Goal: Information Seeking & Learning: Learn about a topic

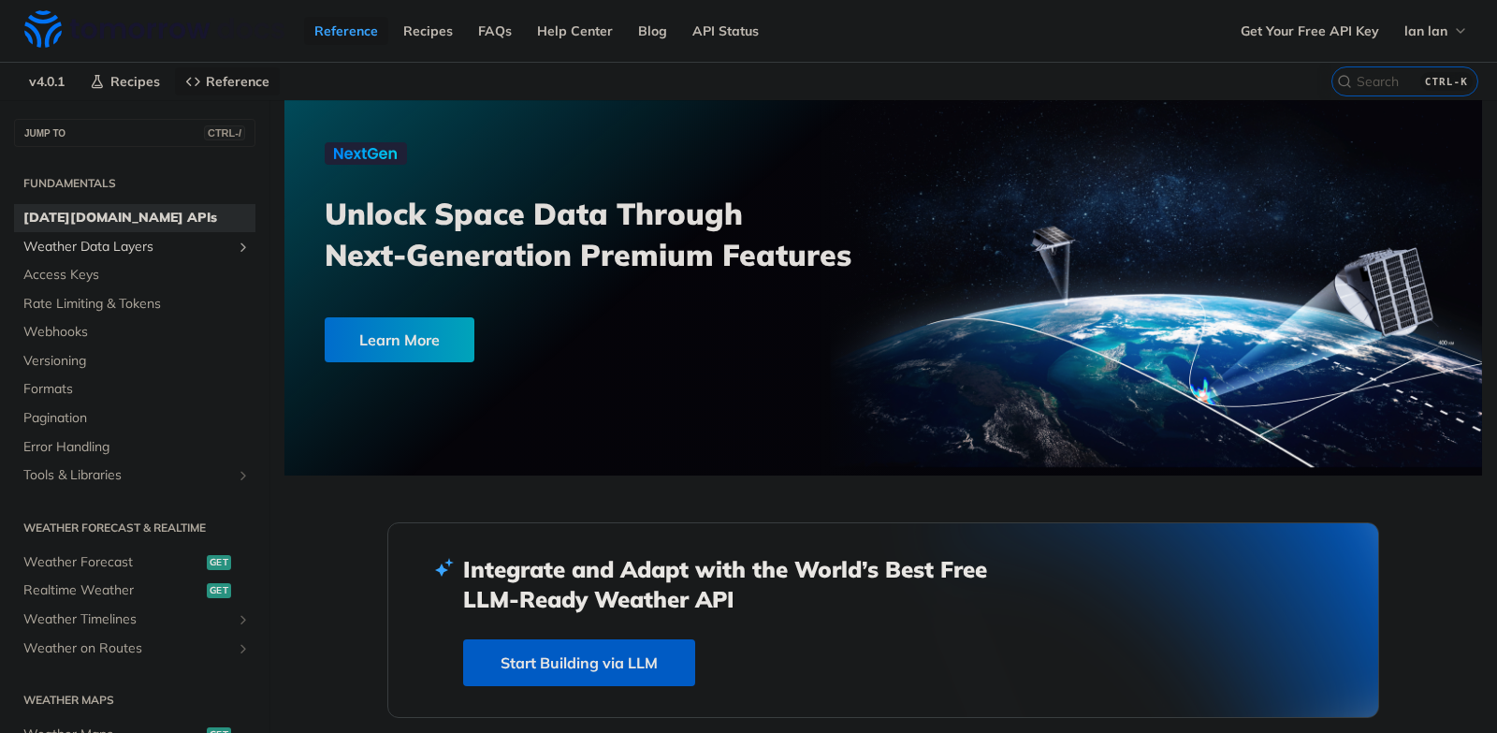
click at [96, 250] on span "Weather Data Layers" at bounding box center [127, 247] width 208 height 19
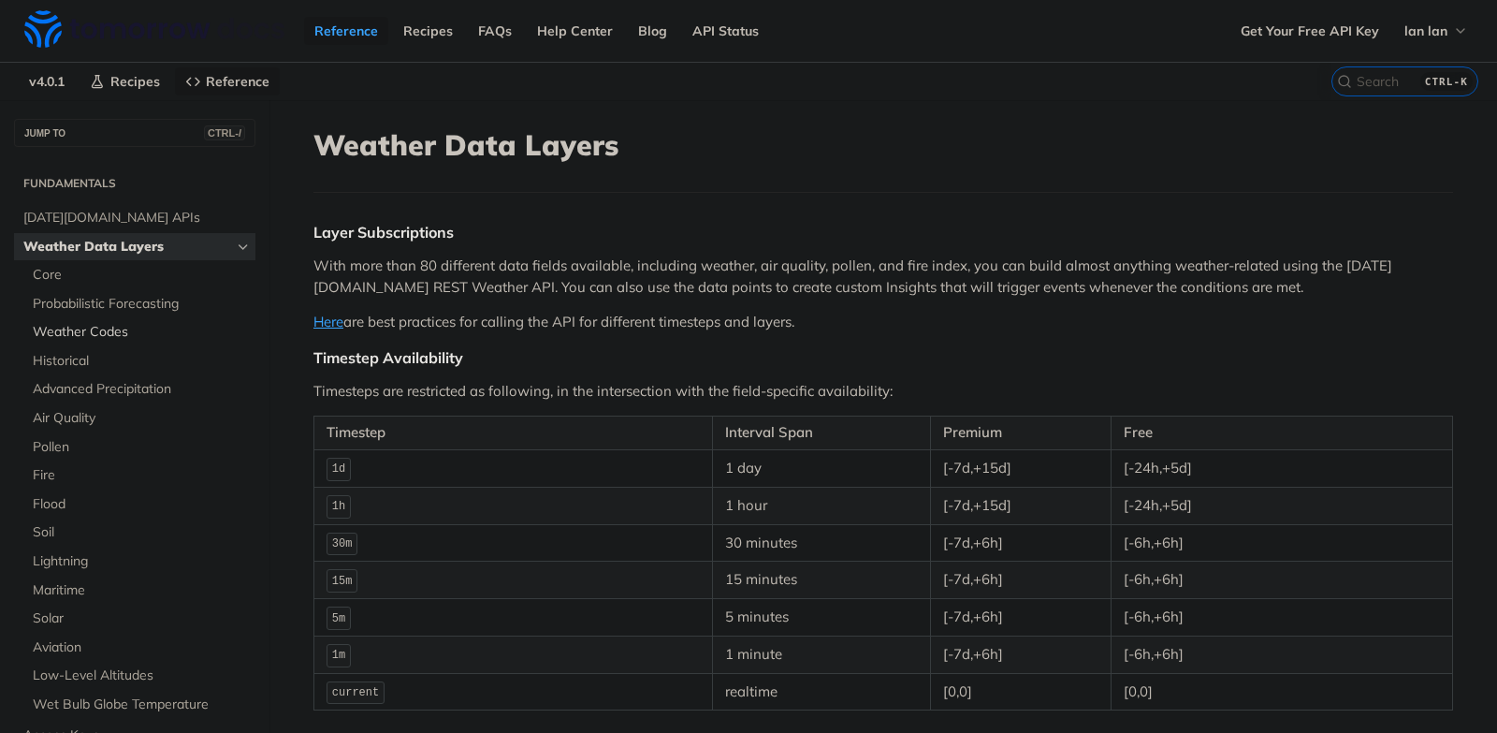
click at [69, 324] on span "Weather Codes" at bounding box center [142, 332] width 218 height 19
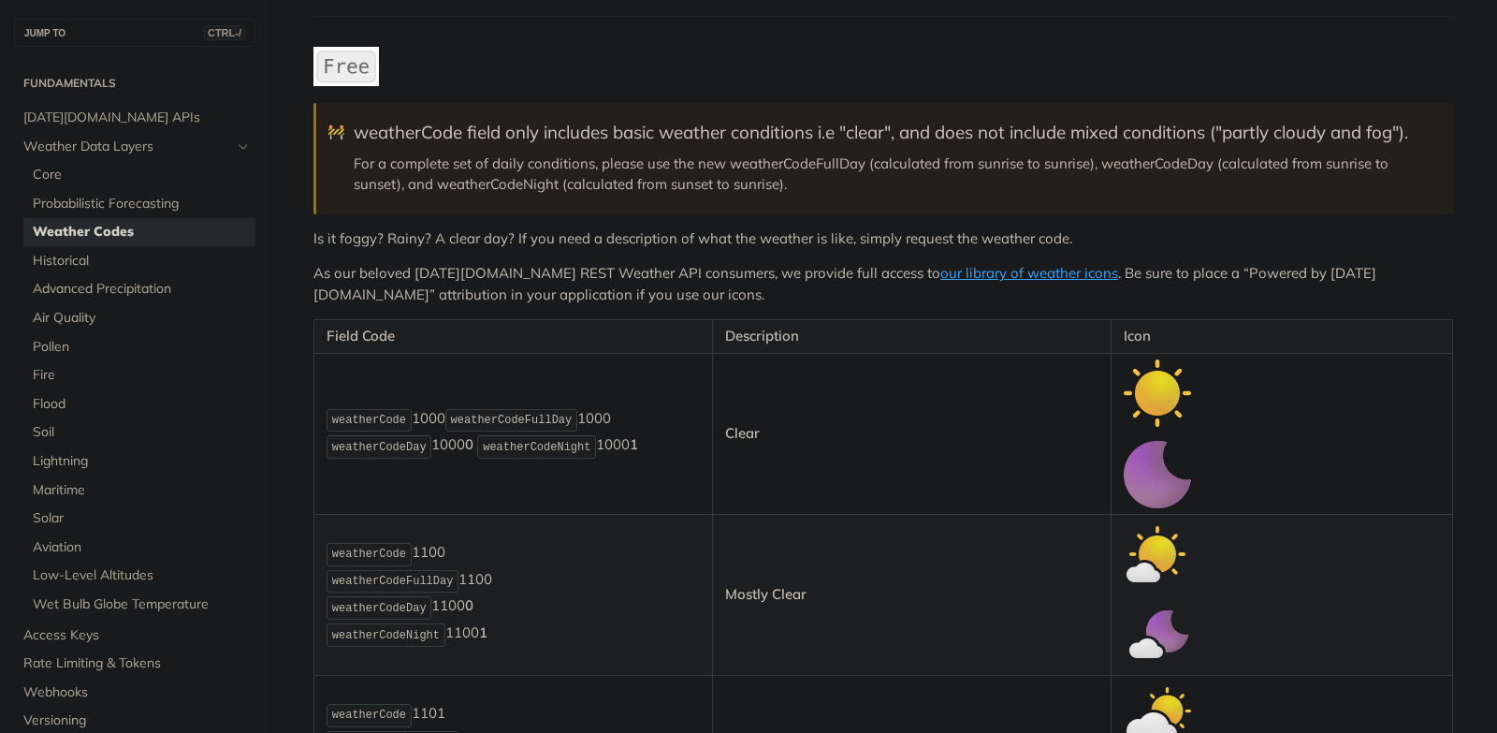
scroll to position [181, 0]
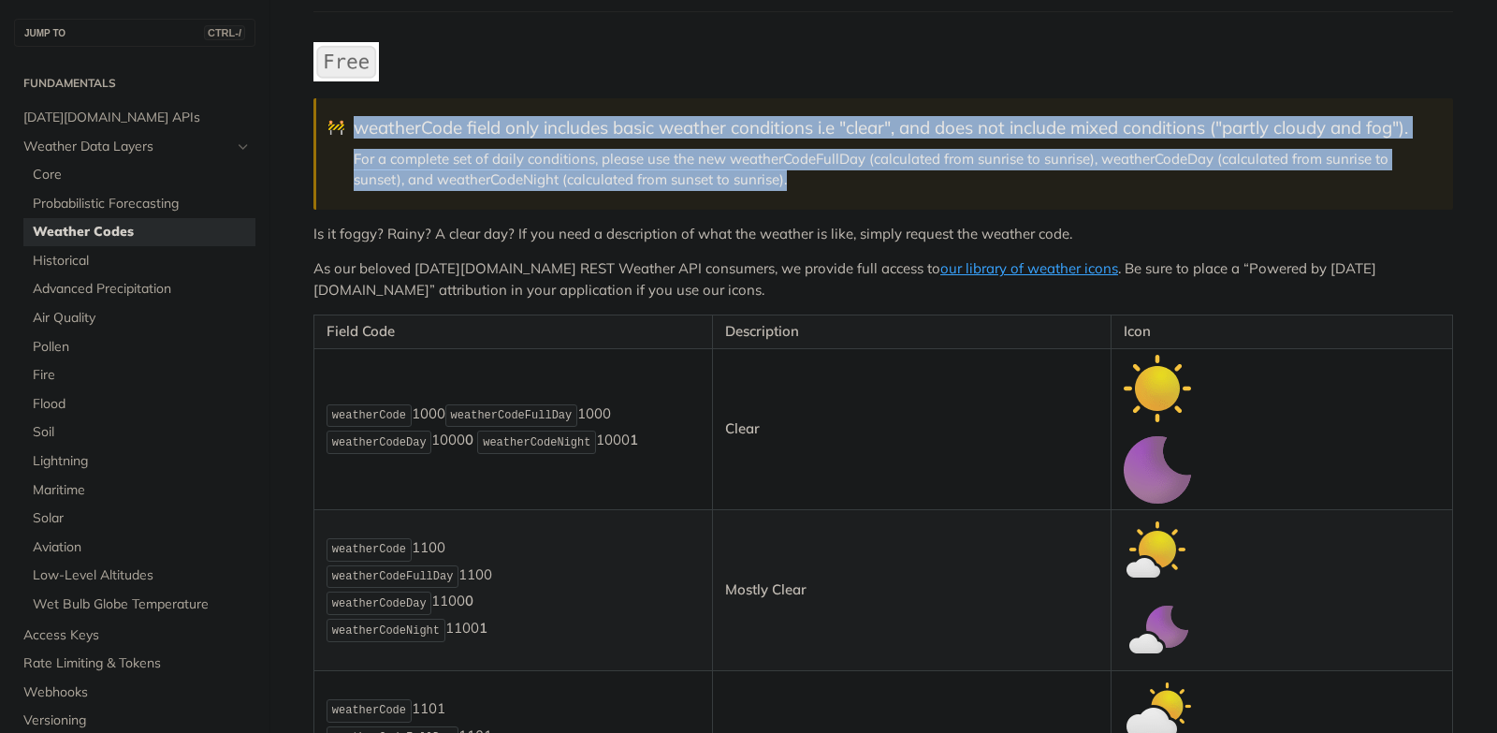
drag, startPoint x: 837, startPoint y: 187, endPoint x: 347, endPoint y: 133, distance: 493.3
click at [347, 133] on blockquote "🚧 weatherCode field only includes basic weather conditions i.e "clear", and doe…" at bounding box center [883, 153] width 1140 height 110
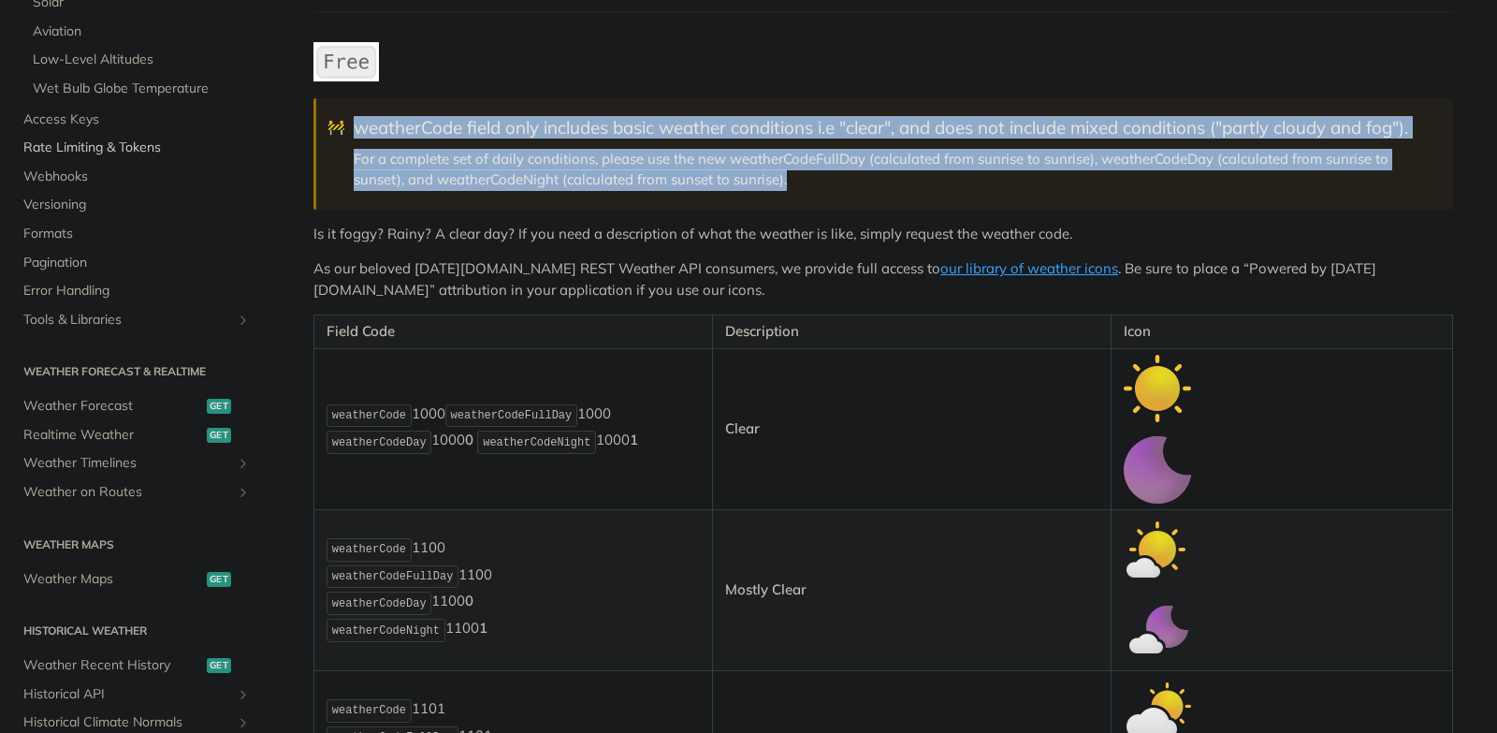
scroll to position [524, 0]
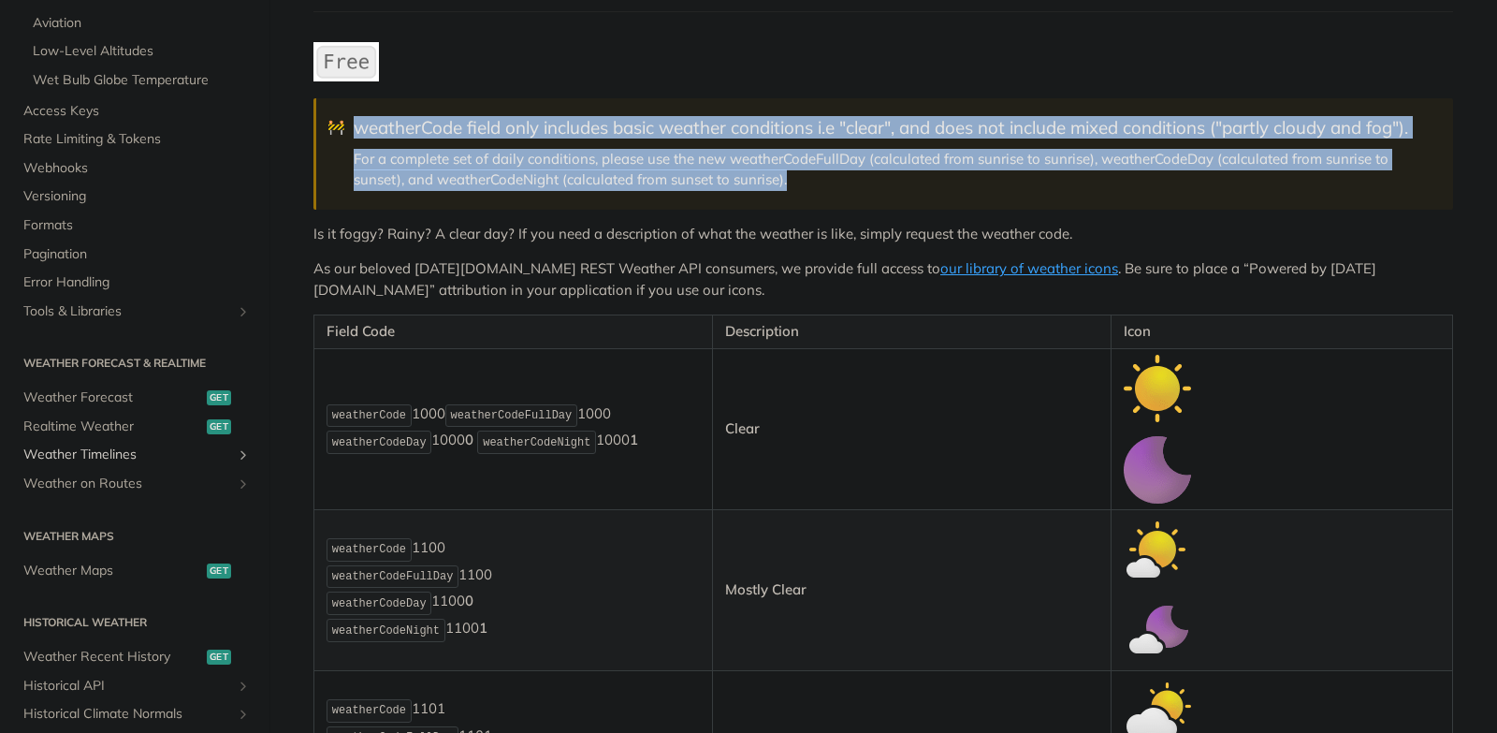
click at [178, 456] on span "Weather Timelines" at bounding box center [127, 454] width 208 height 19
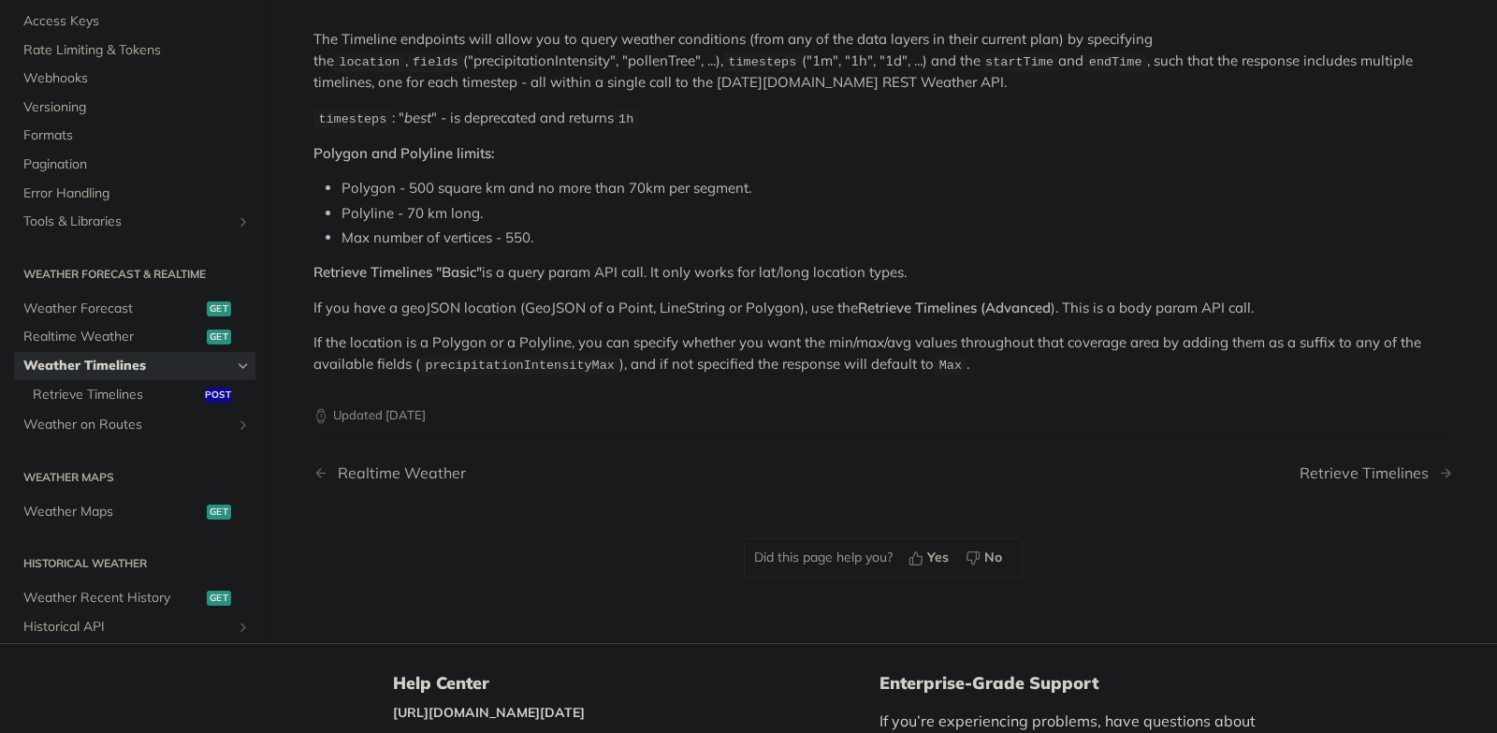
scroll to position [199, 0]
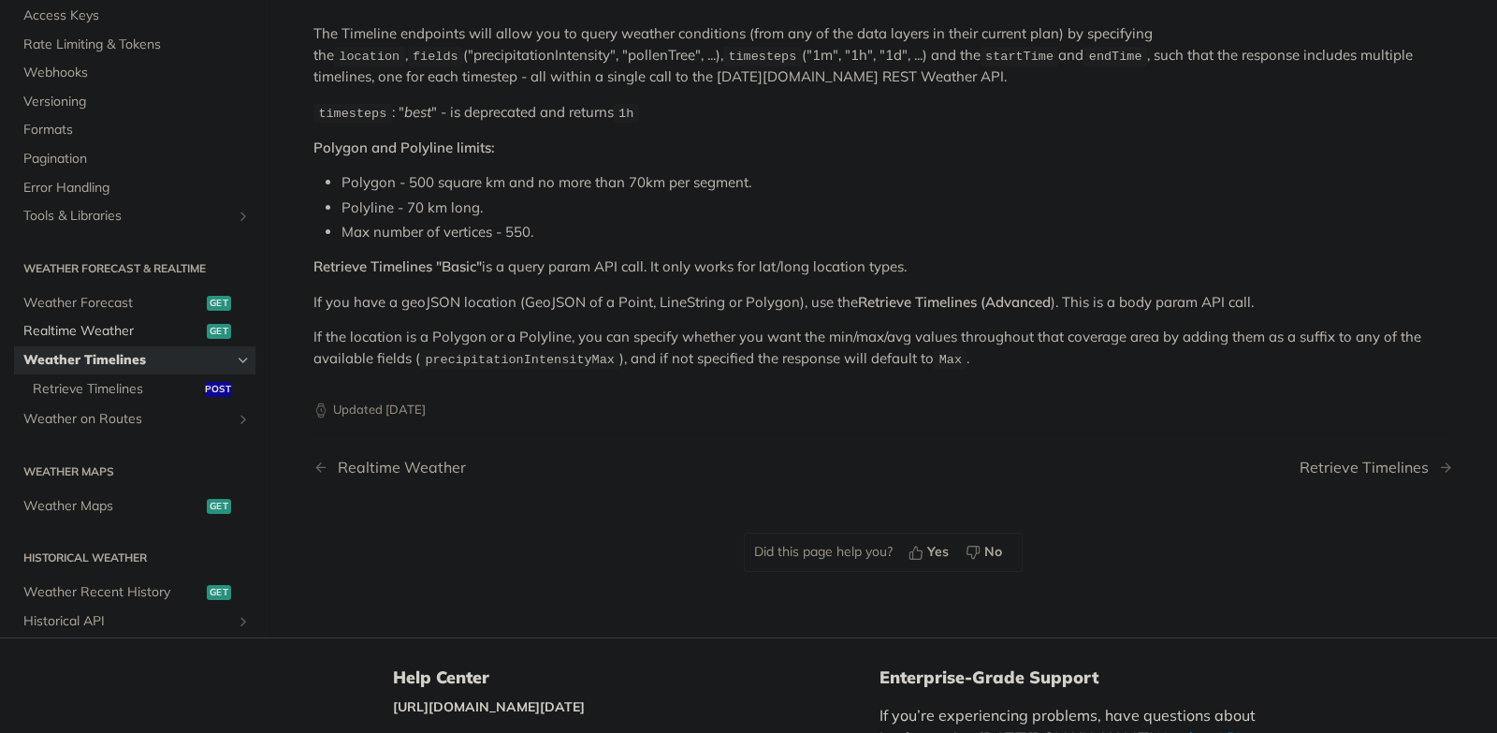
click at [139, 324] on span "Realtime Weather" at bounding box center [112, 331] width 179 height 19
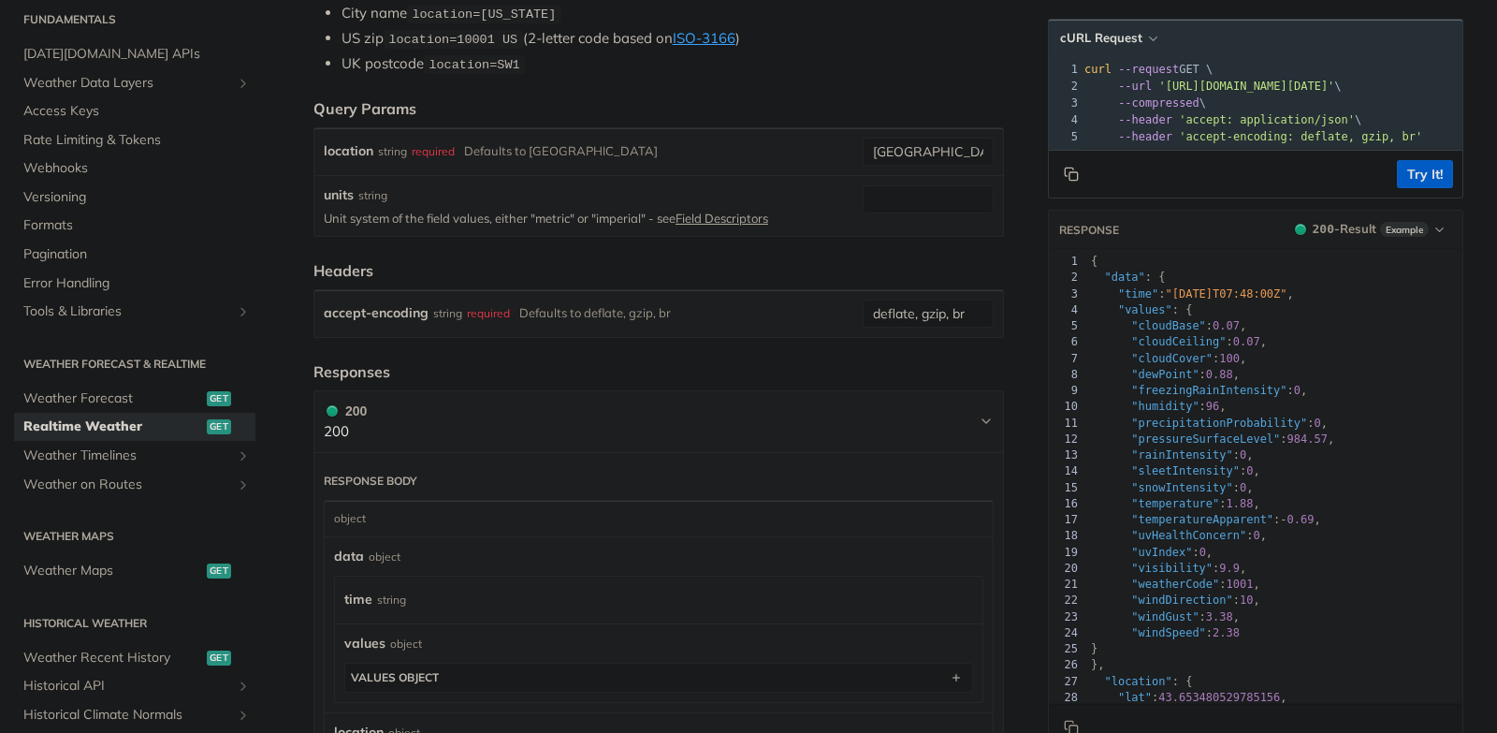
scroll to position [499, 0]
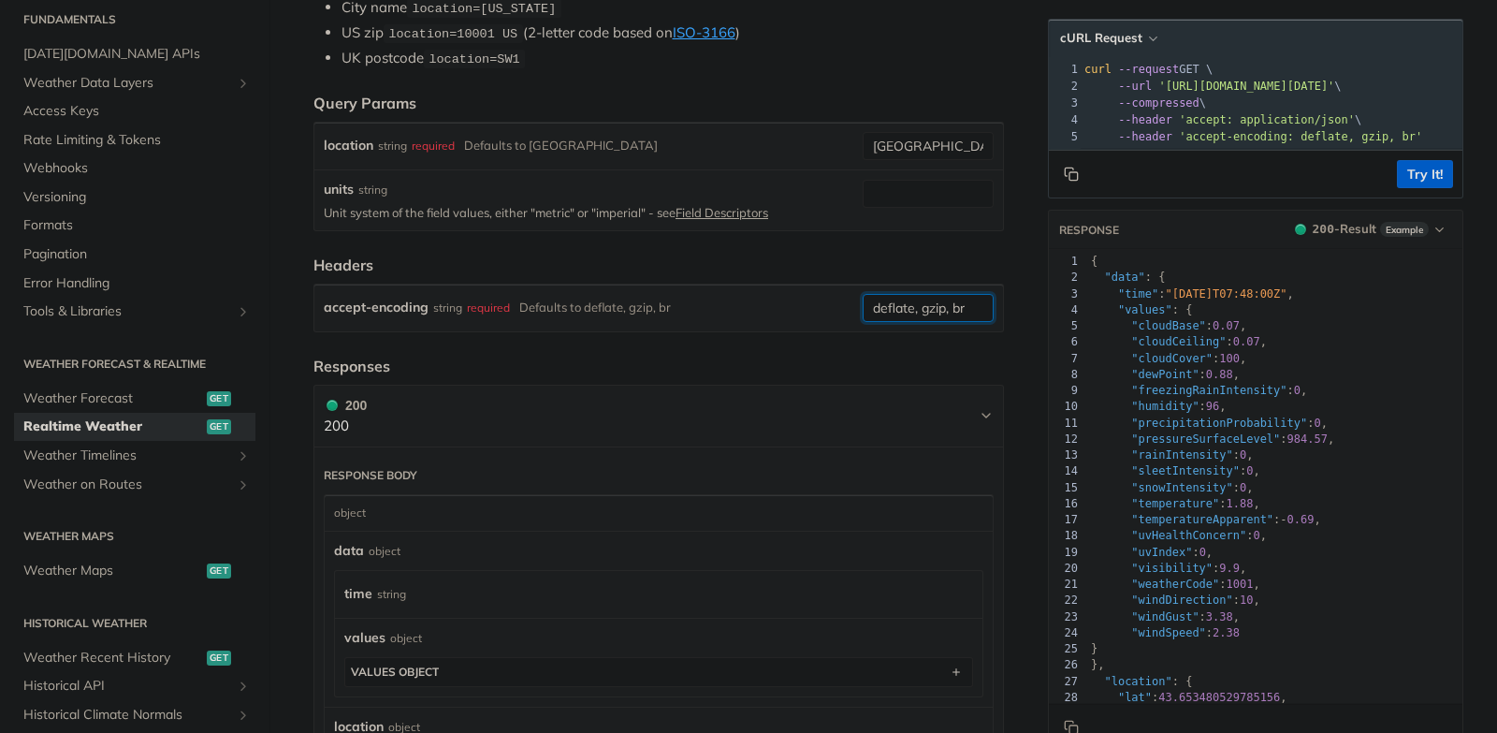
click at [961, 310] on input "deflate, gzip, br" at bounding box center [928, 308] width 131 height 28
click at [819, 246] on form "Query Params location string required Defaults to toronto toronto units string …" at bounding box center [658, 212] width 691 height 240
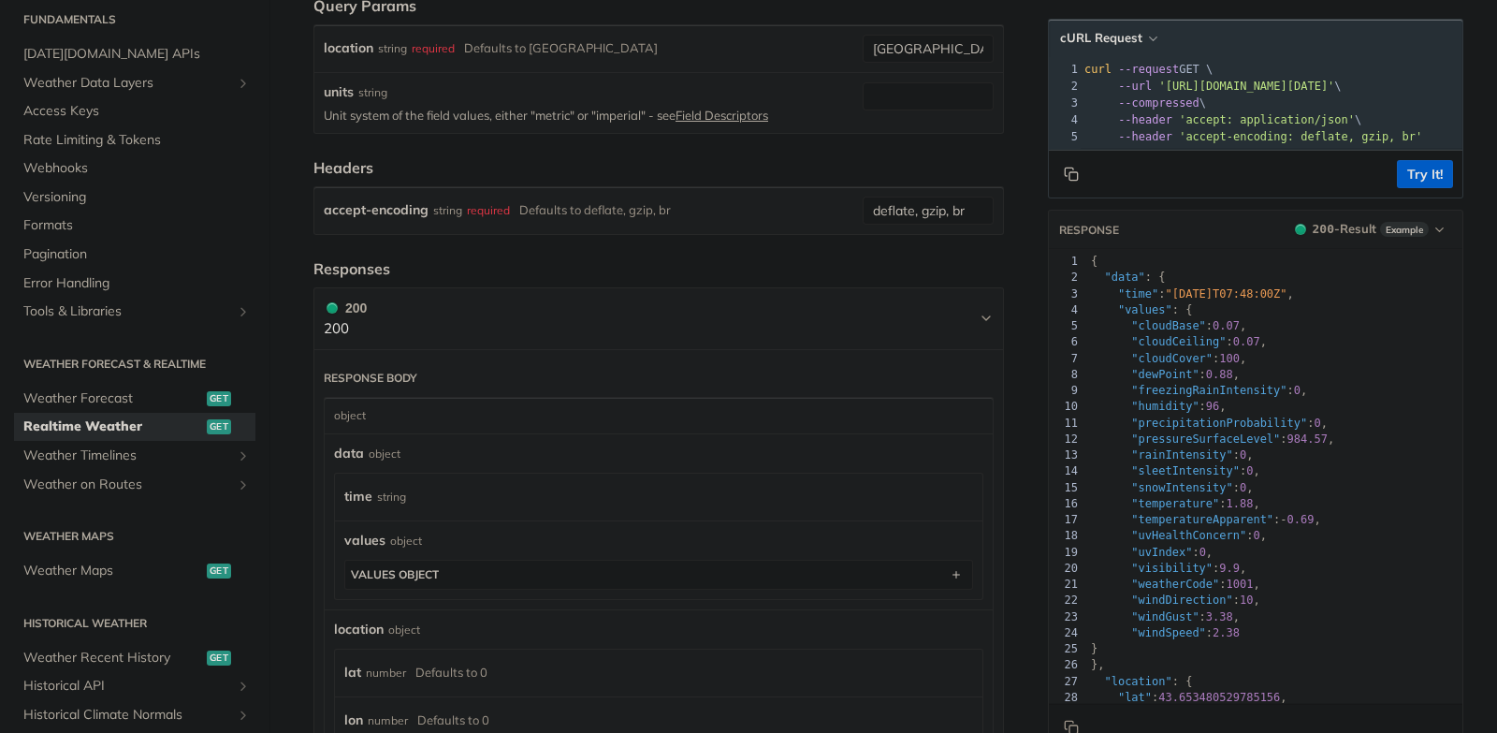
scroll to position [611, 0]
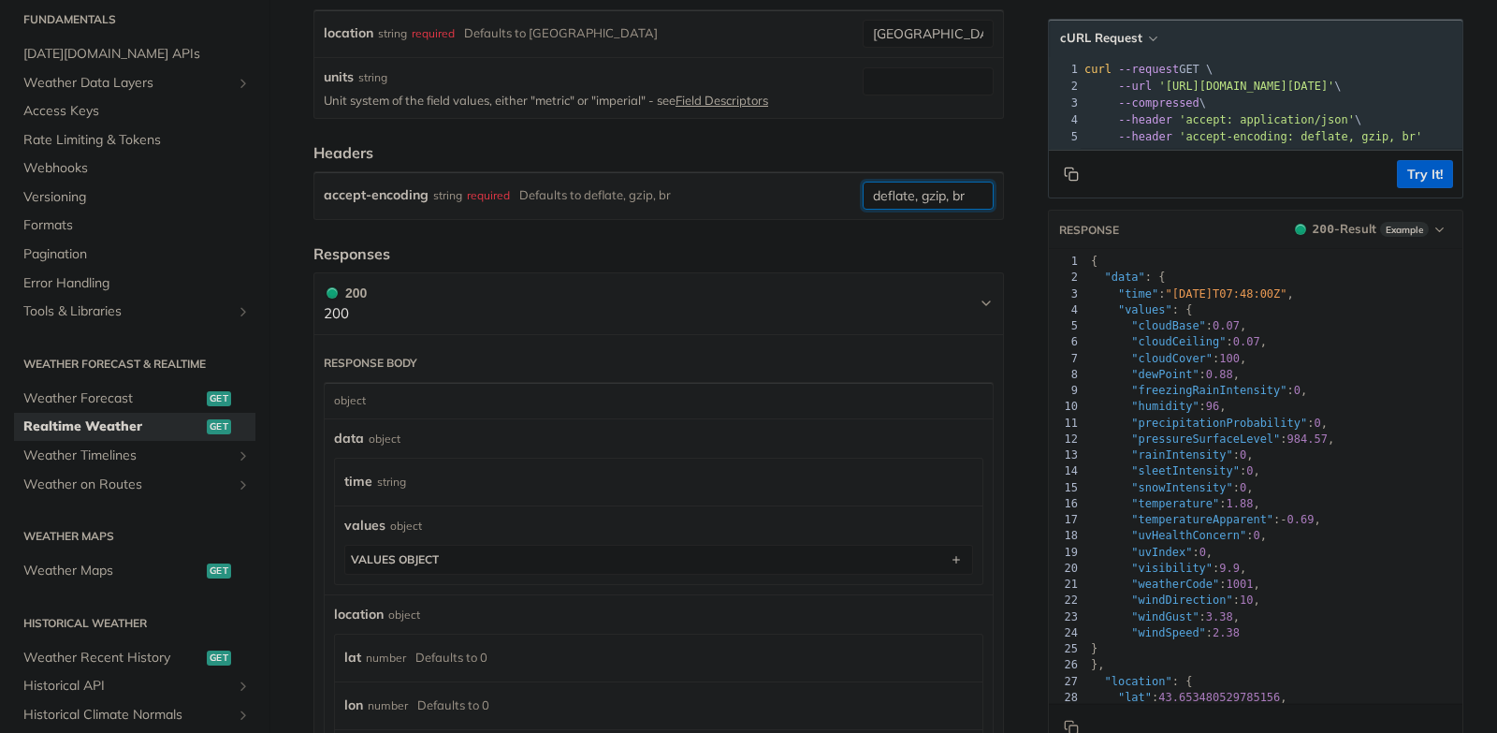
click at [951, 188] on input "deflate, gzip, br" at bounding box center [928, 196] width 131 height 28
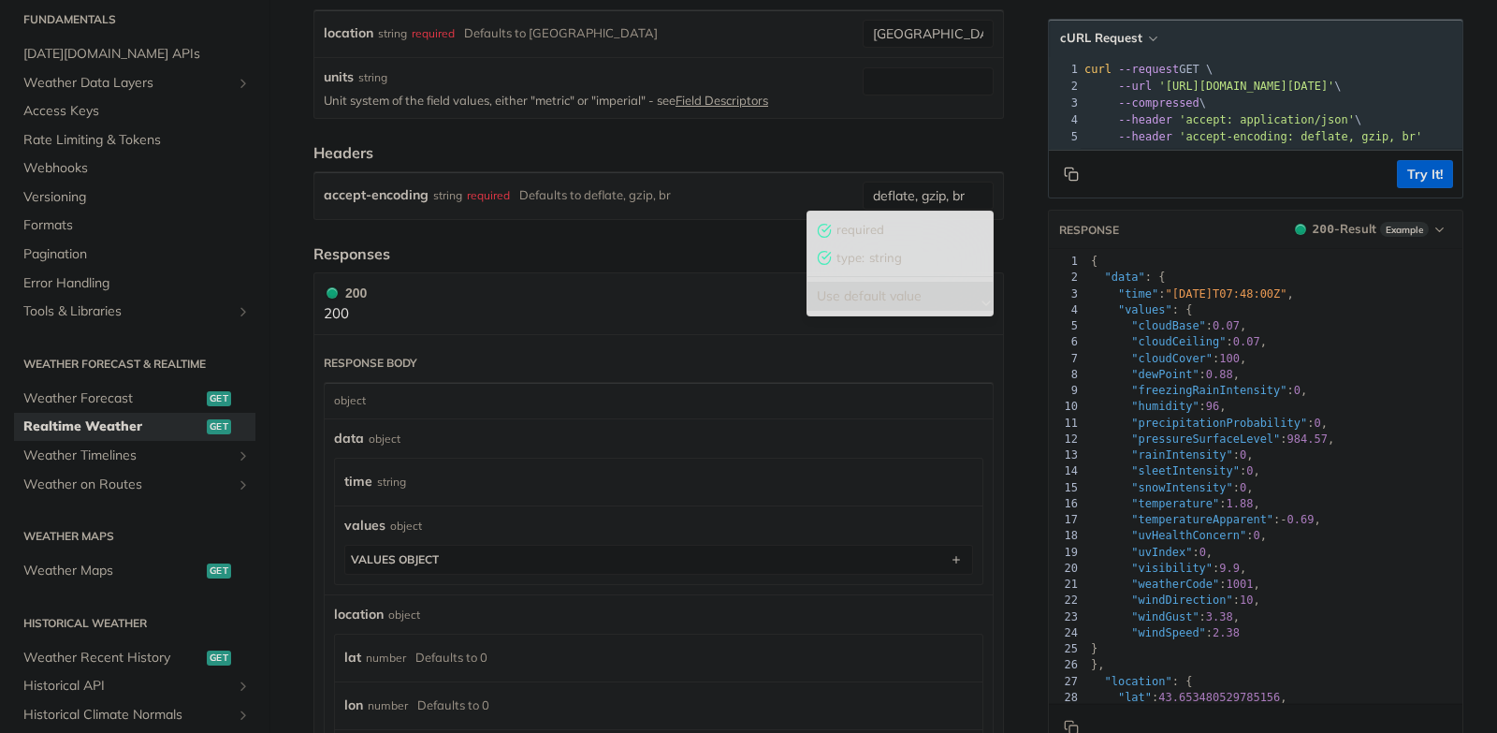
click at [945, 289] on div "Use default value" at bounding box center [899, 296] width 185 height 29
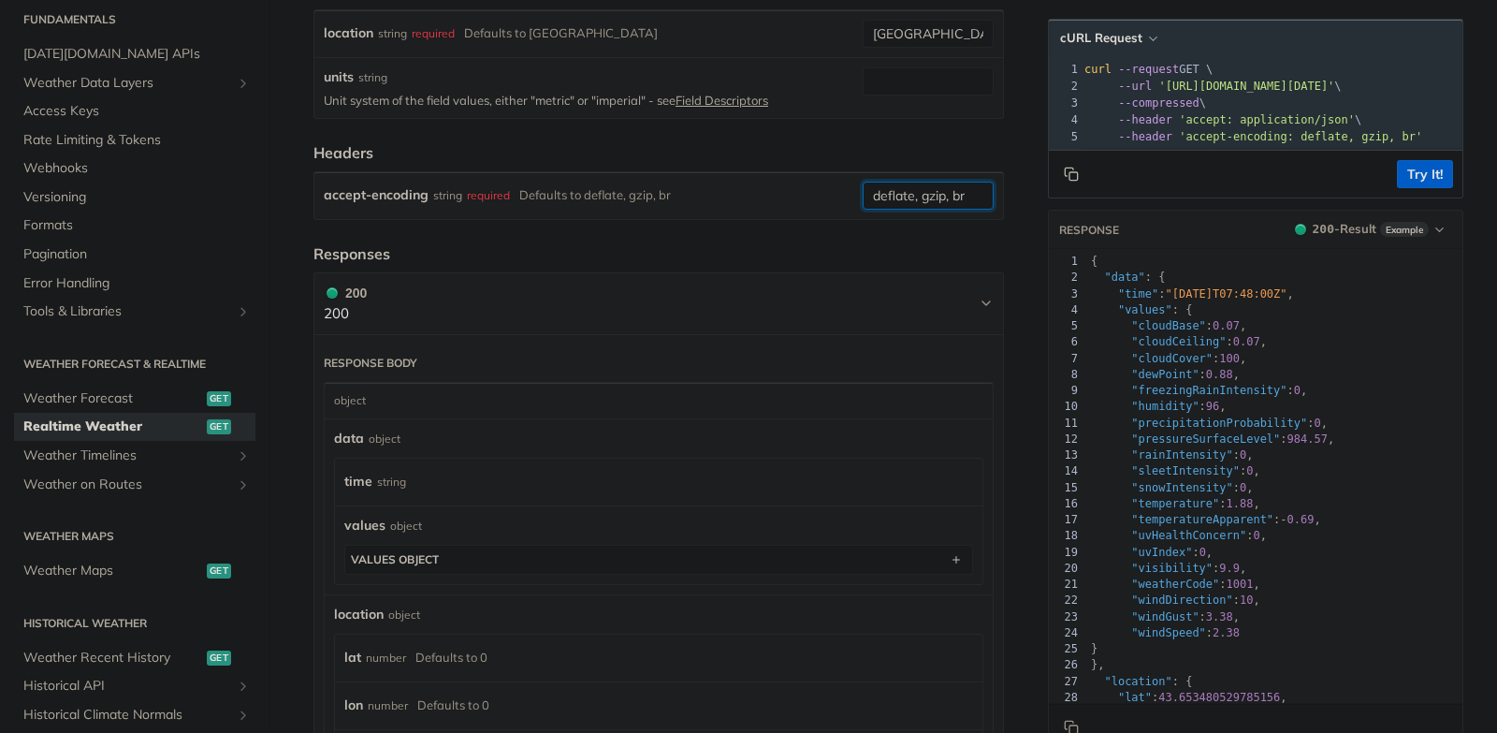
click at [957, 188] on input "deflate, gzip, br" at bounding box center [928, 196] width 131 height 28
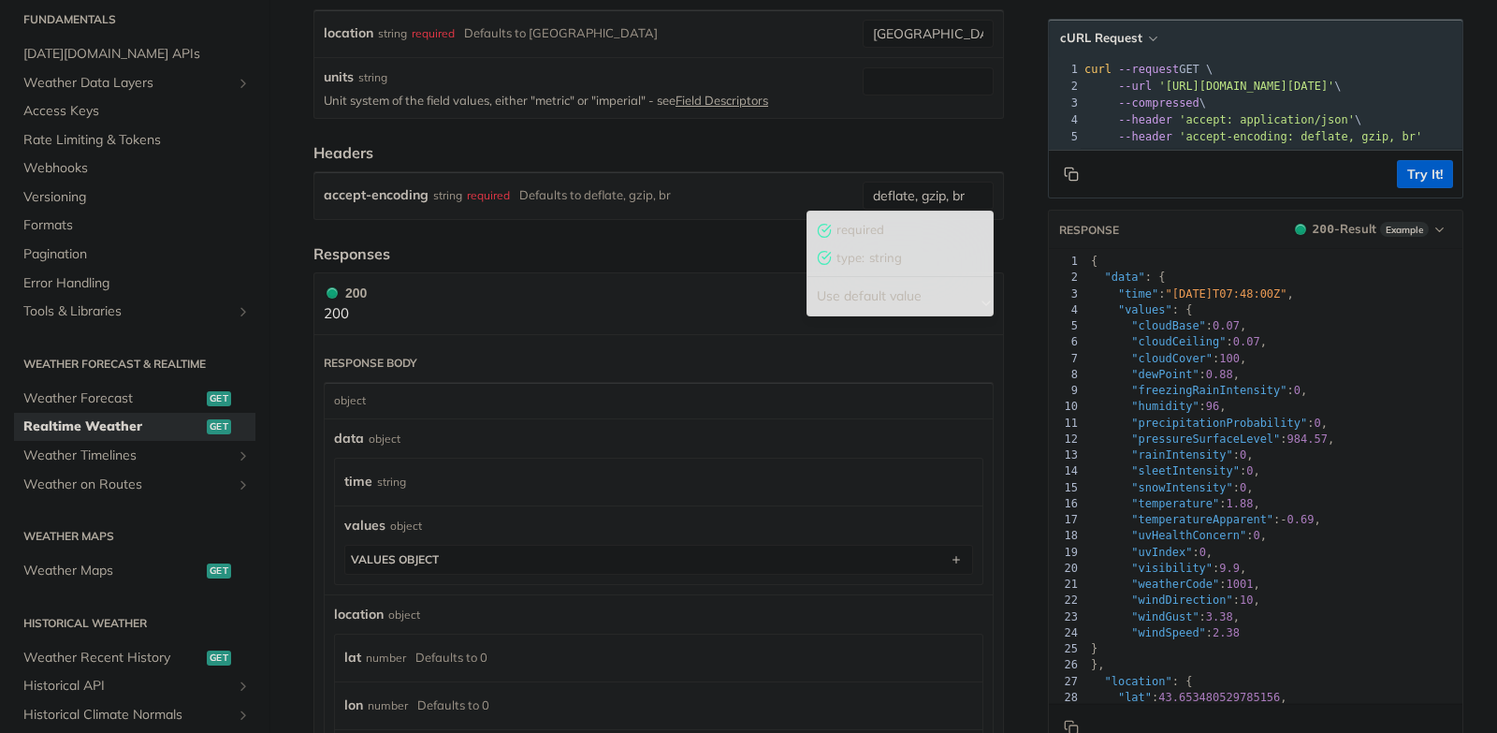
click at [847, 257] on span "type :" at bounding box center [851, 258] width 28 height 19
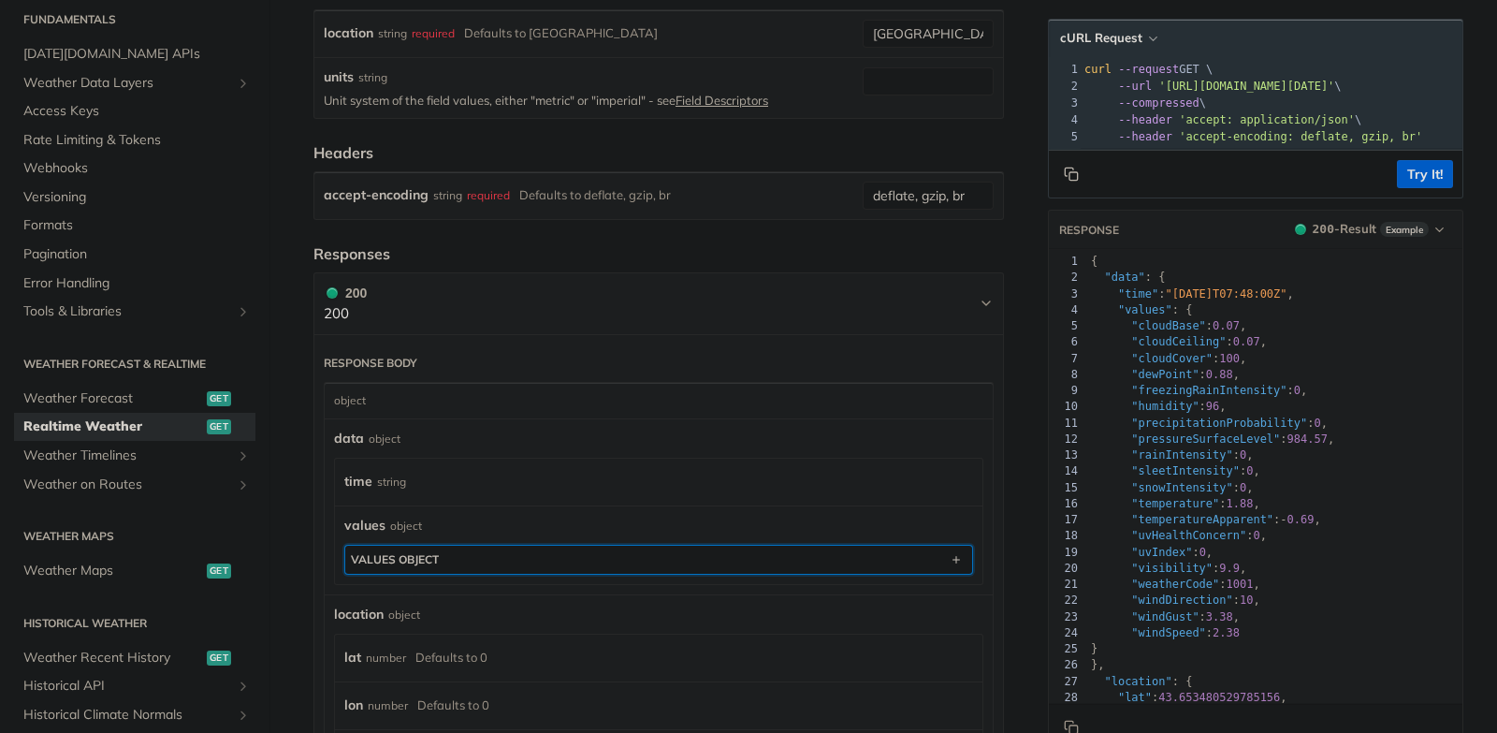
click at [775, 551] on button "values object" at bounding box center [658, 560] width 627 height 28
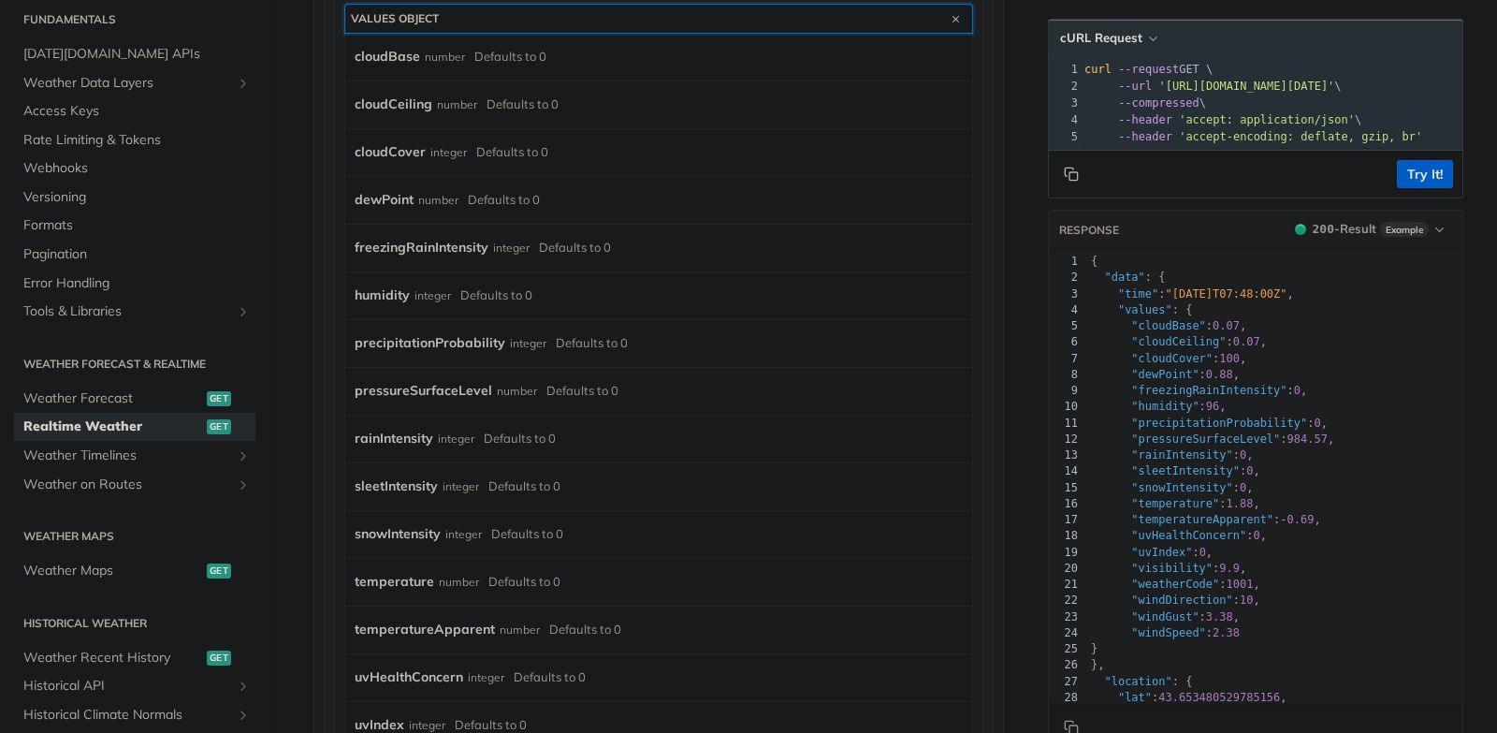
scroll to position [1541, 0]
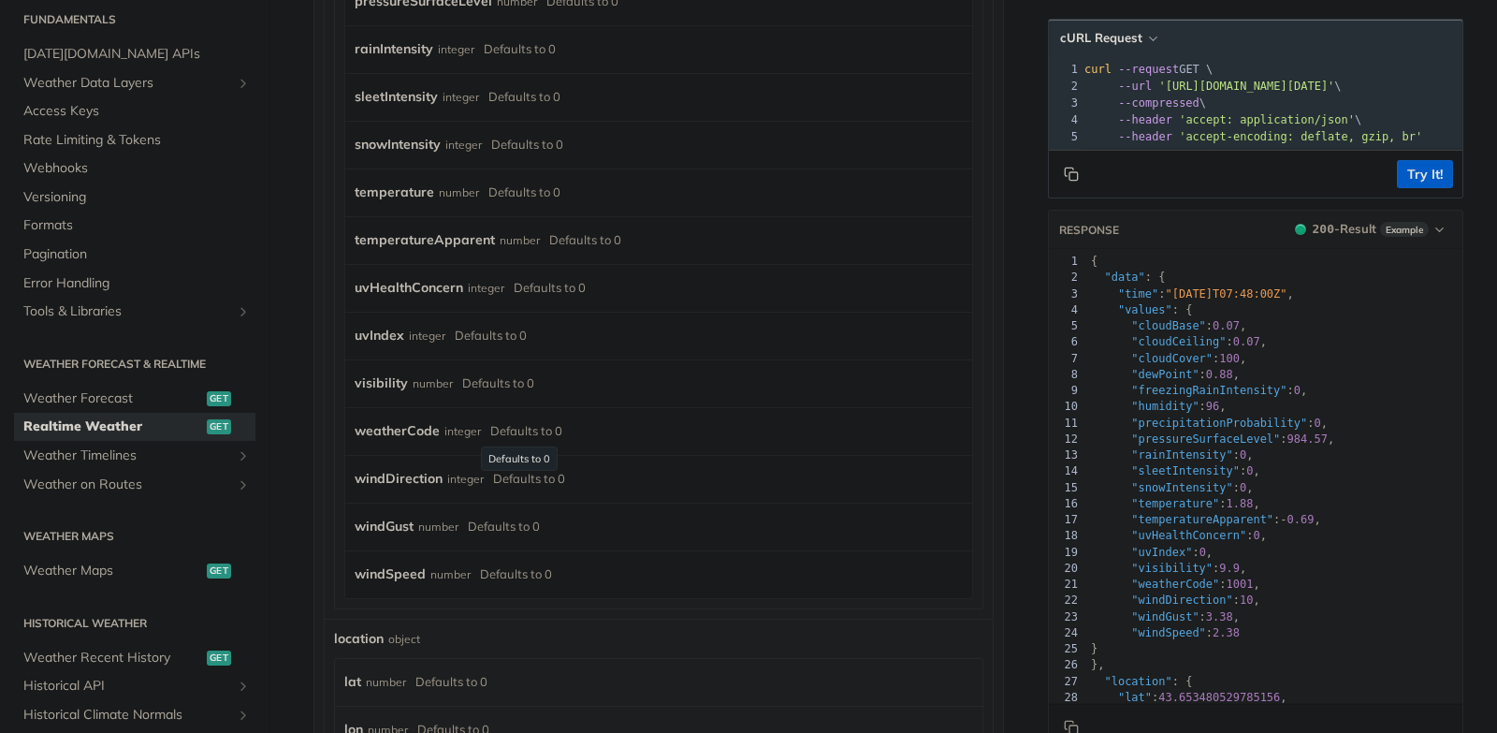
click at [520, 427] on div "Defaults to 0" at bounding box center [526, 430] width 72 height 27
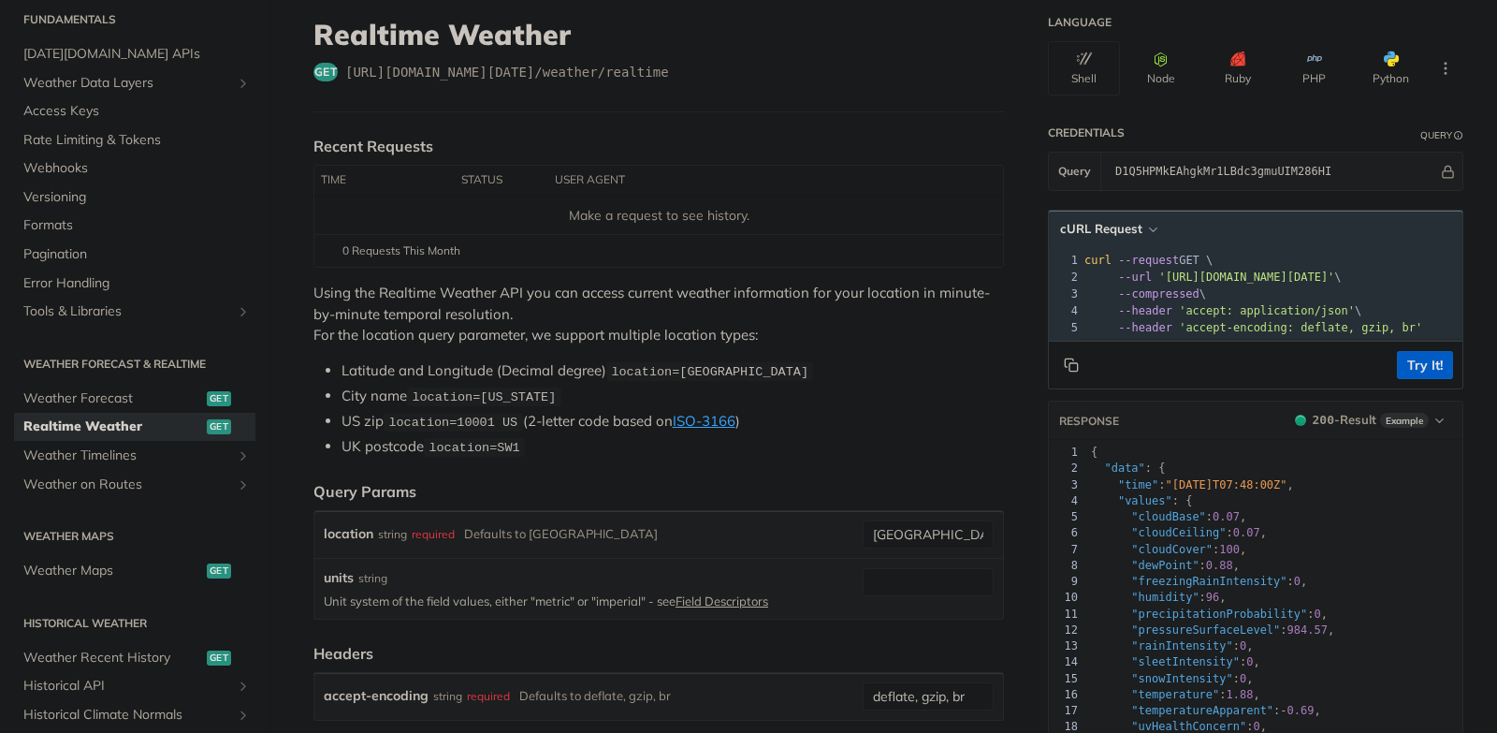
scroll to position [138, 0]
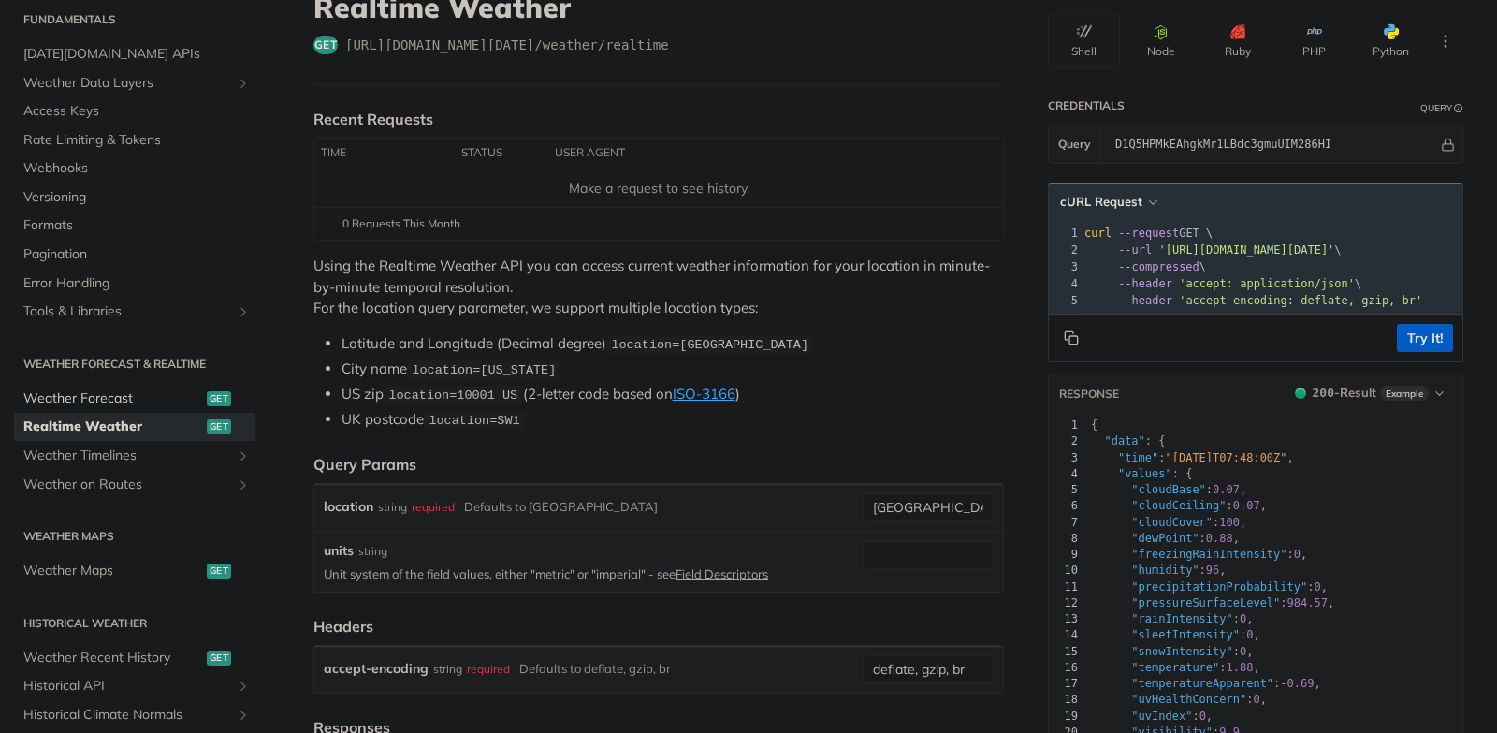
click at [138, 393] on span "Weather Forecast" at bounding box center [112, 398] width 179 height 19
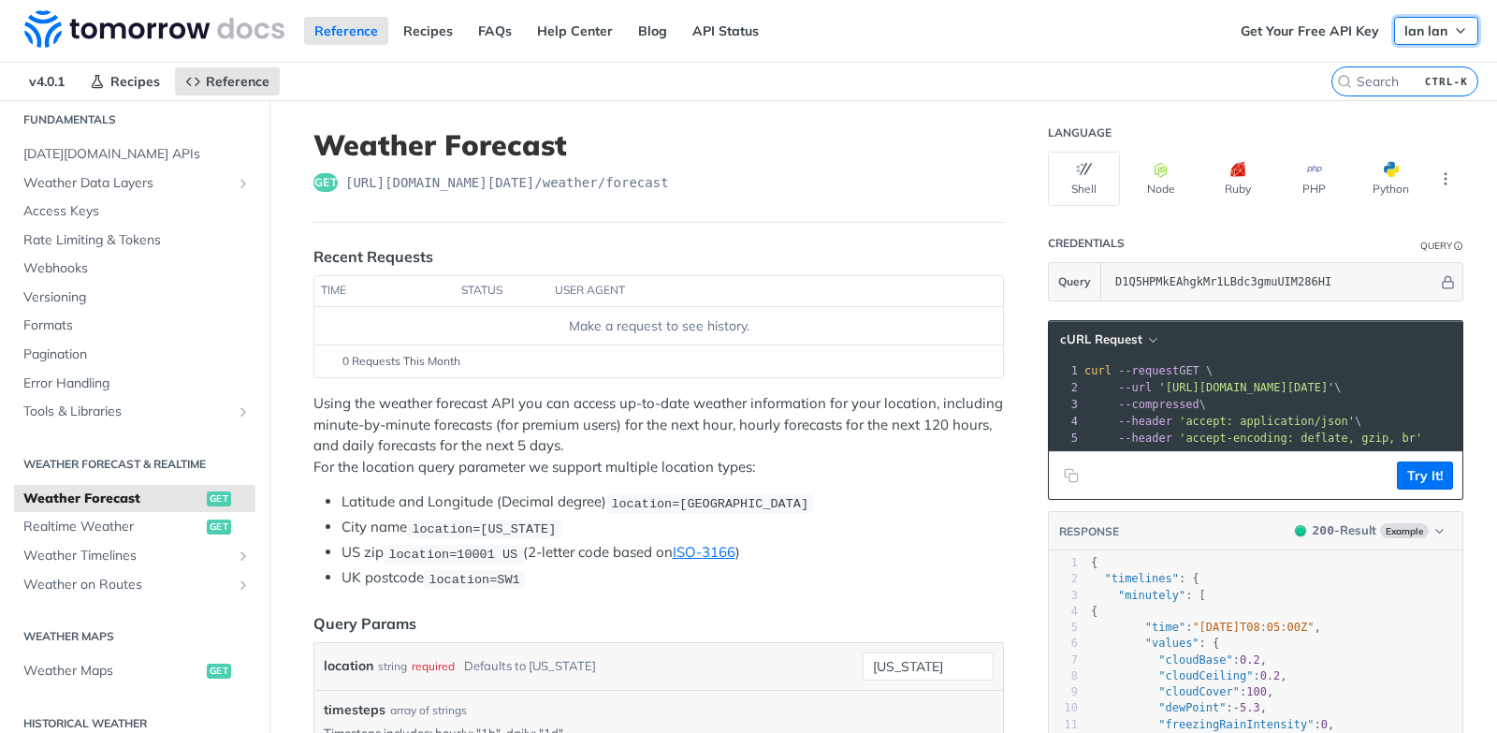
click at [1453, 28] on icon "button" at bounding box center [1460, 30] width 15 height 15
click at [909, 154] on h1 "Weather Forecast" at bounding box center [658, 145] width 691 height 34
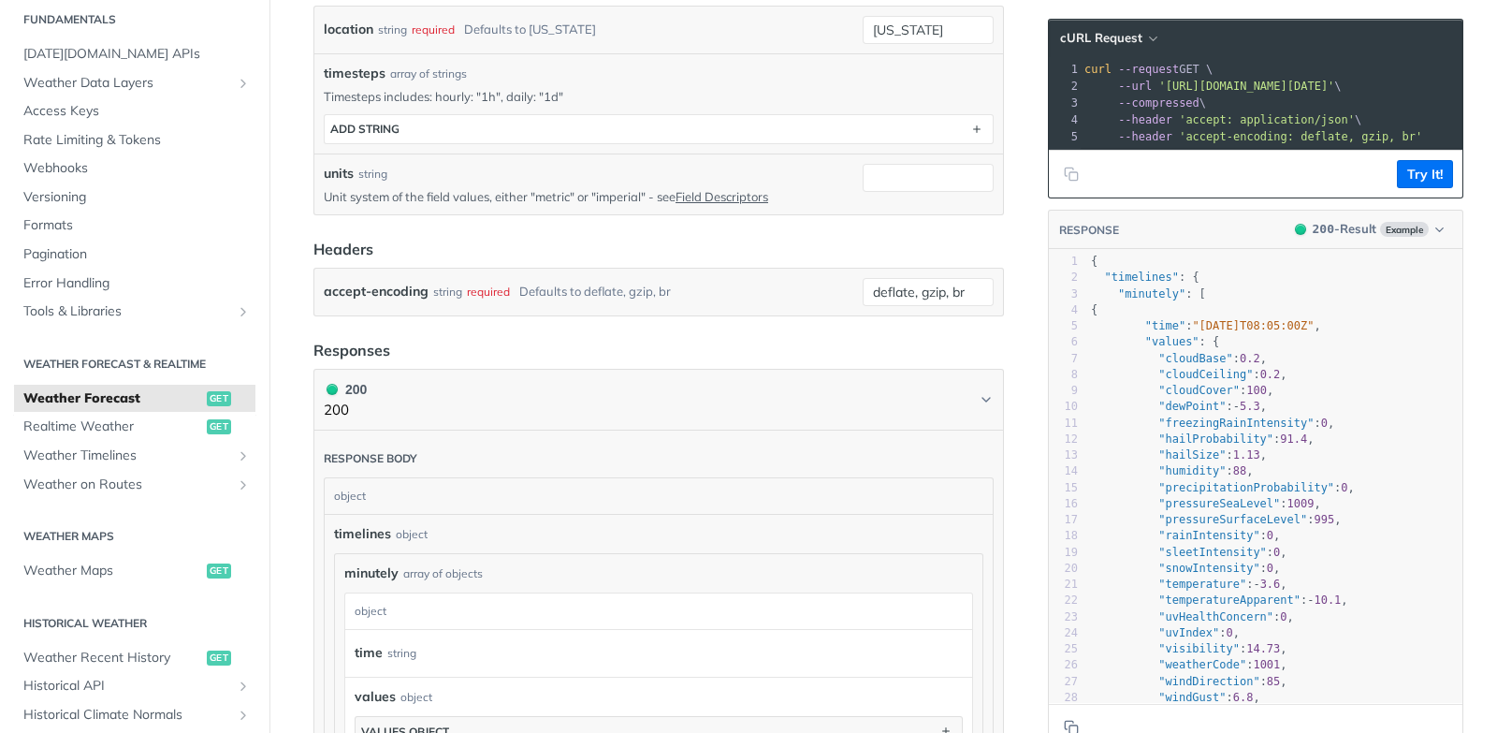
scroll to position [643, 0]
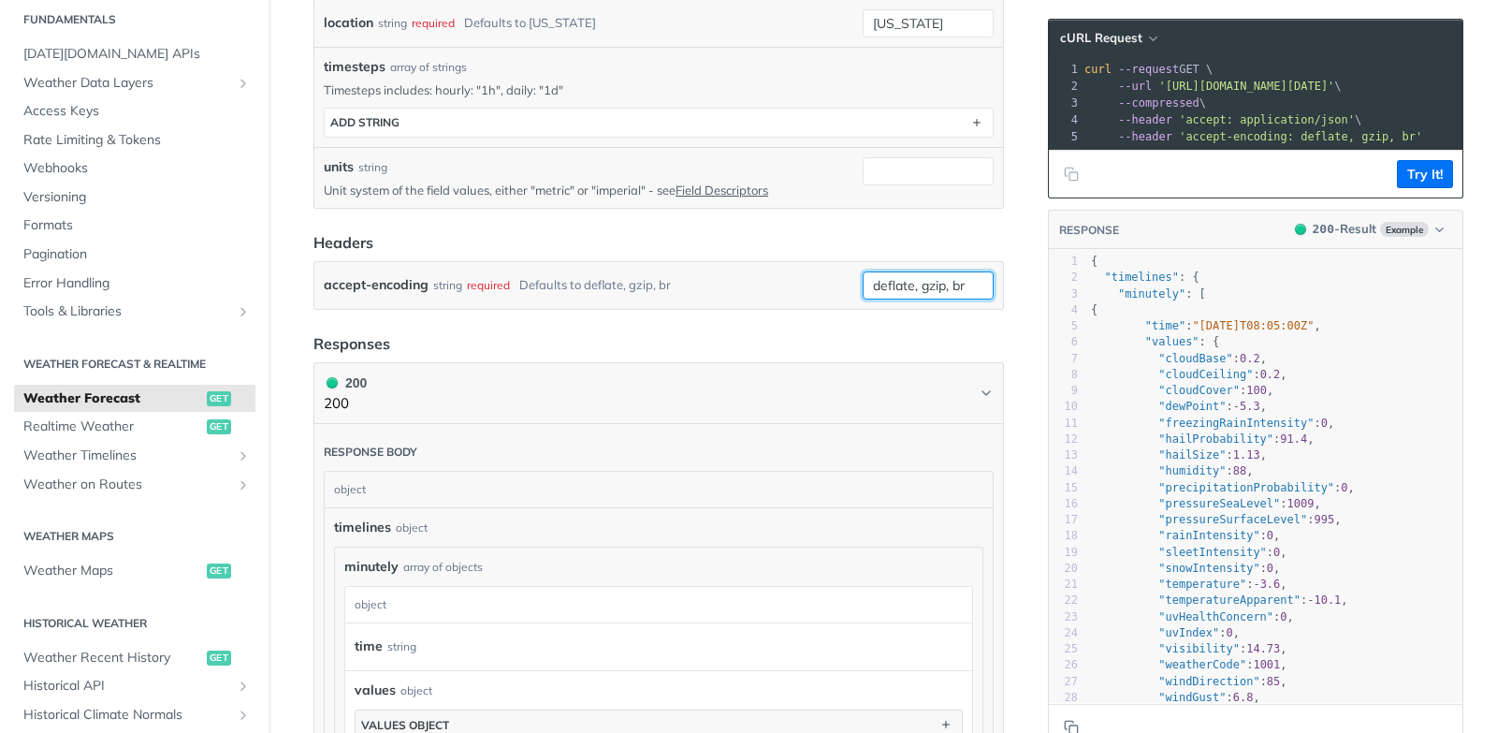
click at [919, 281] on input "deflate, gzip, br" at bounding box center [928, 285] width 131 height 28
click at [725, 346] on header "Responses" at bounding box center [658, 343] width 691 height 22
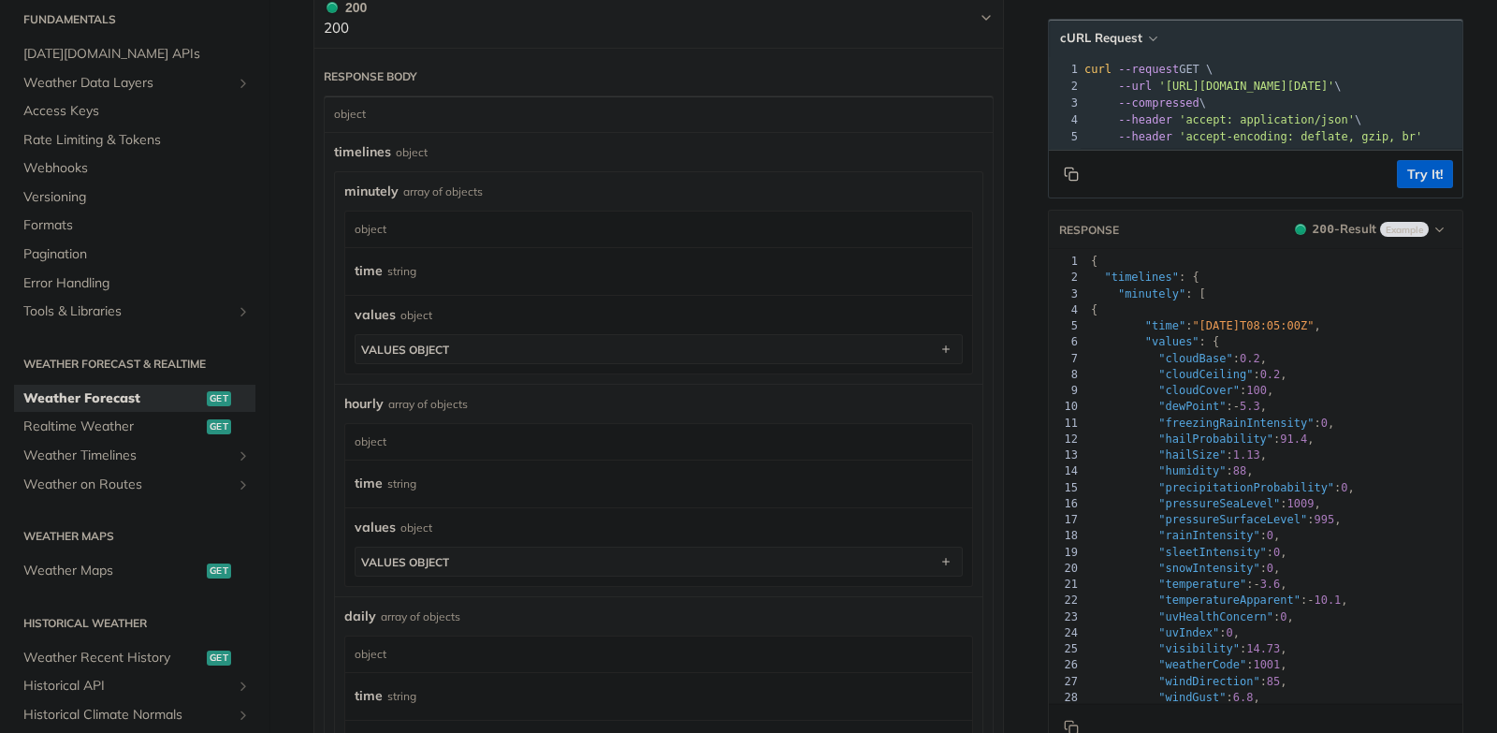
scroll to position [1098, 0]
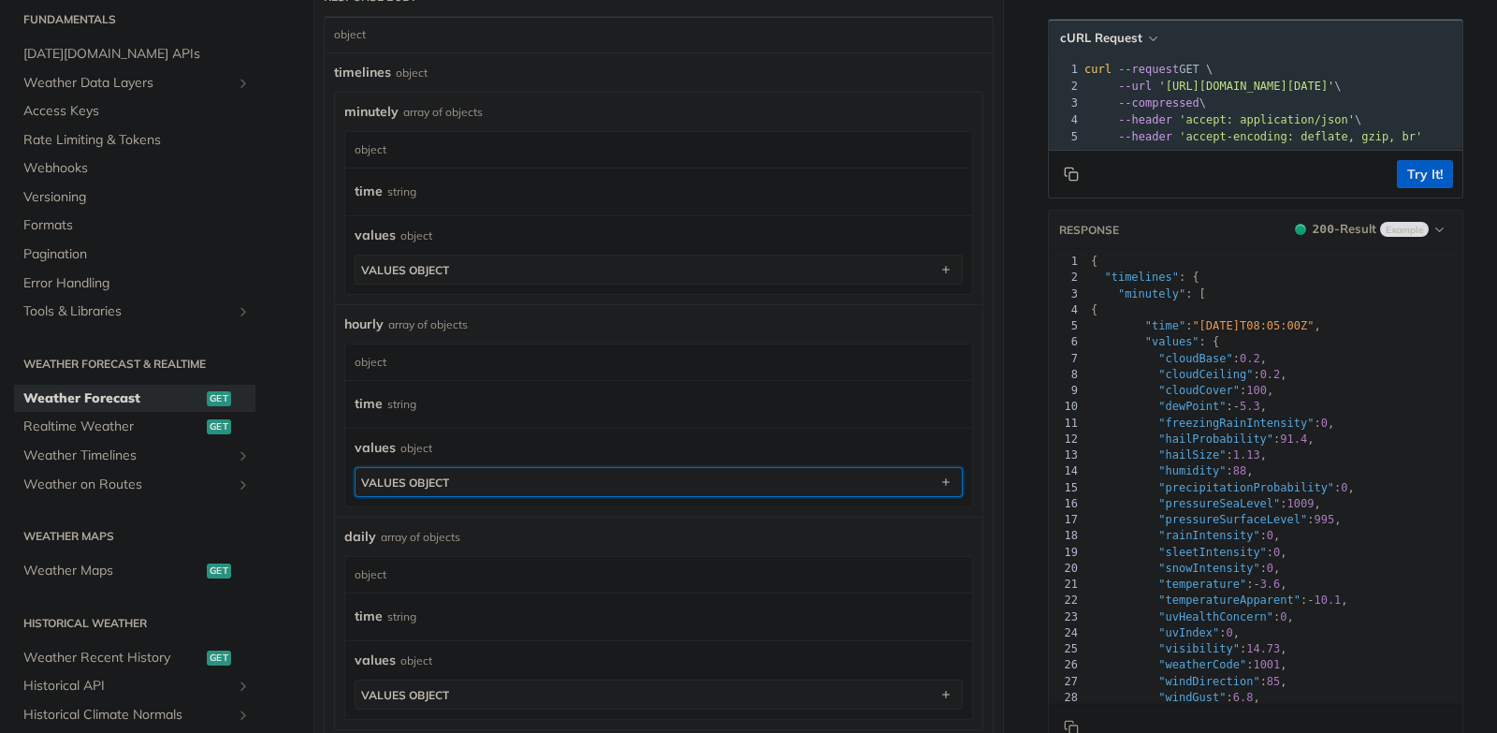
click at [692, 487] on button "values object" at bounding box center [659, 482] width 606 height 28
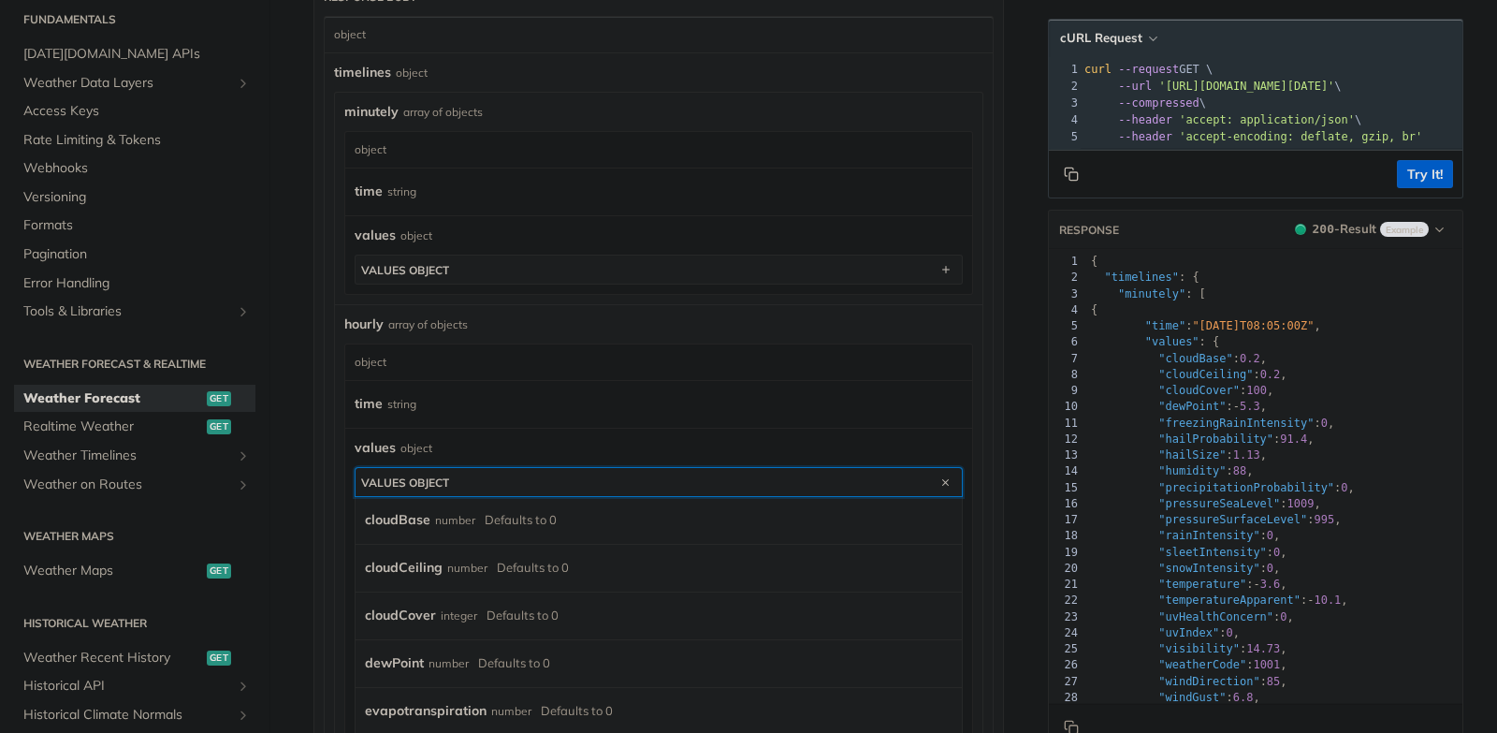
click at [692, 487] on button "values object" at bounding box center [659, 482] width 606 height 28
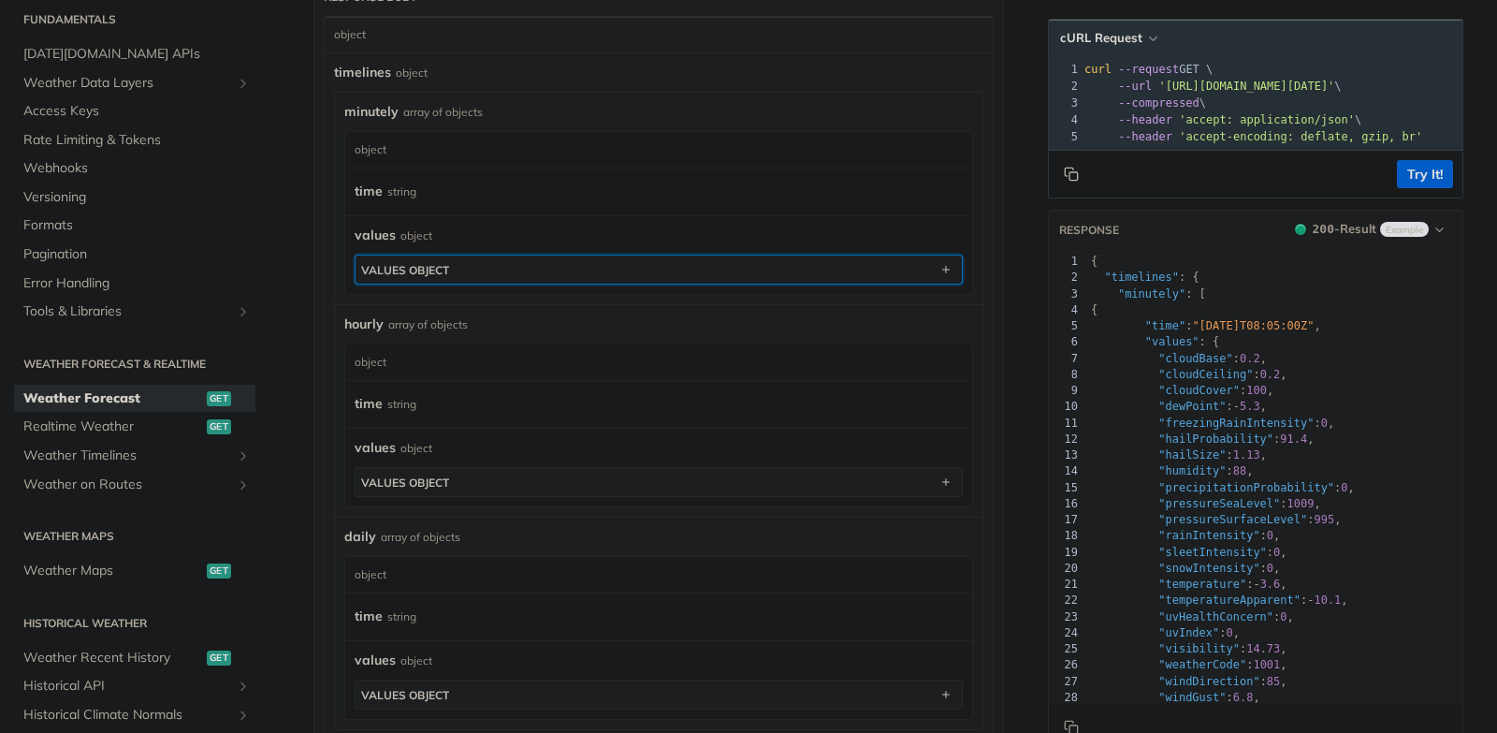
click at [689, 265] on button "values object" at bounding box center [659, 269] width 606 height 28
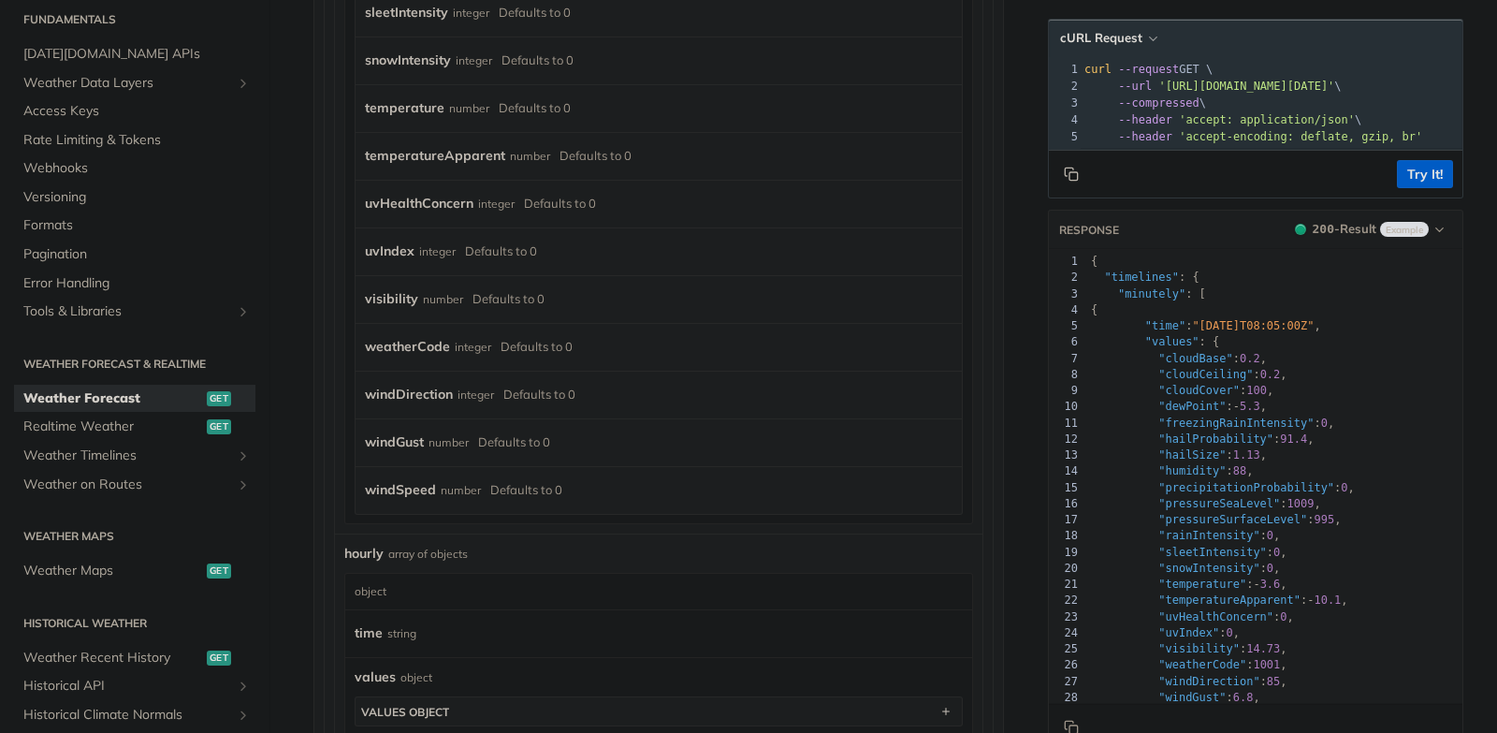
scroll to position [2295, 0]
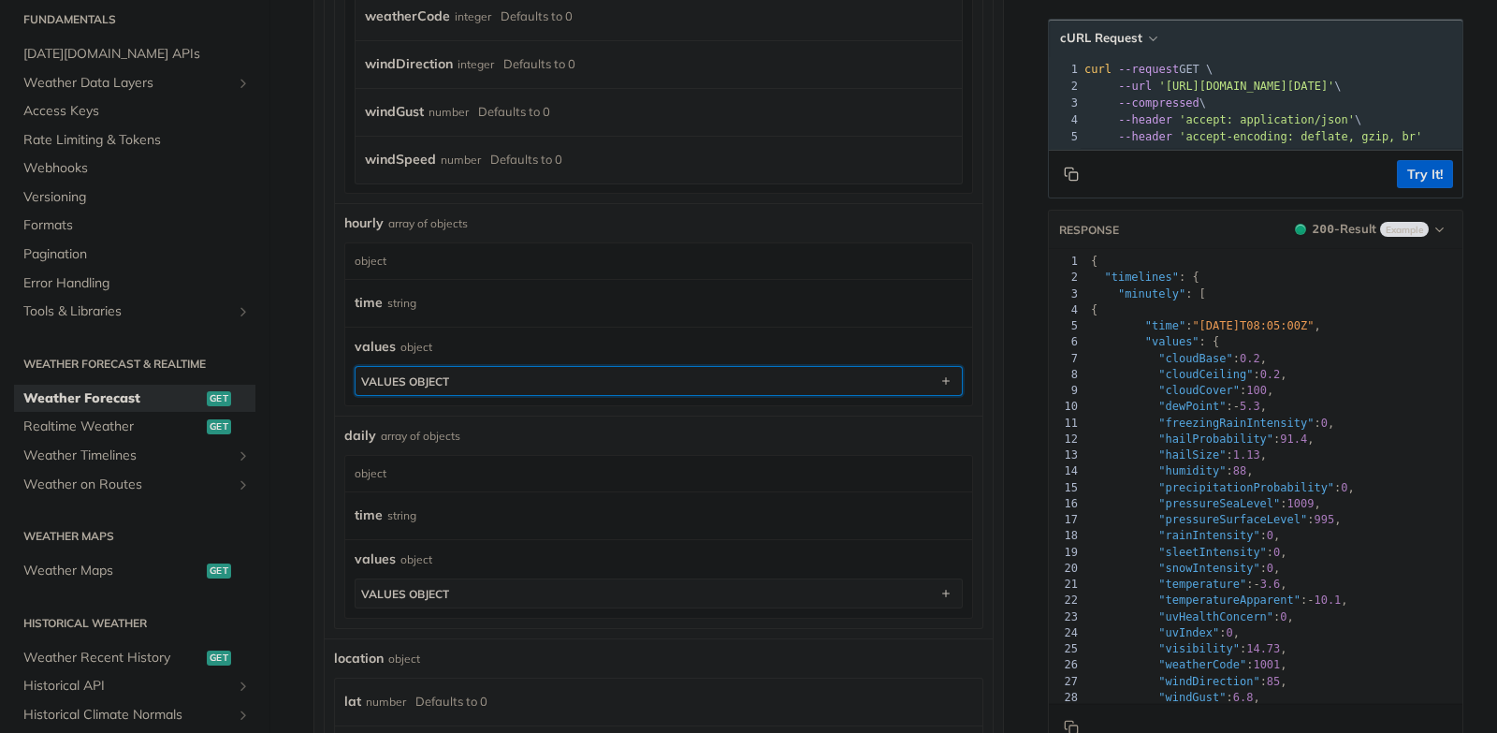
click at [541, 379] on button "values object" at bounding box center [659, 381] width 606 height 28
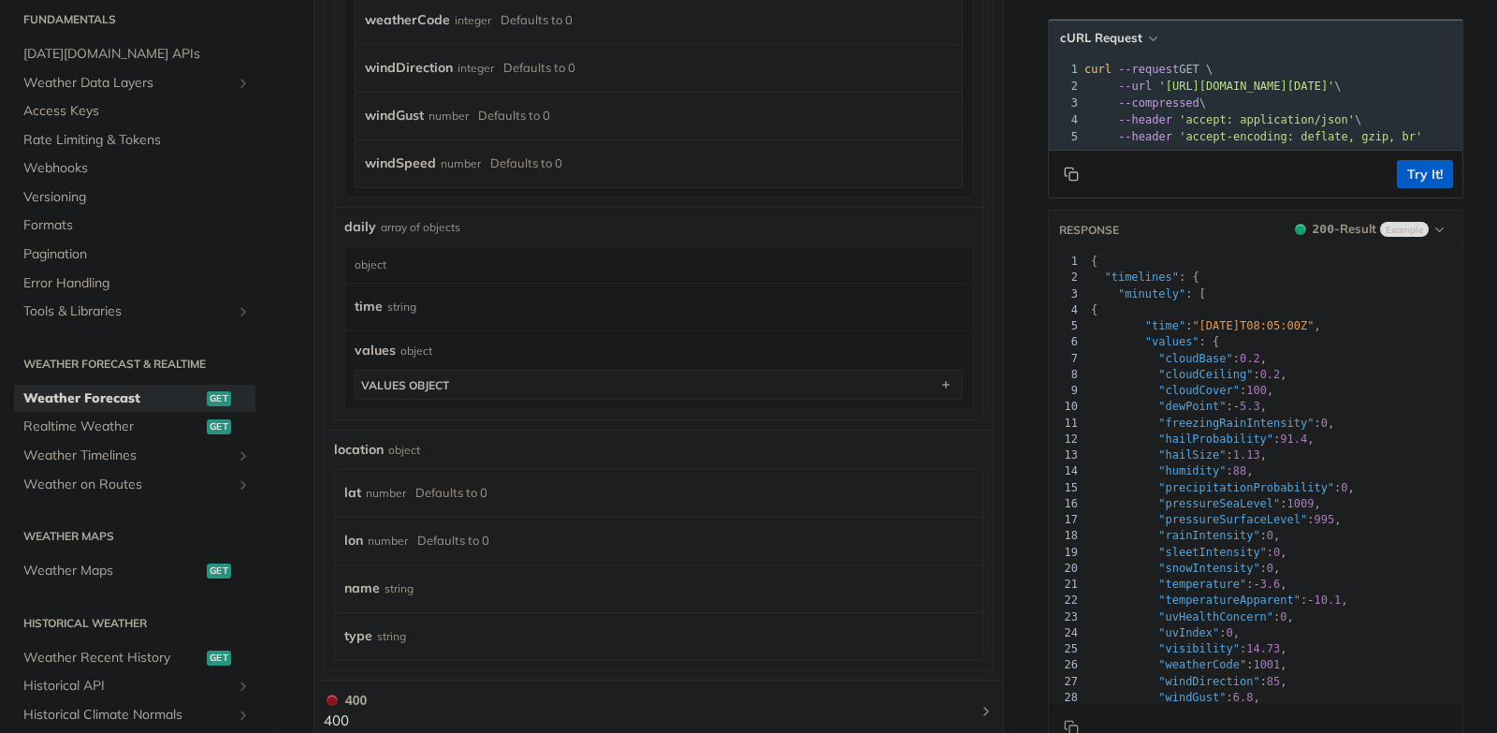
scroll to position [4067, 0]
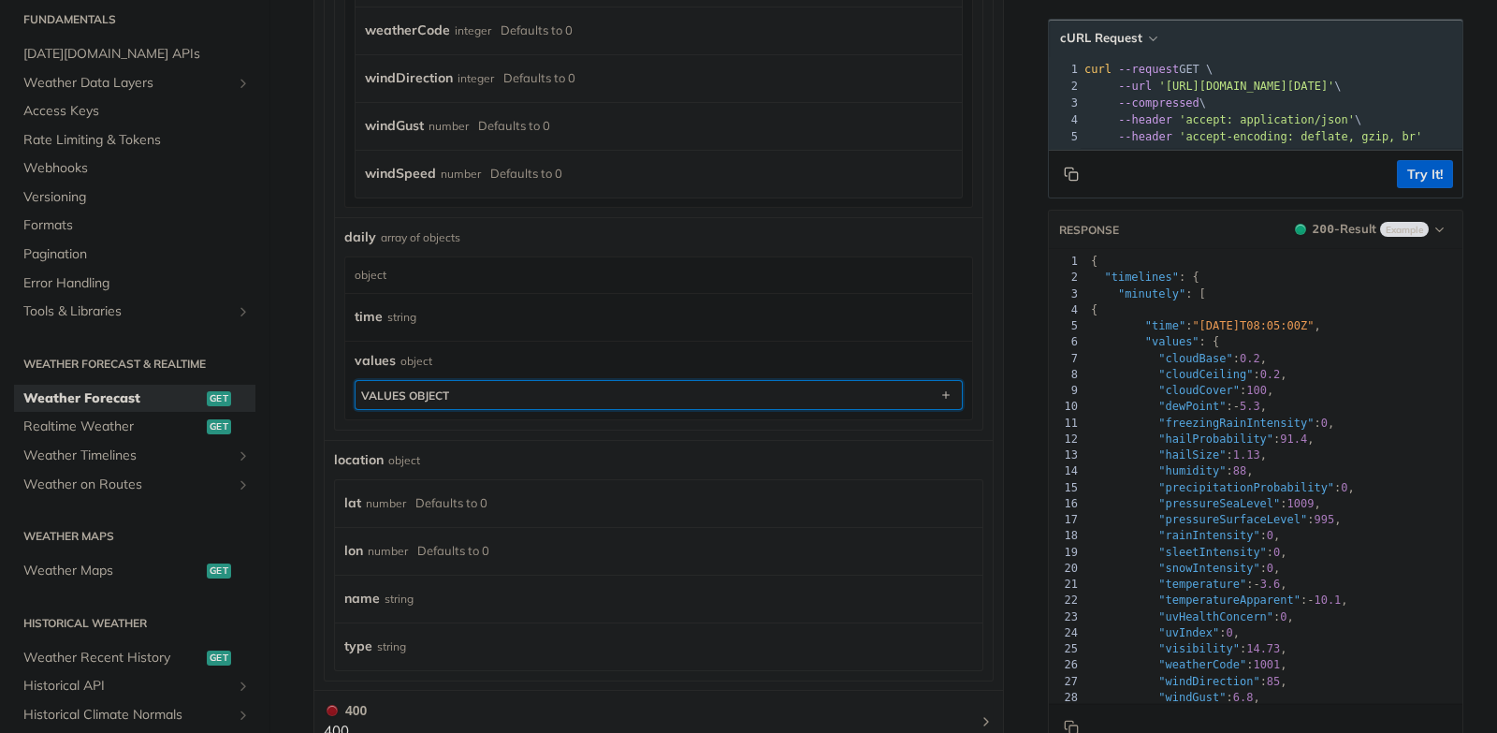
click at [559, 384] on button "values object" at bounding box center [659, 395] width 606 height 28
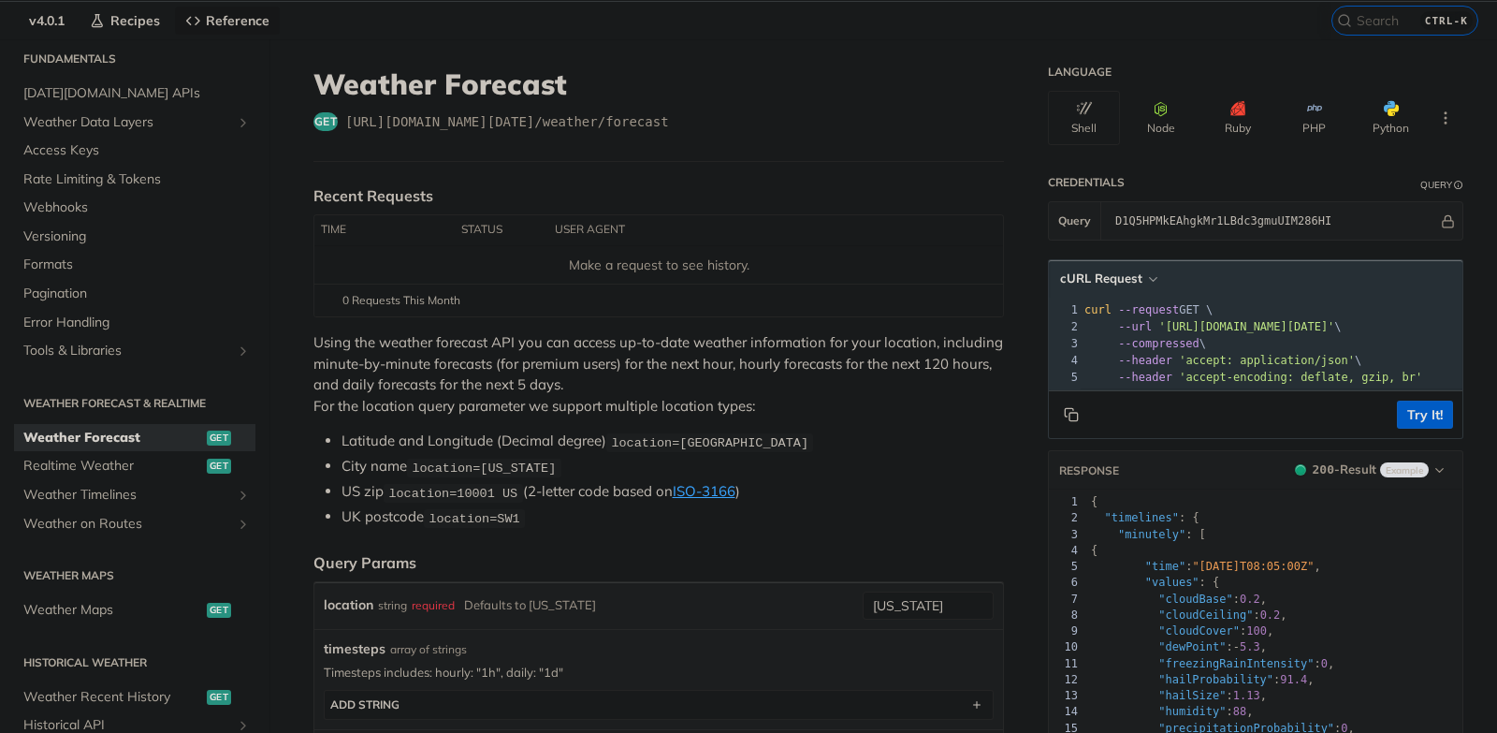
scroll to position [0, 0]
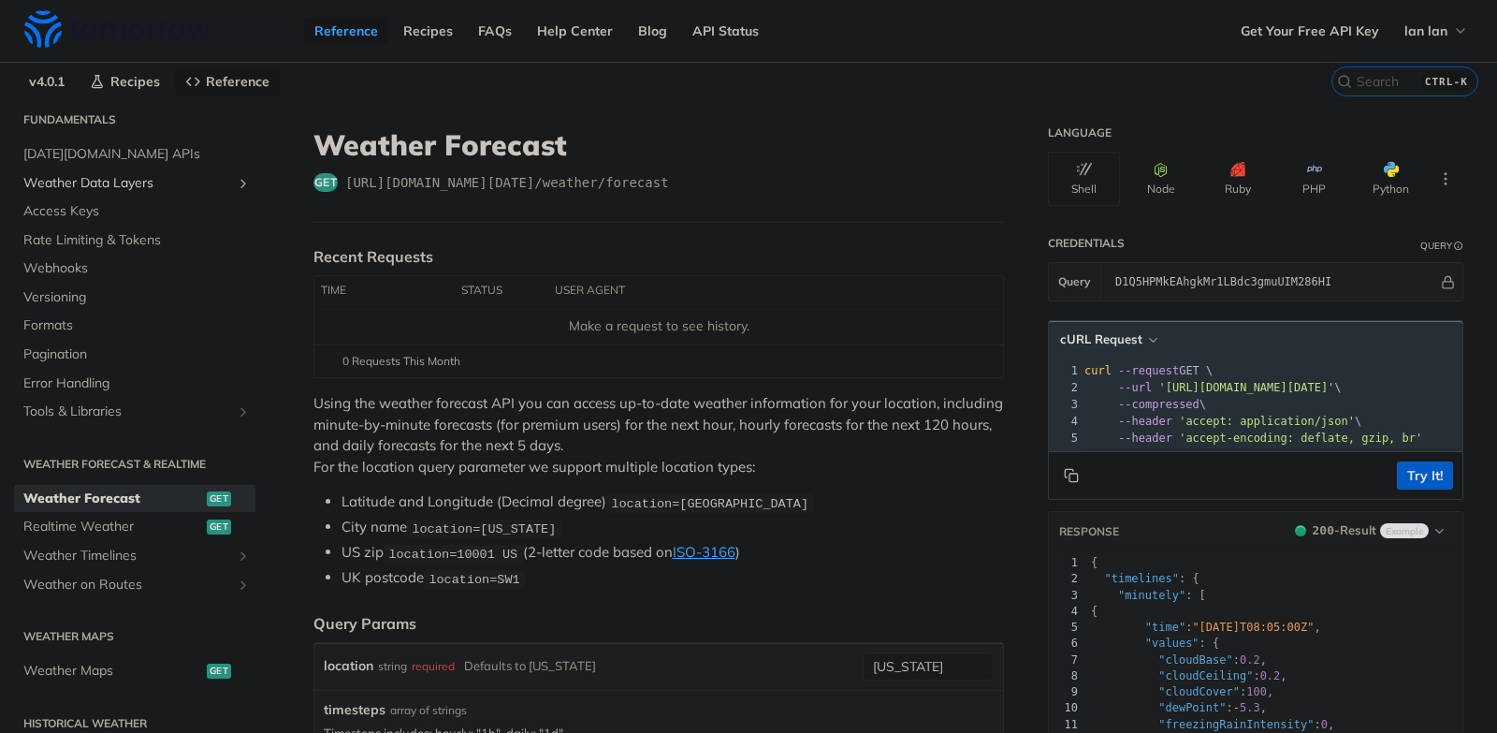
click at [100, 176] on span "Weather Data Layers" at bounding box center [127, 183] width 208 height 19
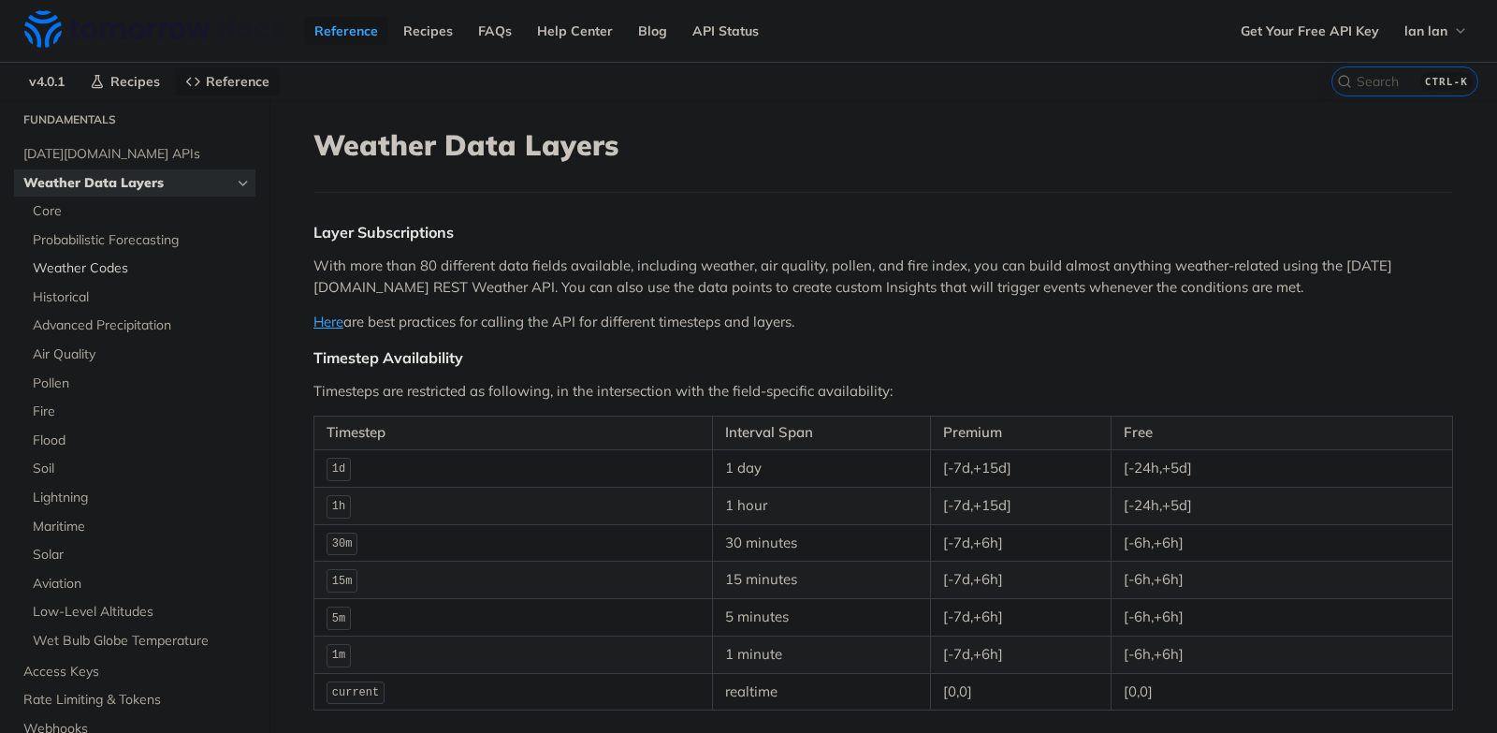
click at [92, 265] on span "Weather Codes" at bounding box center [142, 268] width 218 height 19
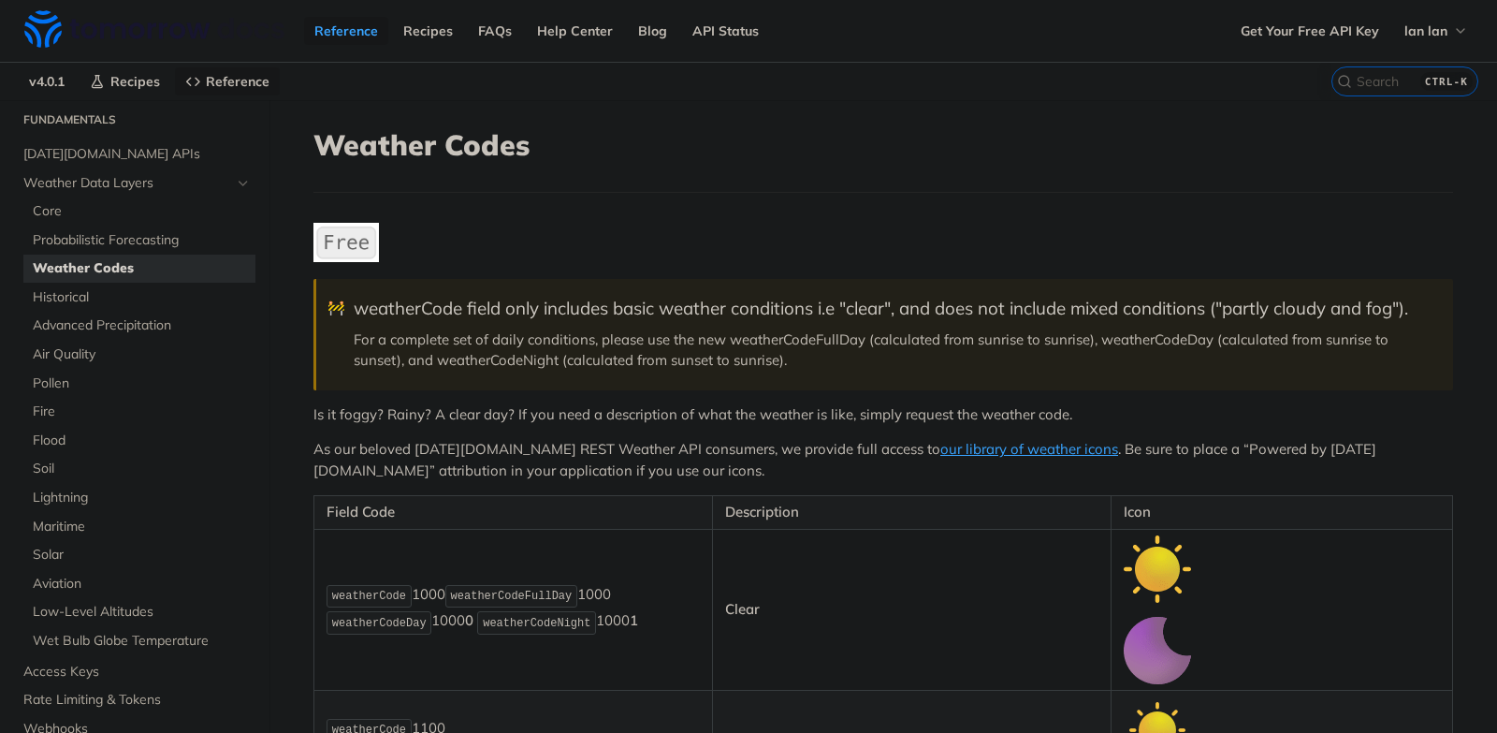
click at [370, 623] on span "weatherCodeDay" at bounding box center [379, 623] width 95 height 13
copy span "weatherCodeDay"
click at [1361, 77] on input "CTRL-K" at bounding box center [1382, 81] width 191 height 17
paste input "weatherCodeDay"
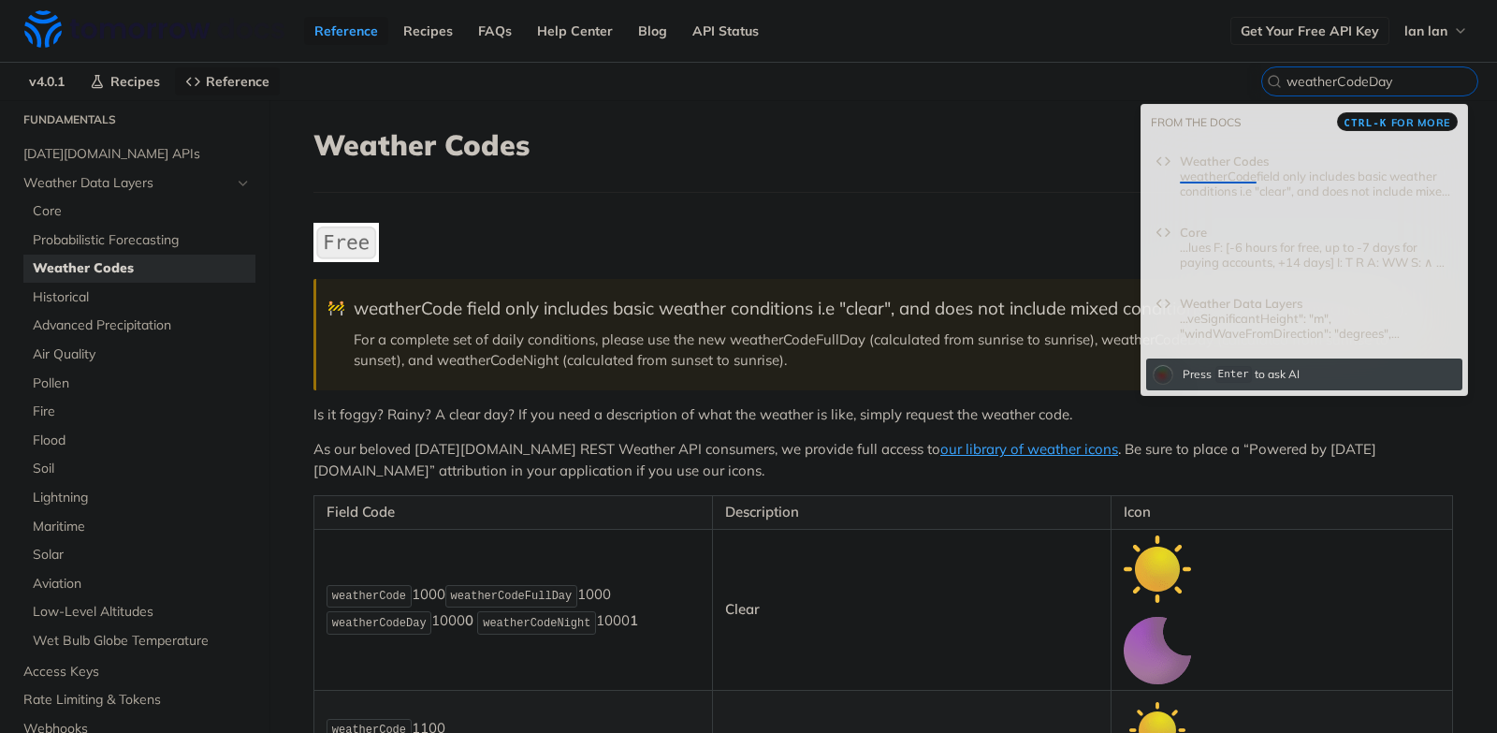
type input "weatherCodeDay"
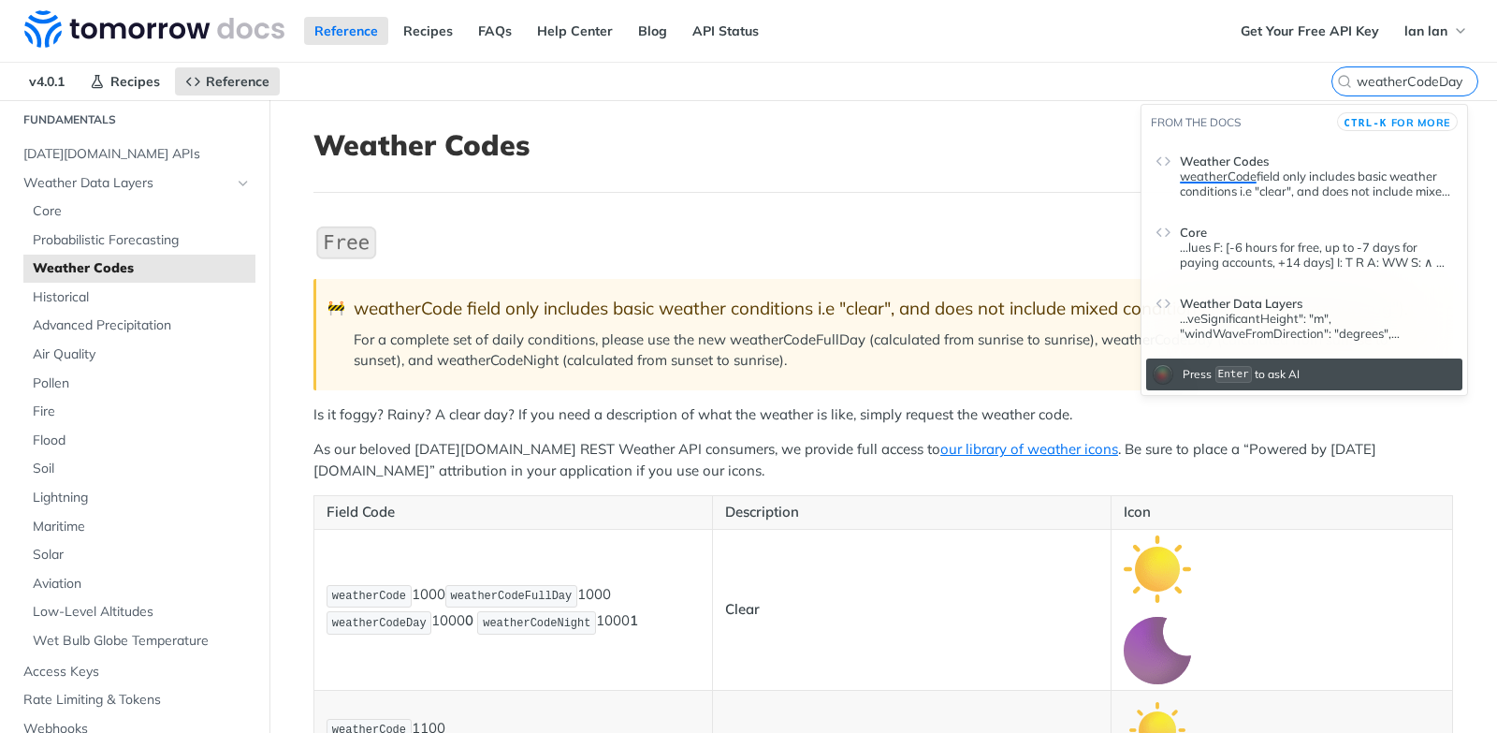
click at [1266, 267] on p "...lues F: [-6 hours for free, up to -7 days for paying accounts, +14 days] I: …" at bounding box center [1316, 255] width 273 height 30
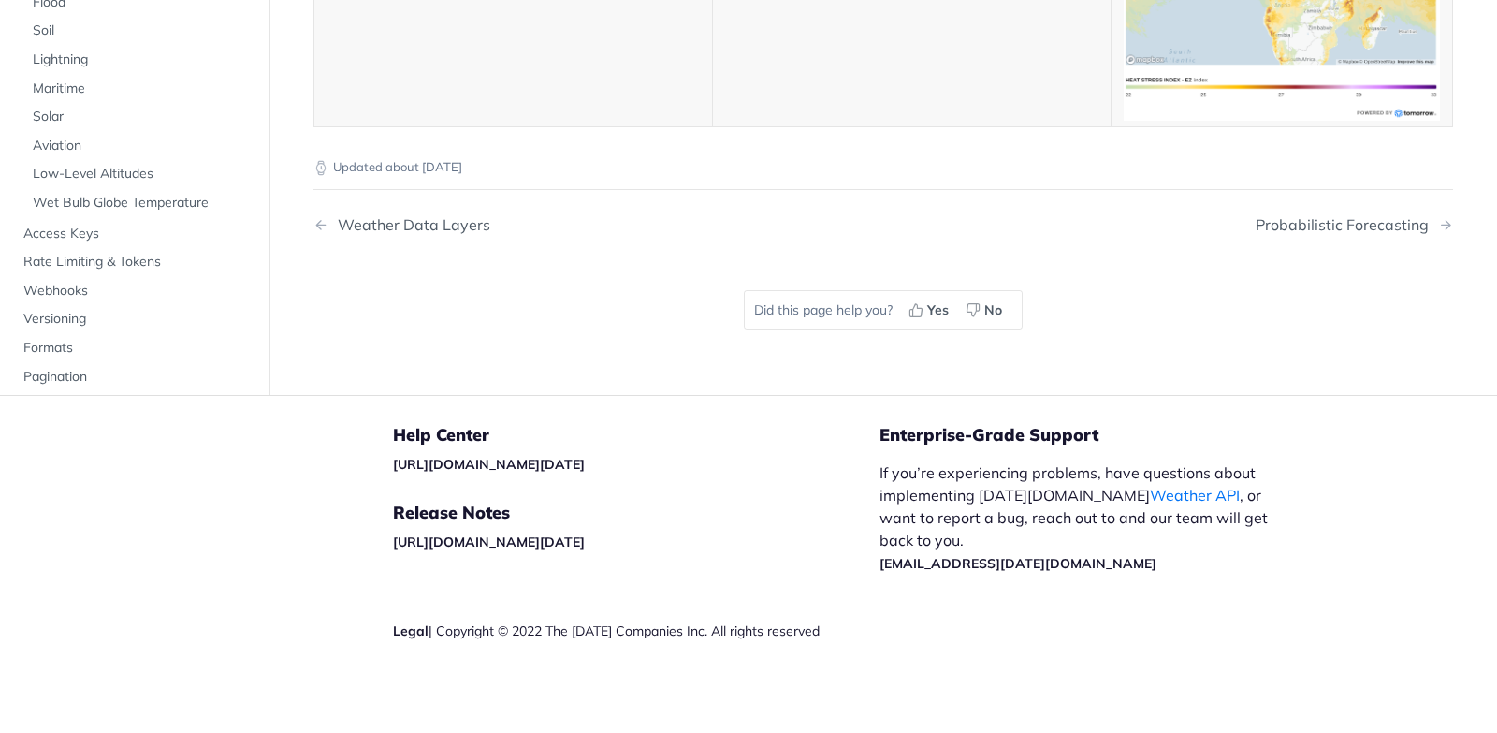
scroll to position [9123, 0]
drag, startPoint x: 693, startPoint y: 494, endPoint x: 321, endPoint y: 473, distance: 373.0
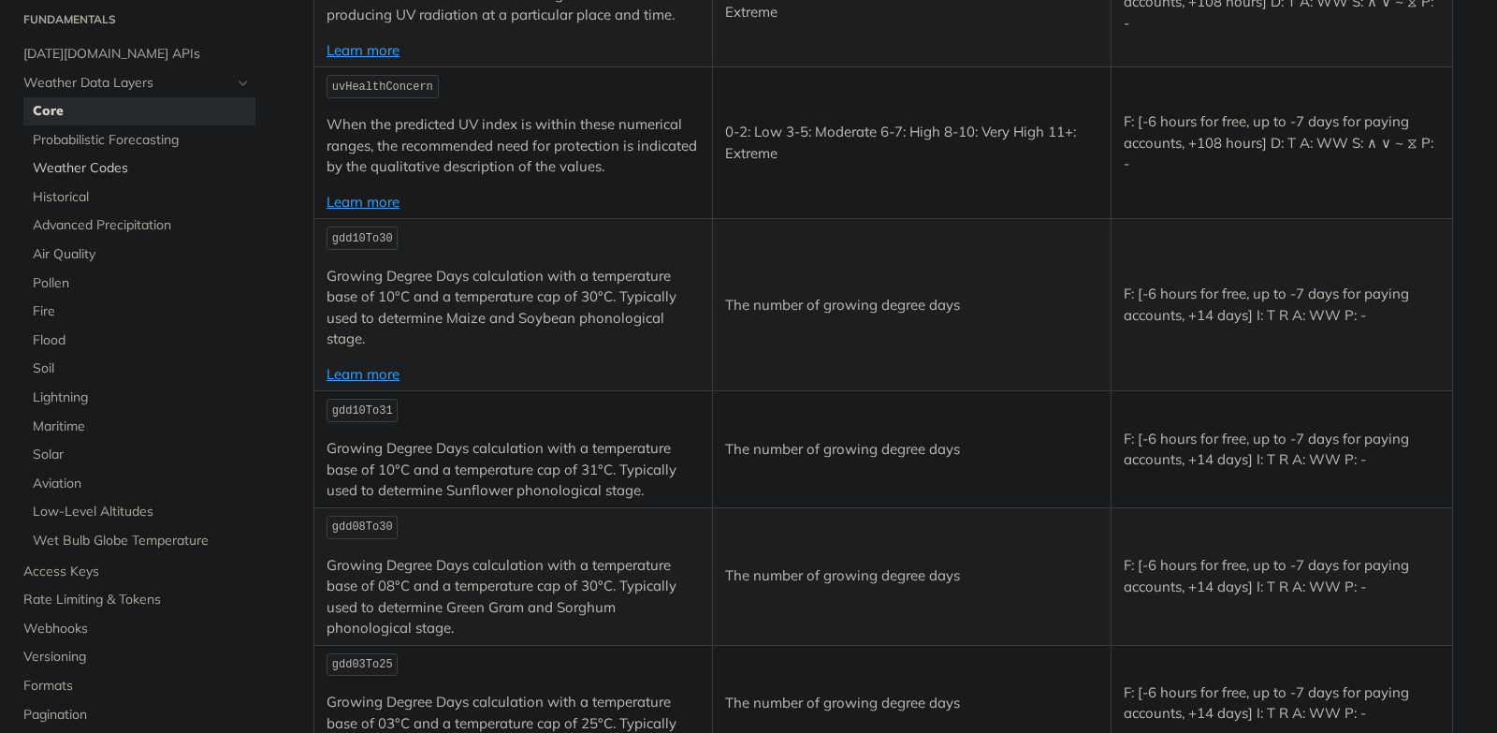
scroll to position [5249, 0]
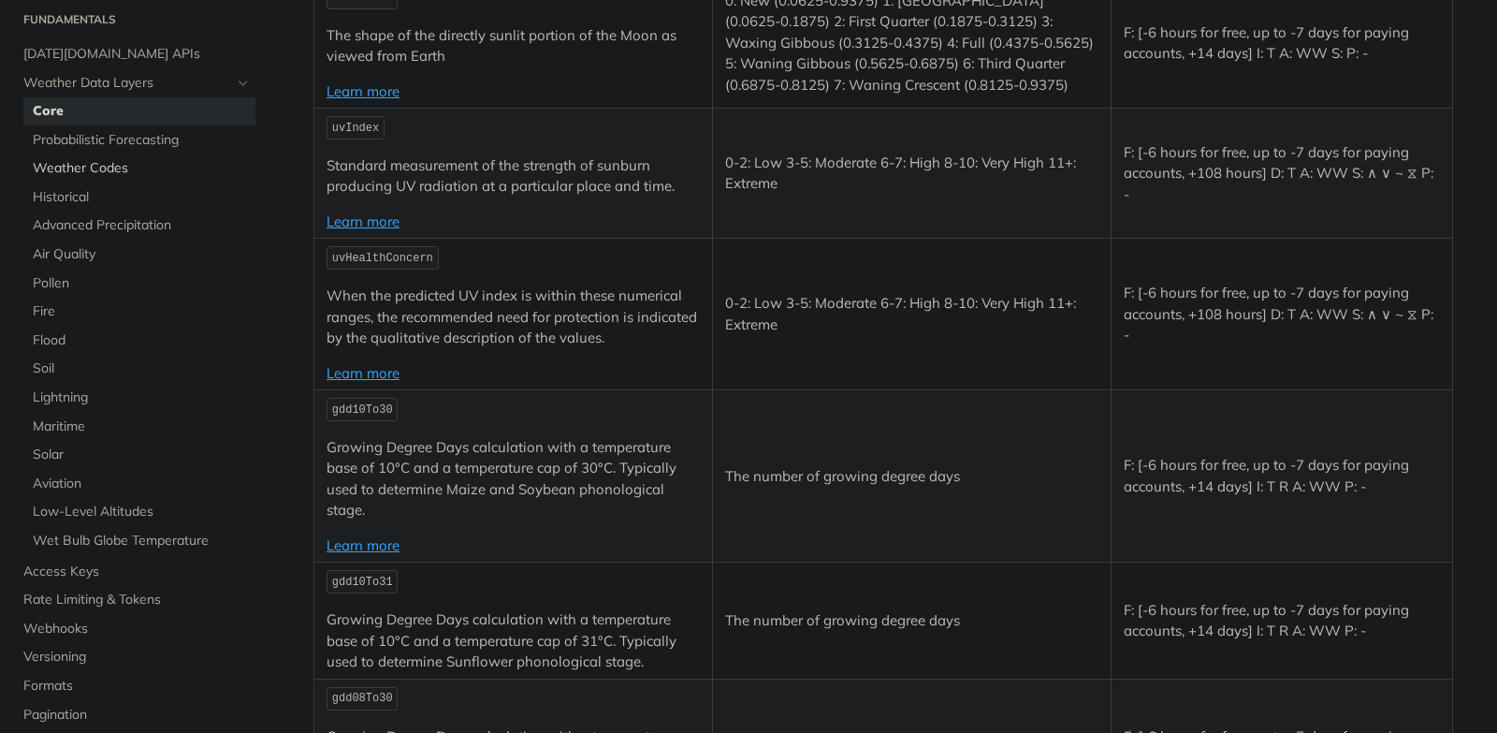
click at [84, 167] on span "Weather Codes" at bounding box center [142, 168] width 218 height 19
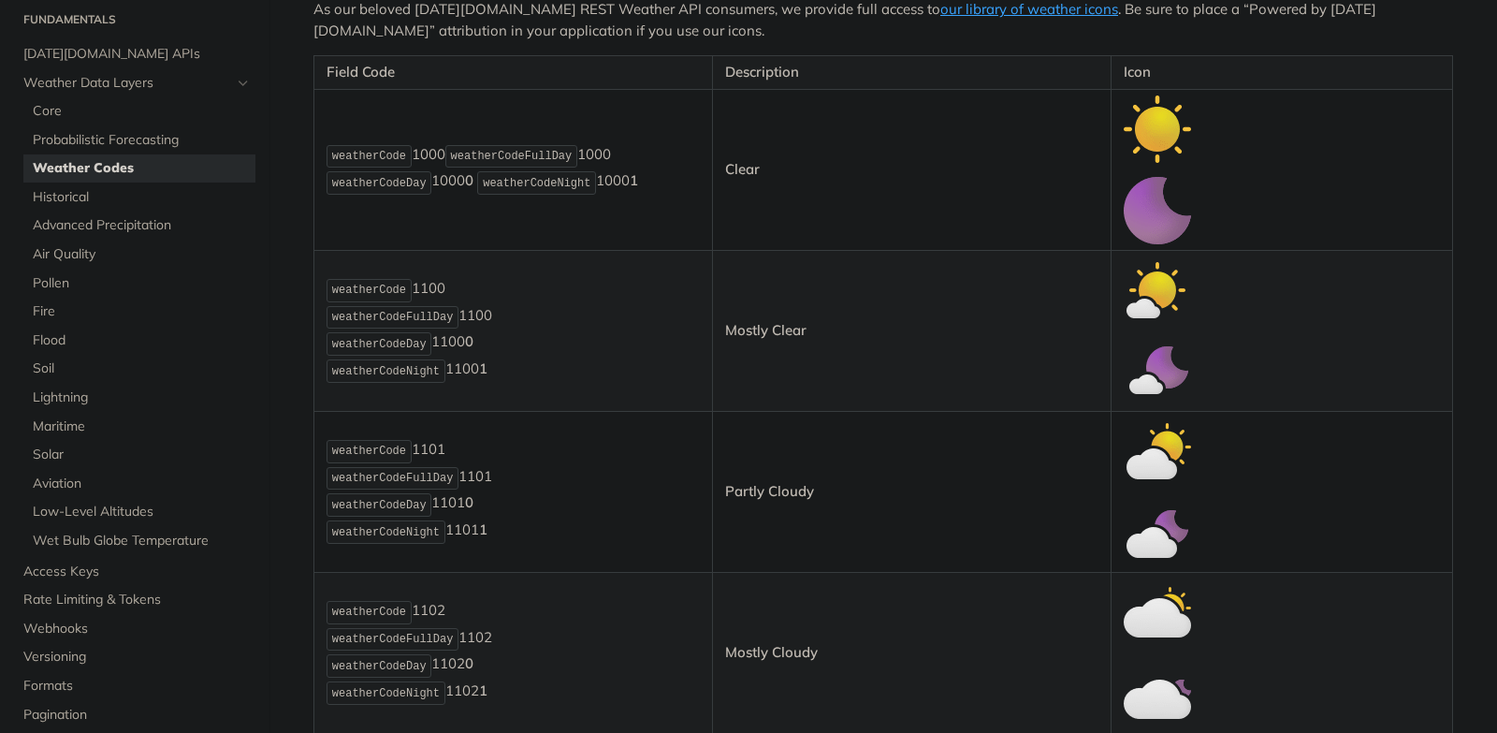
scroll to position [412, 0]
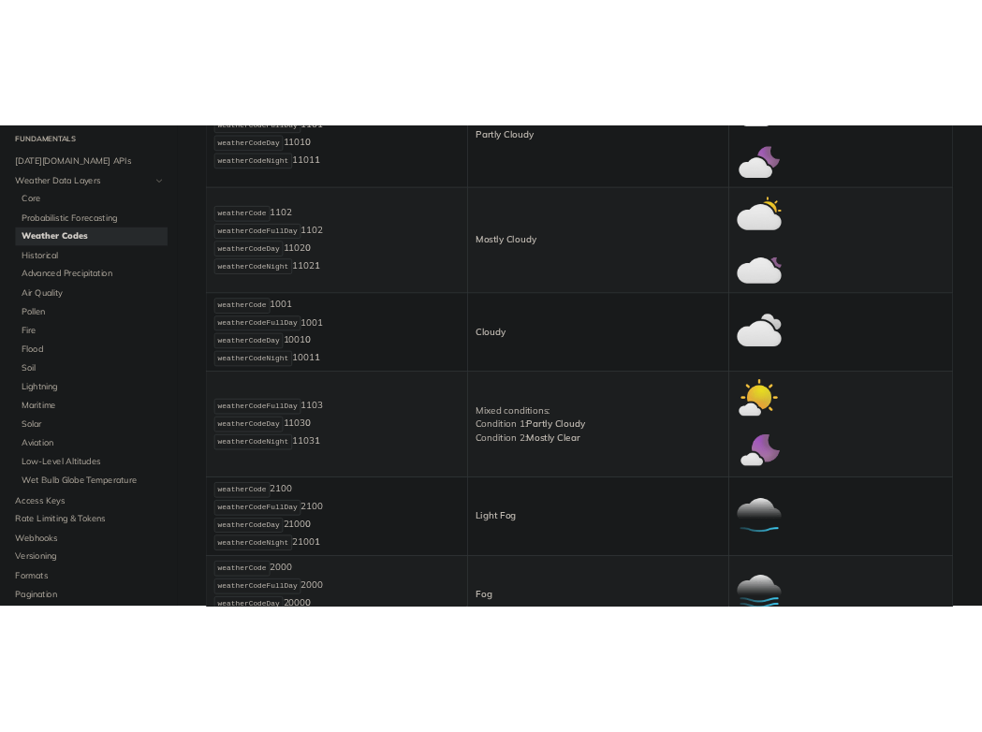
scroll to position [1036, 0]
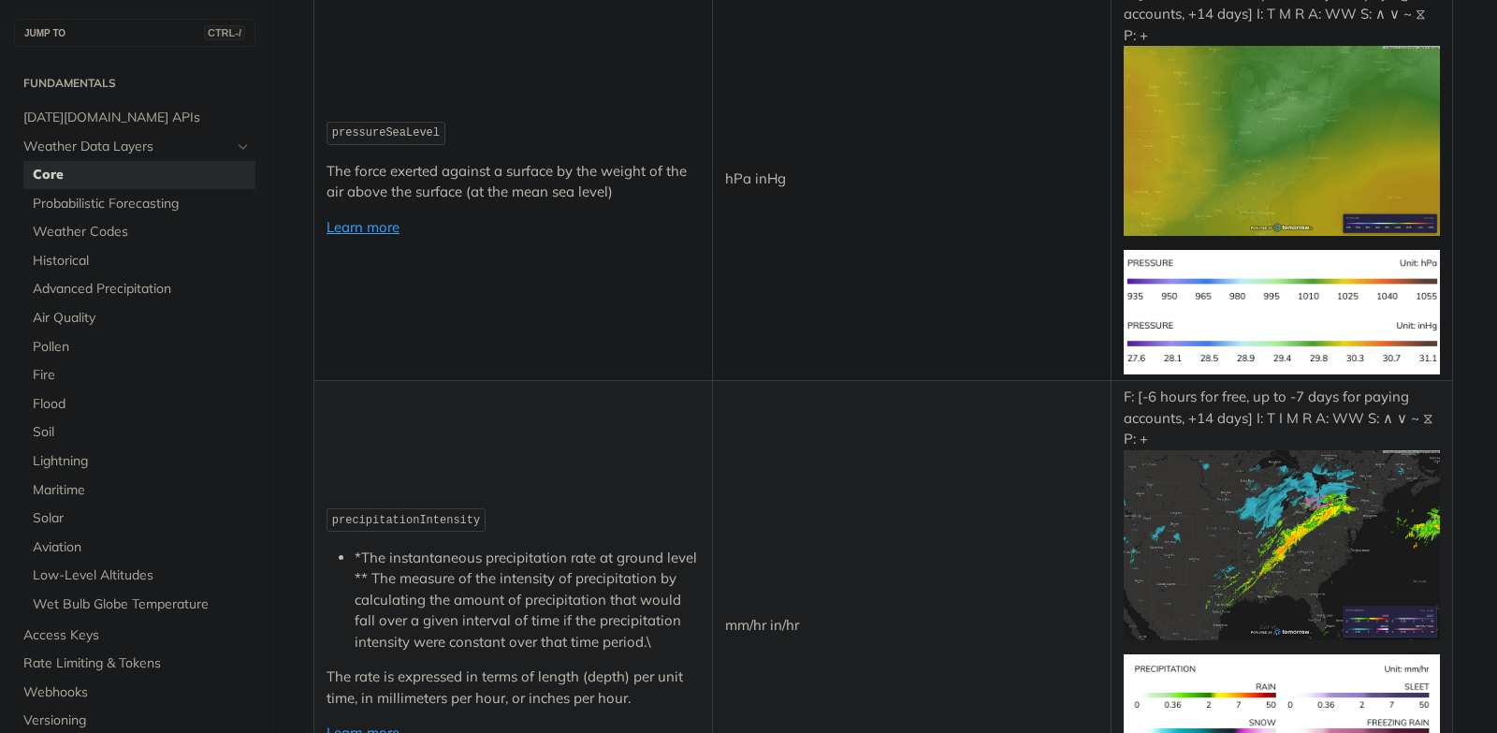
scroll to position [2508, 0]
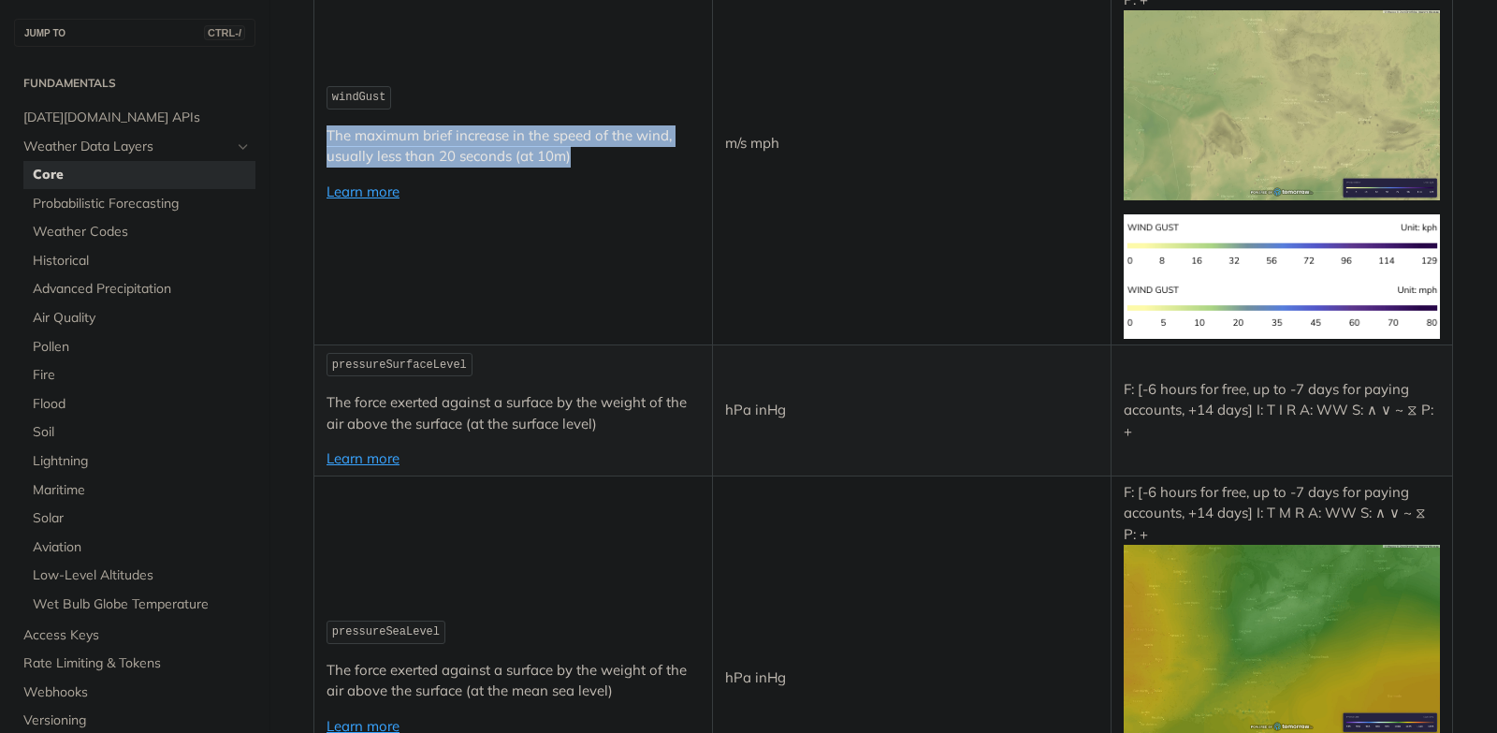
drag, startPoint x: 587, startPoint y: 165, endPoint x: 316, endPoint y: 135, distance: 272.1
click at [316, 135] on td "windGust The maximum brief increase in the speed of the wind, usually less than…" at bounding box center [513, 143] width 399 height 404
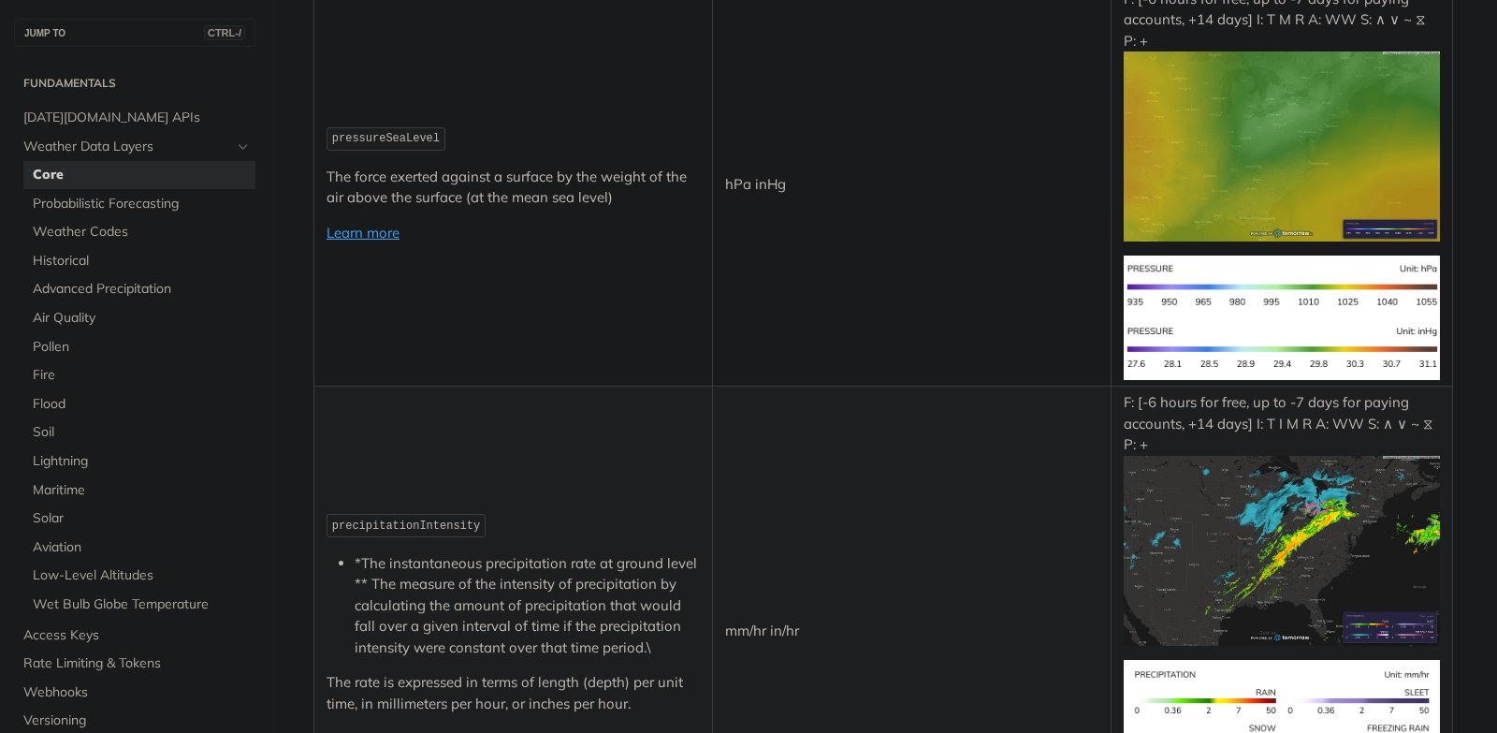
scroll to position [3300, 0]
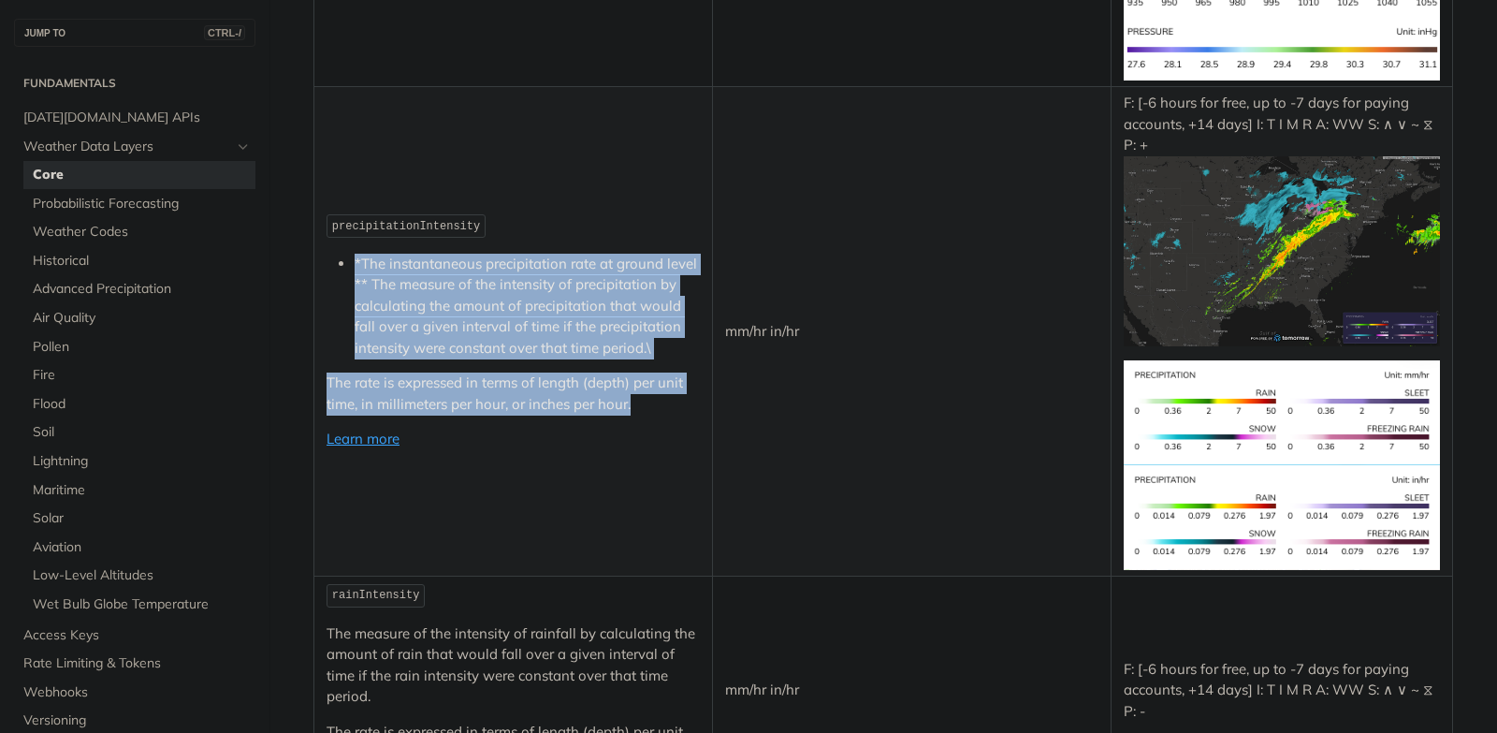
drag, startPoint x: 667, startPoint y: 411, endPoint x: 348, endPoint y: 264, distance: 351.3
click at [348, 264] on td "precipitationIntensity *The instantaneous precipitation rate at ground level **…" at bounding box center [513, 331] width 399 height 489
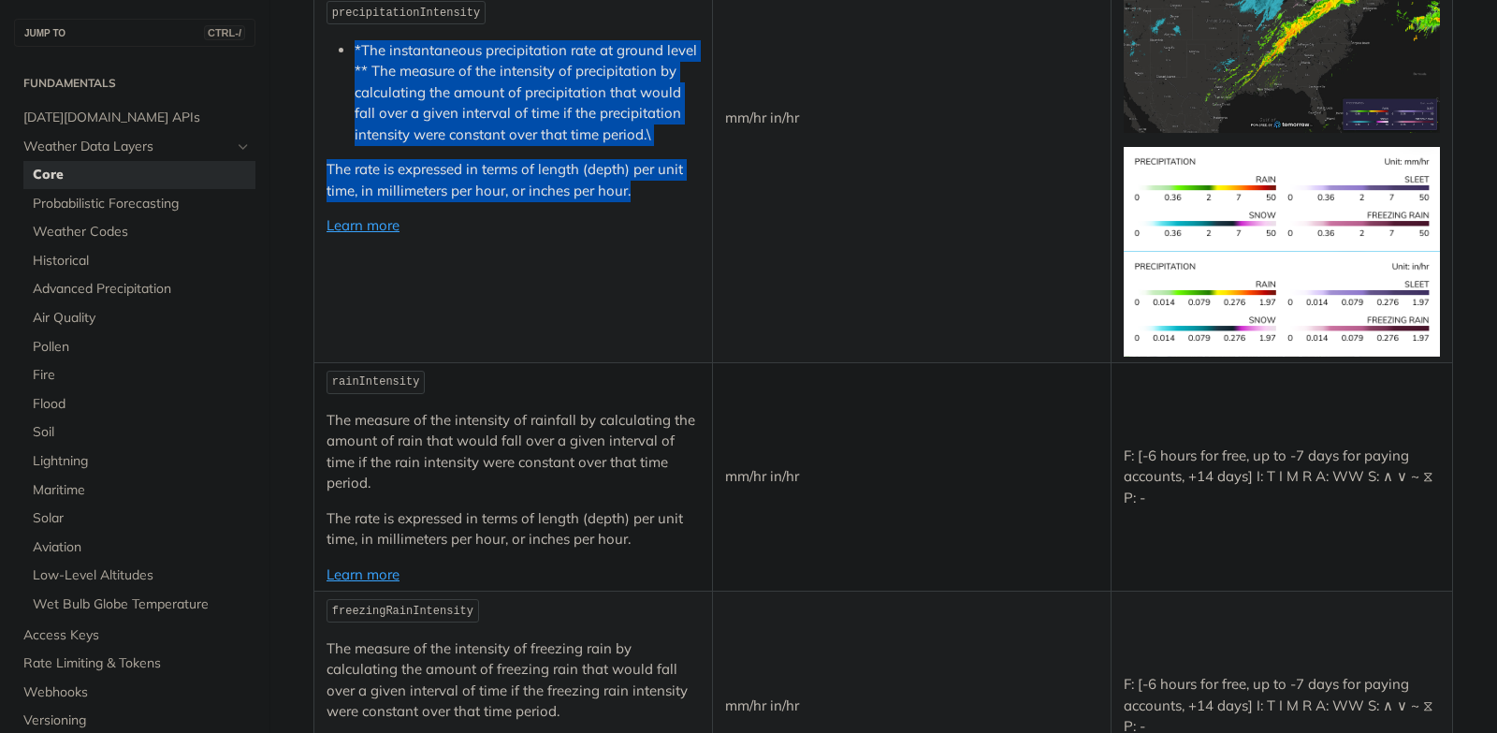
scroll to position [3525, 0]
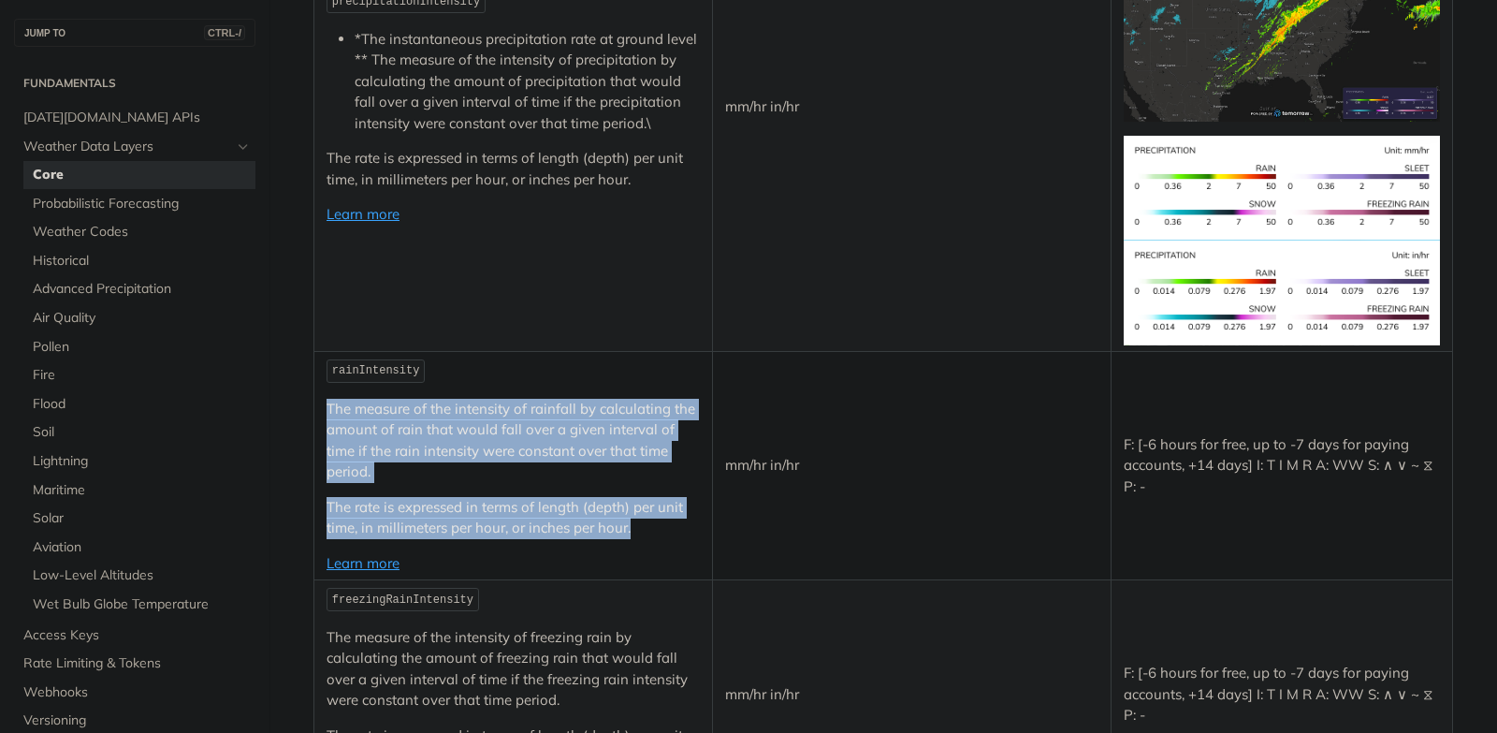
drag, startPoint x: 631, startPoint y: 523, endPoint x: 323, endPoint y: 404, distance: 330.0
click at [323, 404] on td "rainIntensity The measure of the intensity of rainfall by calculating the amoun…" at bounding box center [513, 465] width 399 height 228
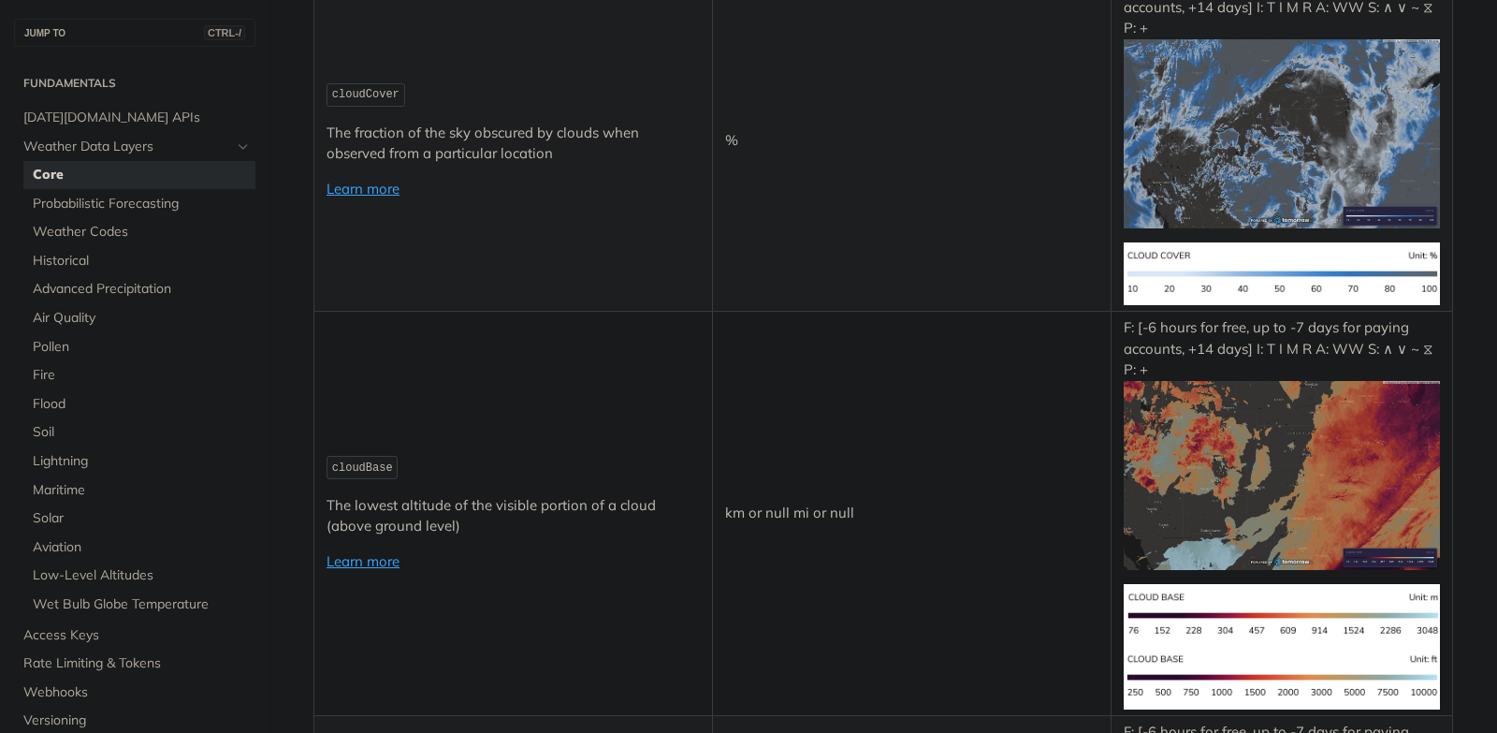
scroll to position [7385, 0]
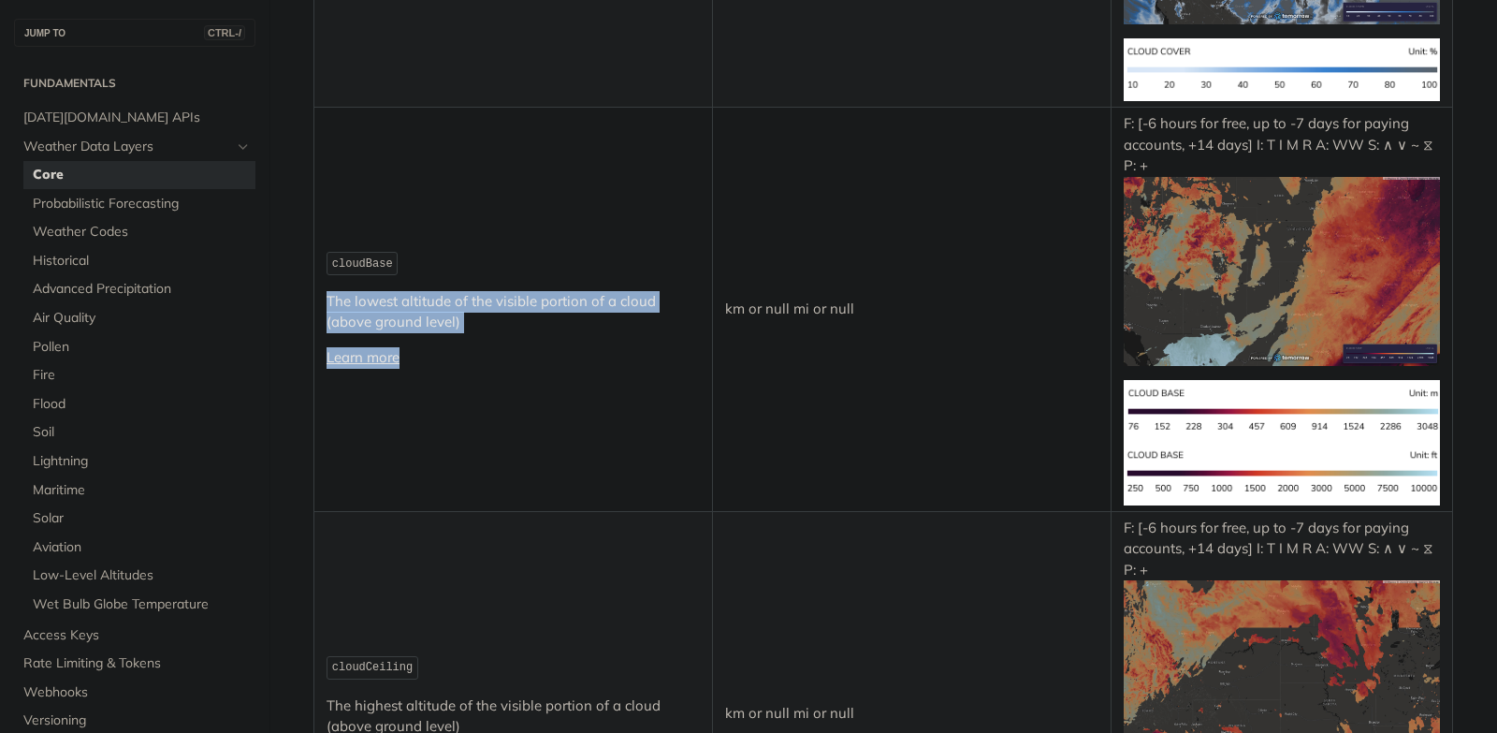
drag, startPoint x: 482, startPoint y: 333, endPoint x: 320, endPoint y: 299, distance: 165.3
click at [320, 299] on td "cloudBase The lowest altitude of the visible portion of a cloud (above ground l…" at bounding box center [513, 310] width 399 height 404
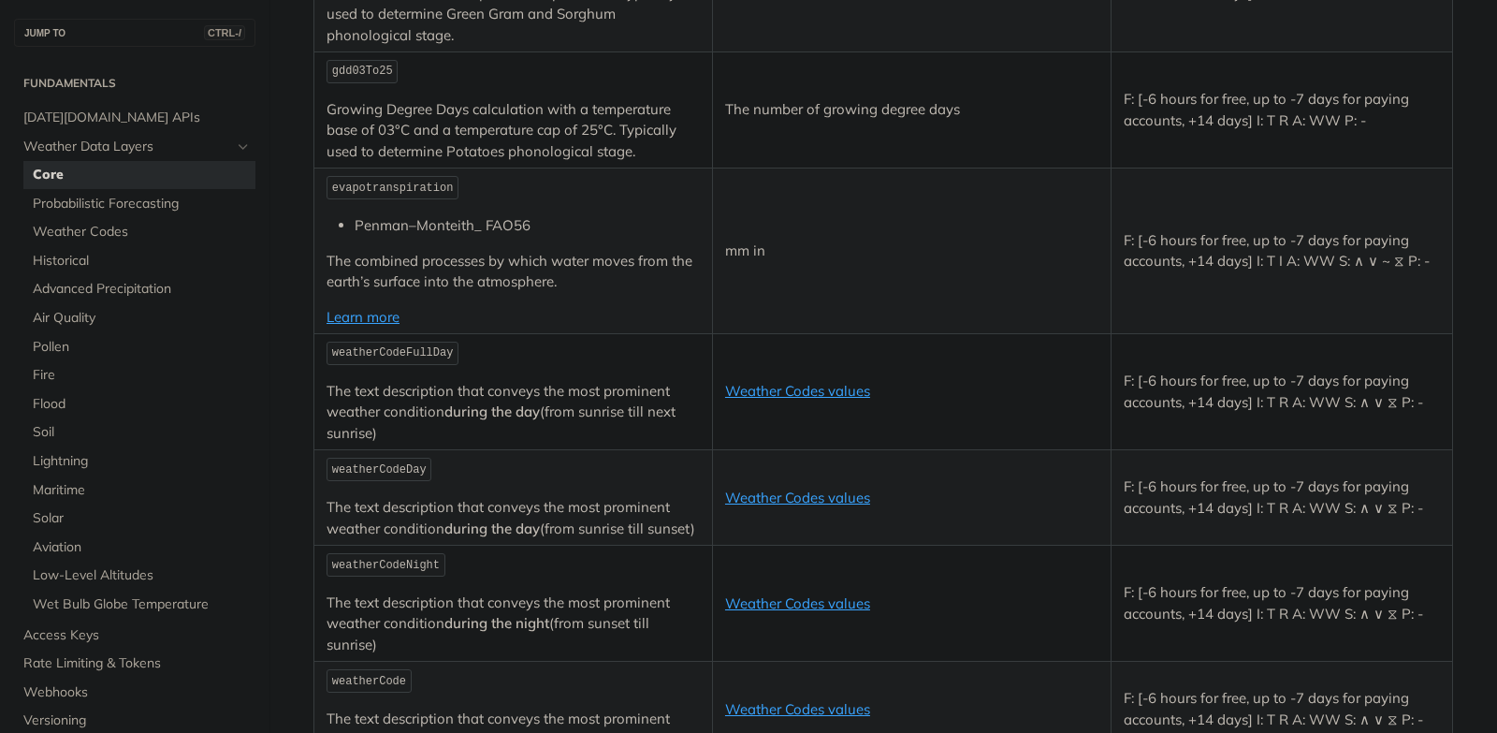
scroll to position [9088, 0]
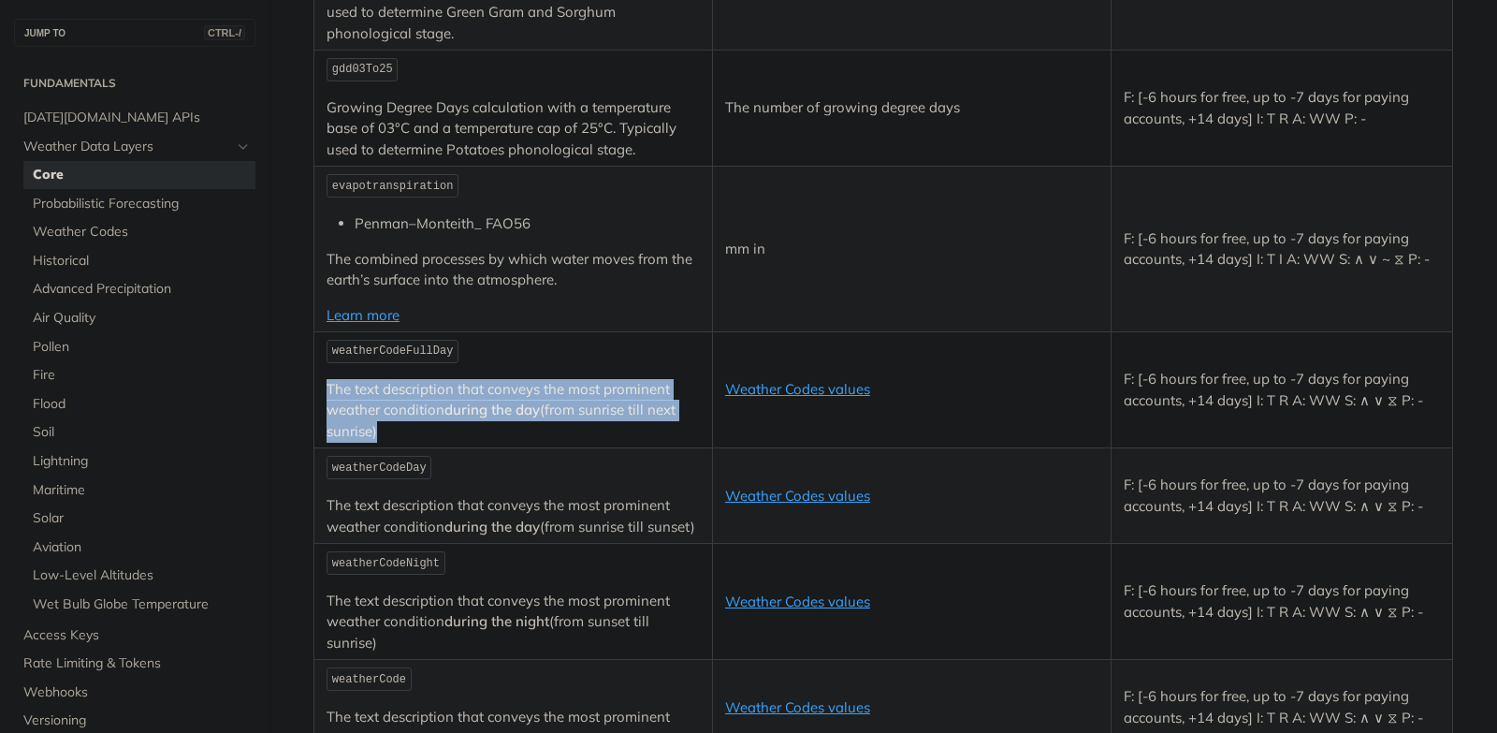
drag, startPoint x: 452, startPoint y: 433, endPoint x: 320, endPoint y: 393, distance: 137.9
click at [327, 393] on p "The text description that conveys the most prominent weather condition during t…" at bounding box center [513, 411] width 373 height 64
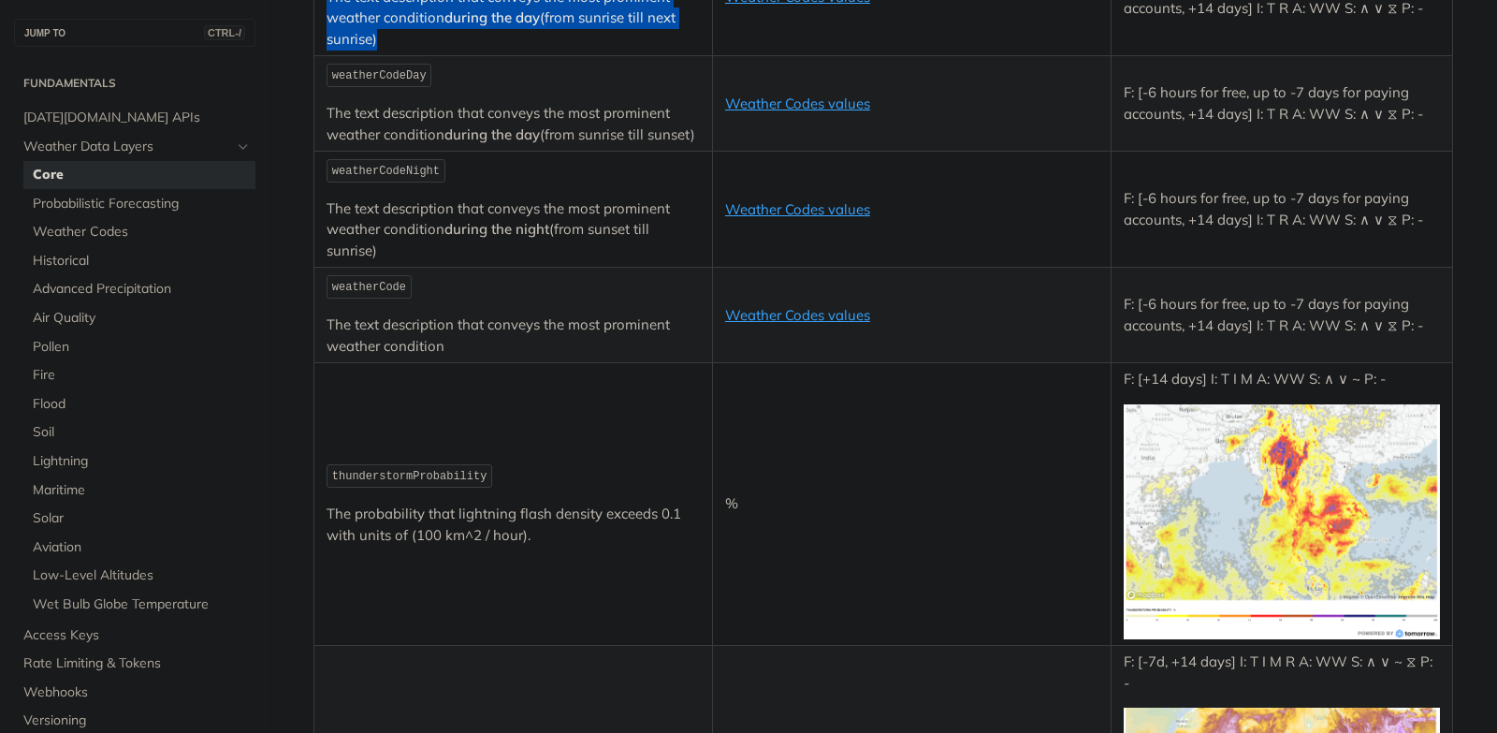
scroll to position [9481, 0]
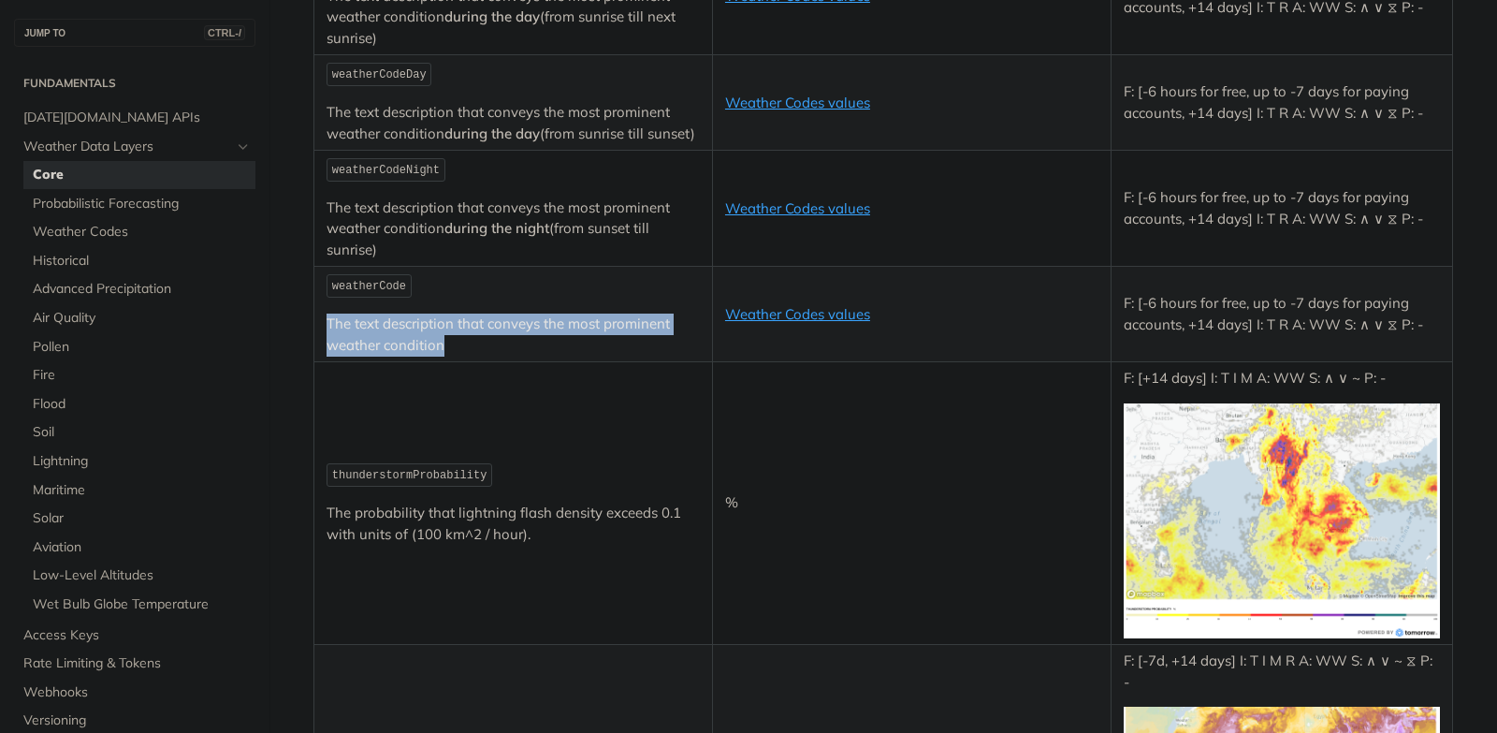
drag, startPoint x: 454, startPoint y: 342, endPoint x: 307, endPoint y: 317, distance: 148.9
click at [314, 317] on td "weatherCode The text description that conveys the most prominent weather condit…" at bounding box center [513, 314] width 399 height 95
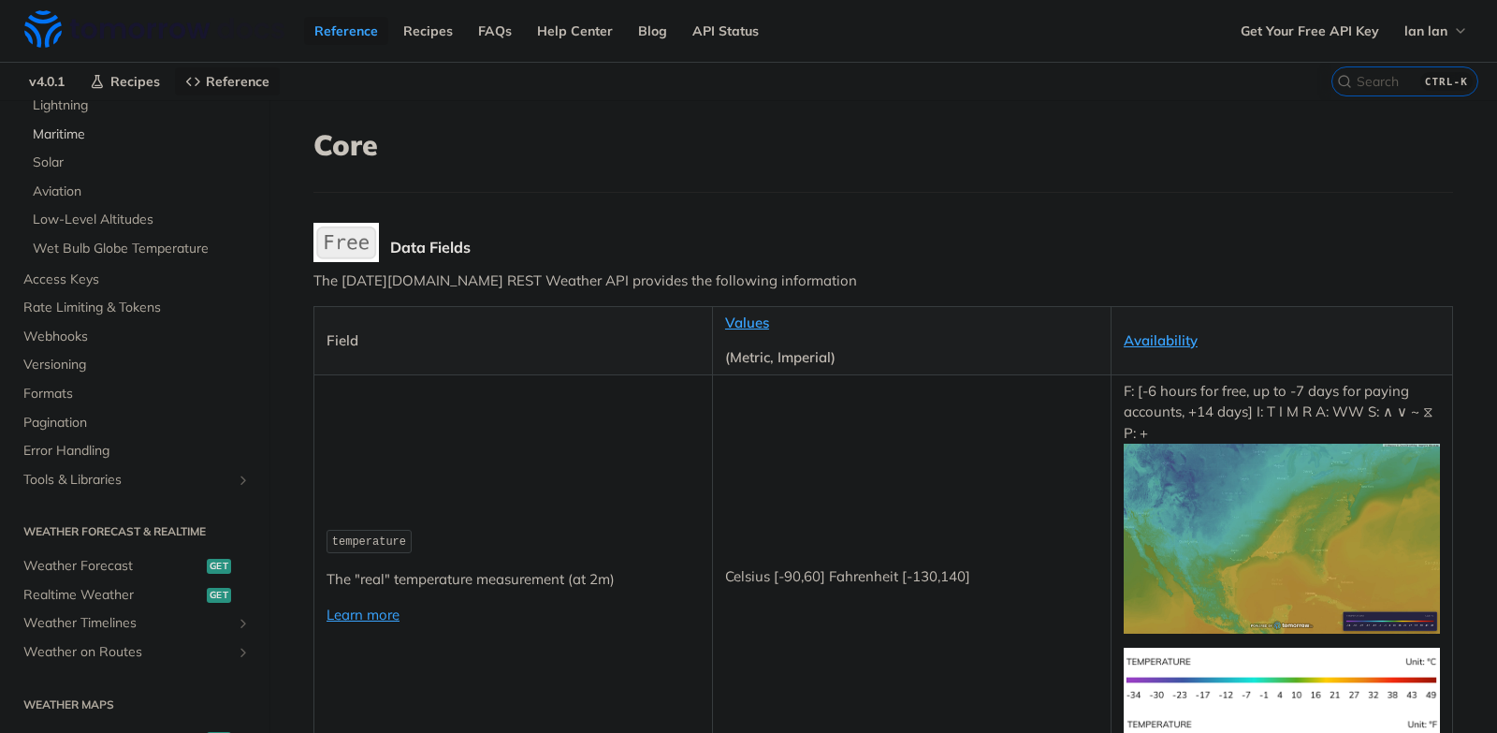
scroll to position [461, 0]
click at [67, 587] on span "Realtime Weather" at bounding box center [112, 589] width 179 height 19
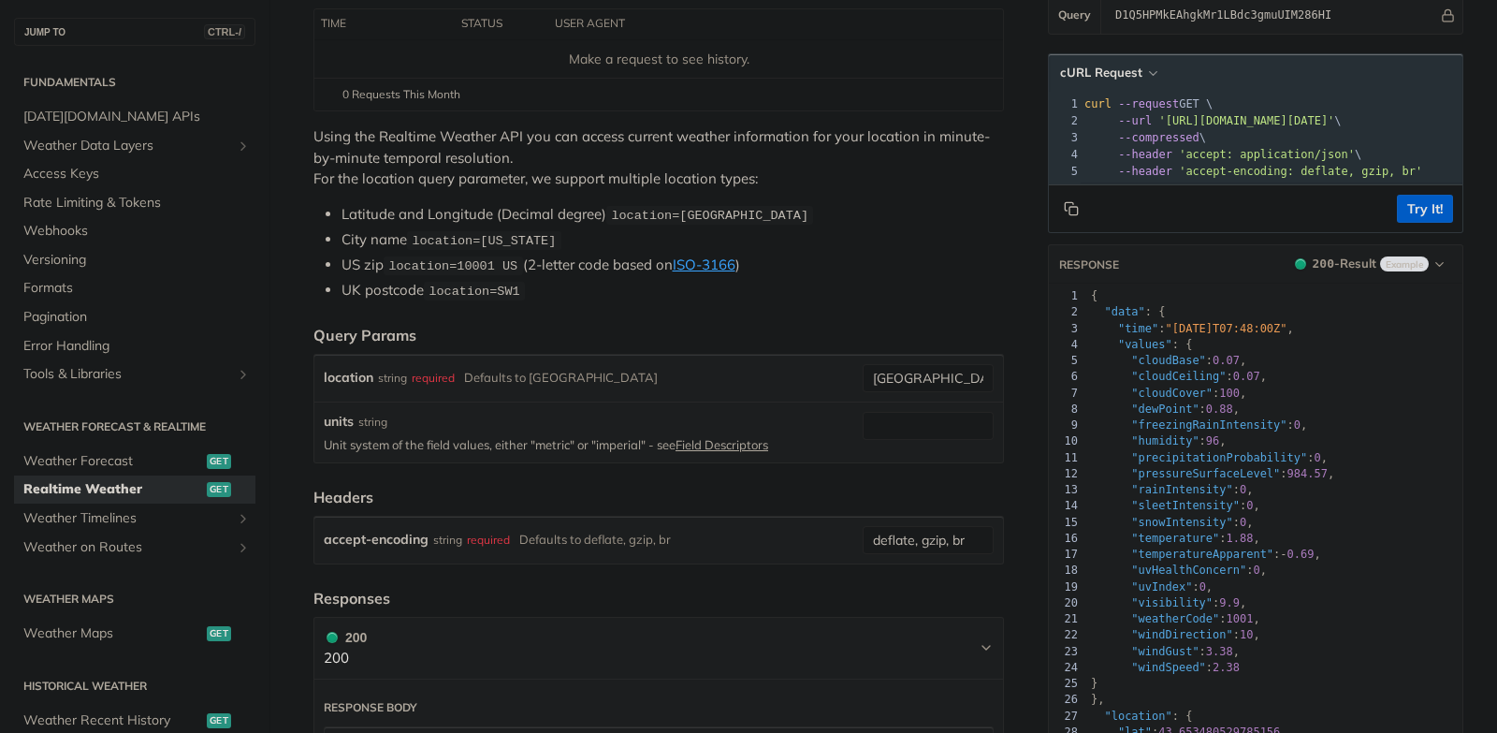
scroll to position [269, 0]
click at [878, 374] on input "toronto" at bounding box center [928, 376] width 131 height 28
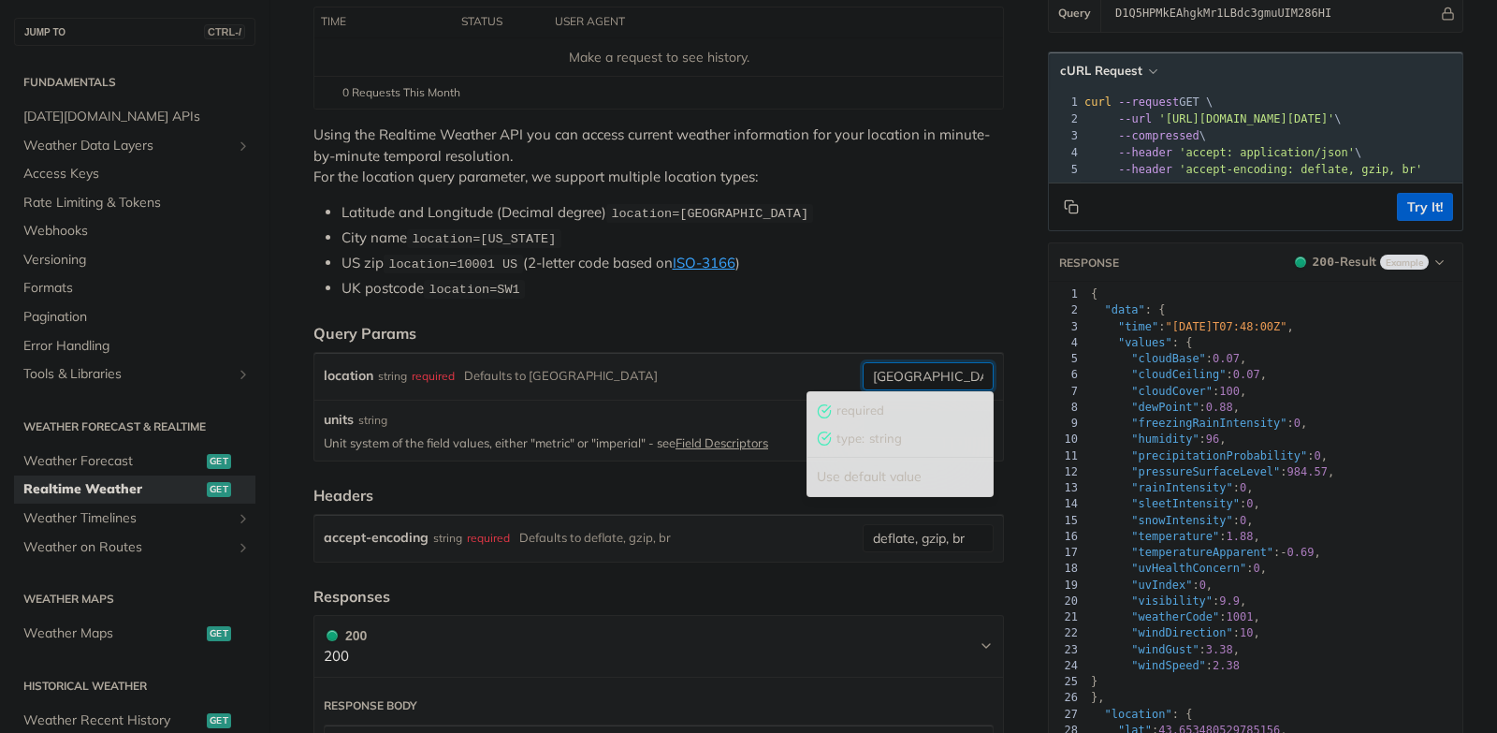
click at [878, 374] on input "toronto" at bounding box center [928, 376] width 131 height 28
paste input "12.783339957495444,108.19475025020313"
type input "12.783339957495444,108.19475025020313"
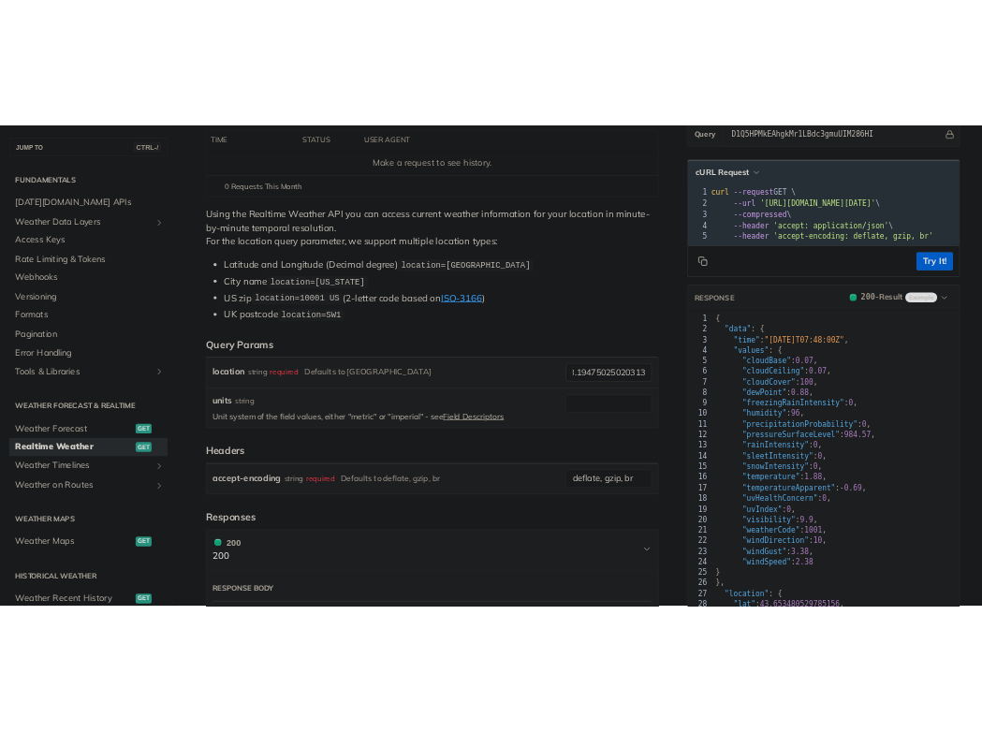
scroll to position [0, 0]
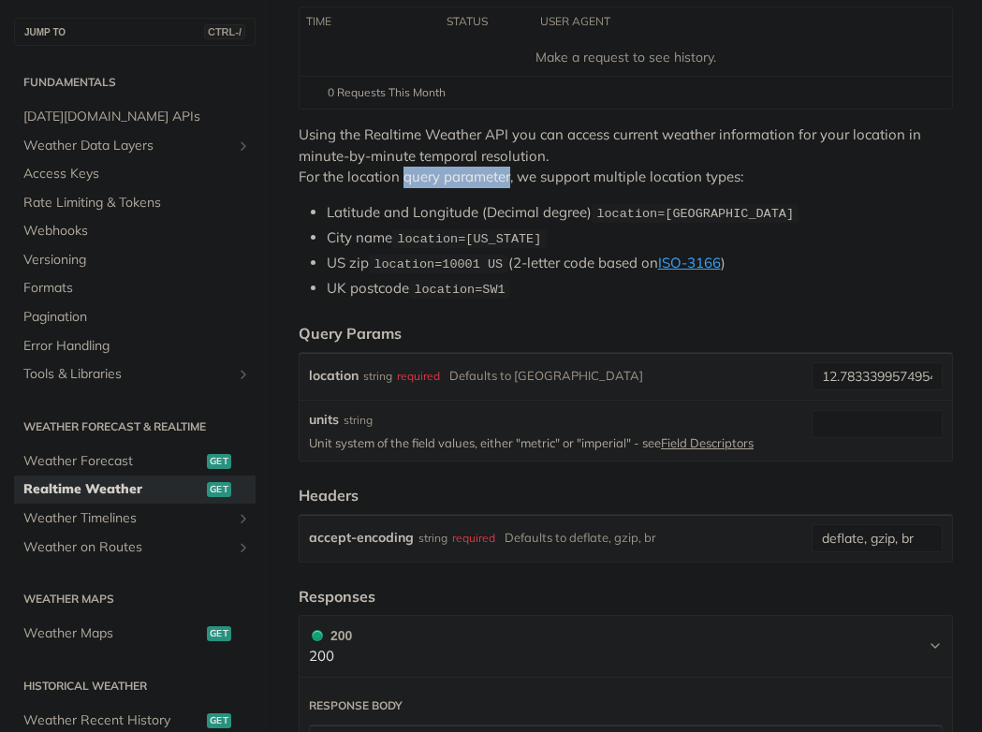
drag, startPoint x: 404, startPoint y: 175, endPoint x: 510, endPoint y: 180, distance: 105.8
click at [510, 180] on p "Using the Realtime Weather API you can access current weather information for y…" at bounding box center [625, 156] width 654 height 64
click at [429, 177] on p "Using the Realtime Weather API you can access current weather information for y…" at bounding box center [625, 156] width 654 height 64
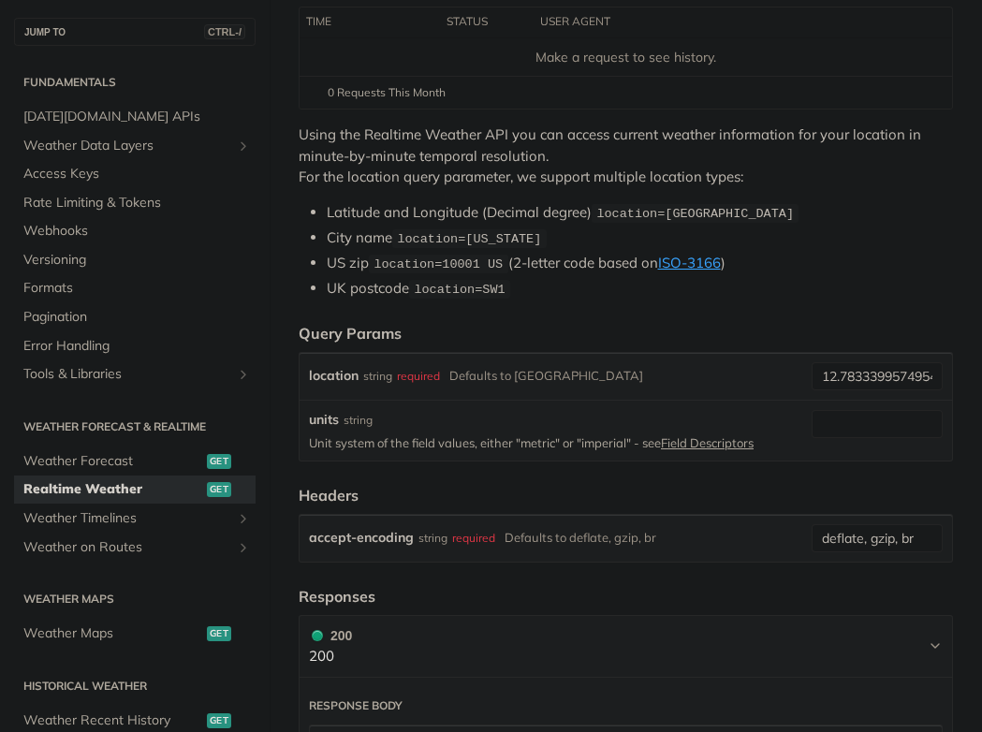
click at [476, 181] on p "Using the Realtime Weather API you can access current weather information for y…" at bounding box center [625, 156] width 654 height 64
click at [435, 189] on div "Using the Realtime Weather API you can access current weather information for y…" at bounding box center [625, 211] width 654 height 175
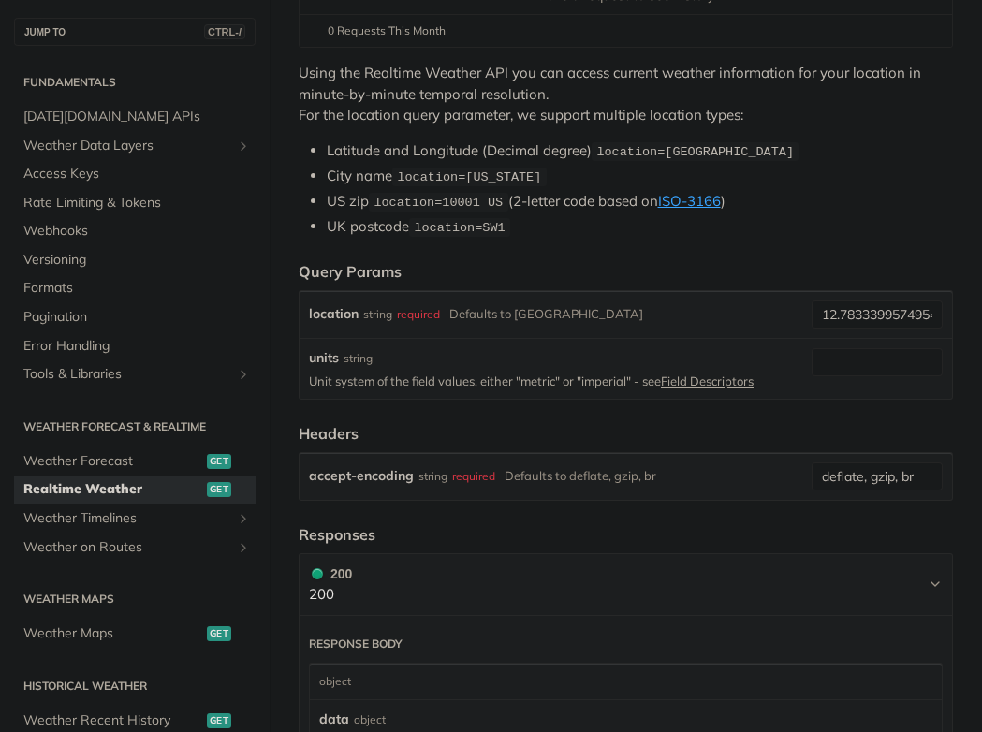
scroll to position [374, 0]
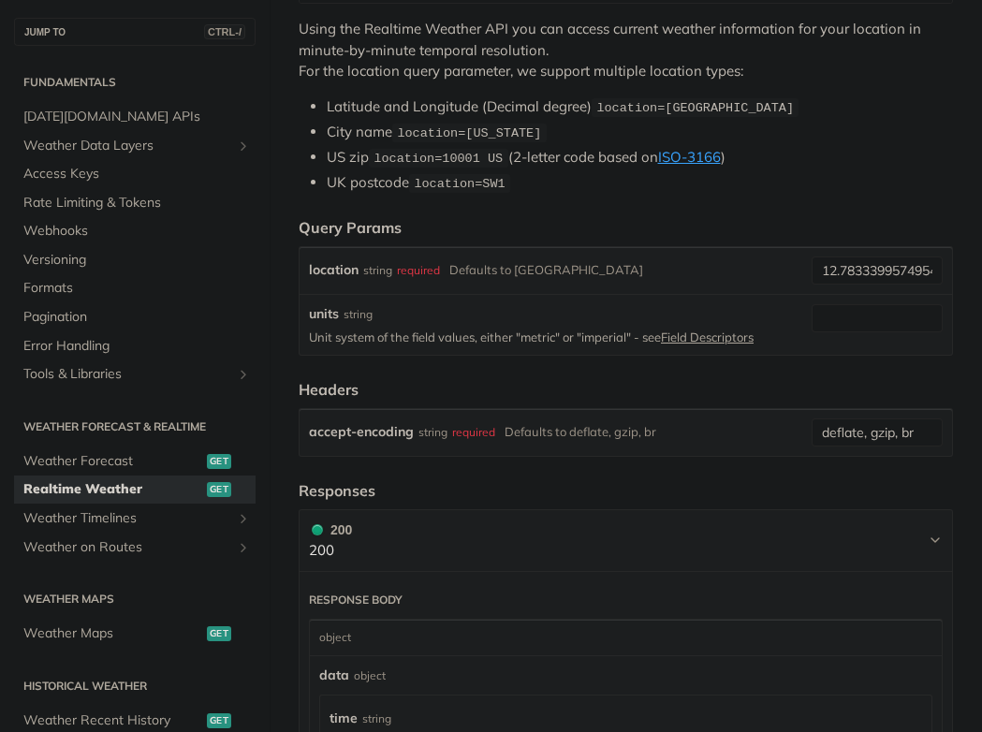
click at [393, 231] on div "Query Params" at bounding box center [349, 227] width 103 height 22
click at [549, 224] on header "Query Params" at bounding box center [625, 227] width 654 height 22
click at [883, 275] on input "12.783339957495444,108.19475025020313" at bounding box center [876, 270] width 131 height 28
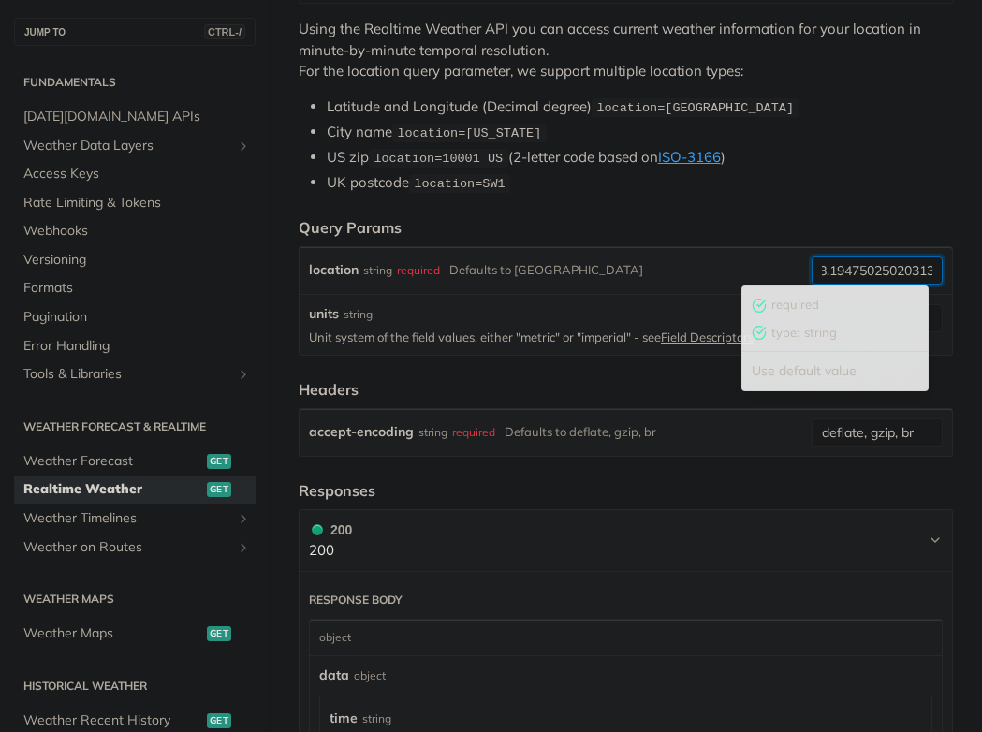
scroll to position [0, 166]
drag, startPoint x: 883, startPoint y: 275, endPoint x: 901, endPoint y: 269, distance: 18.9
click at [901, 269] on input "12.783339957495444,108.19475025020313" at bounding box center [876, 270] width 131 height 28
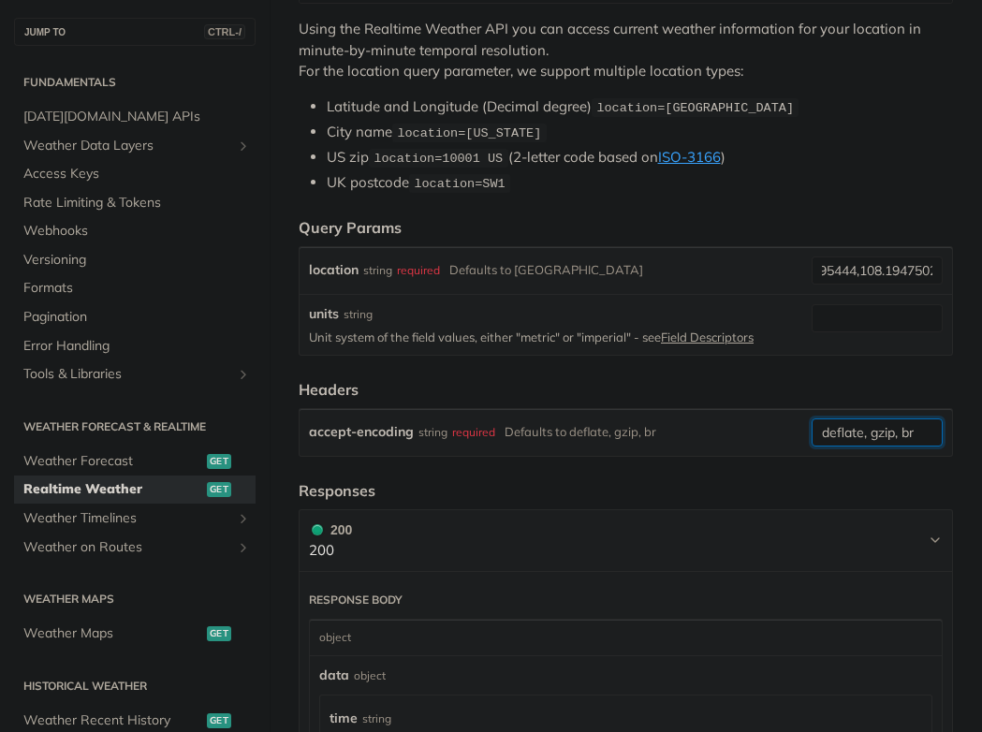
scroll to position [0, 0]
click at [853, 437] on input "deflate, gzip, br" at bounding box center [876, 432] width 131 height 28
click at [852, 431] on input "deflate, gzip, br" at bounding box center [876, 432] width 131 height 28
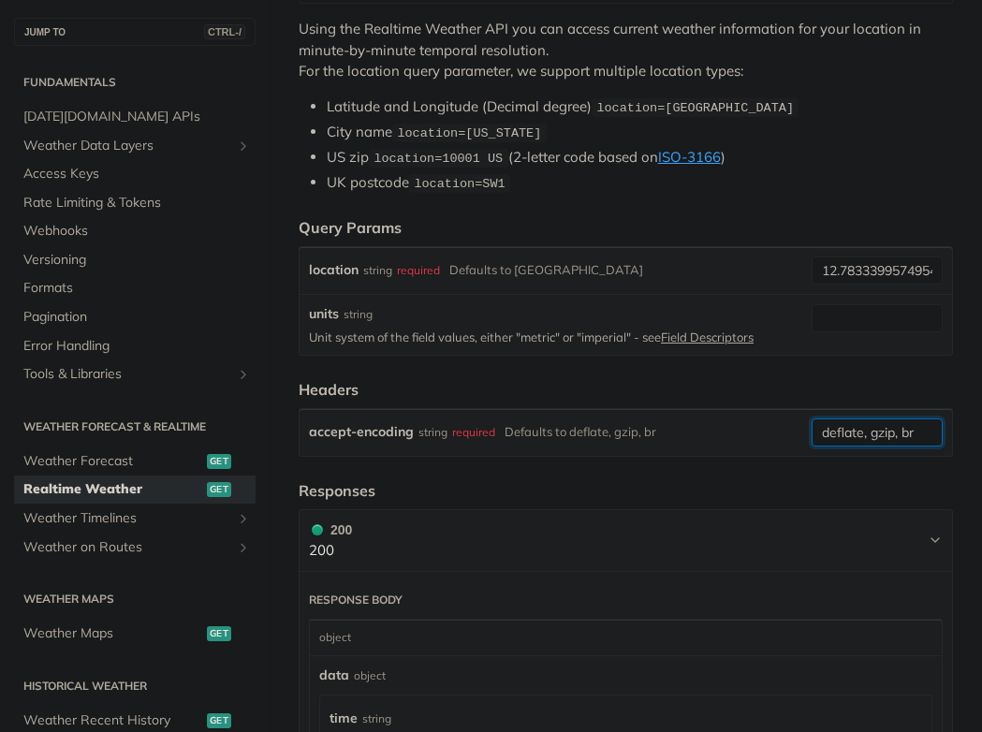
click at [852, 431] on input "deflate, gzip, br" at bounding box center [876, 432] width 131 height 28
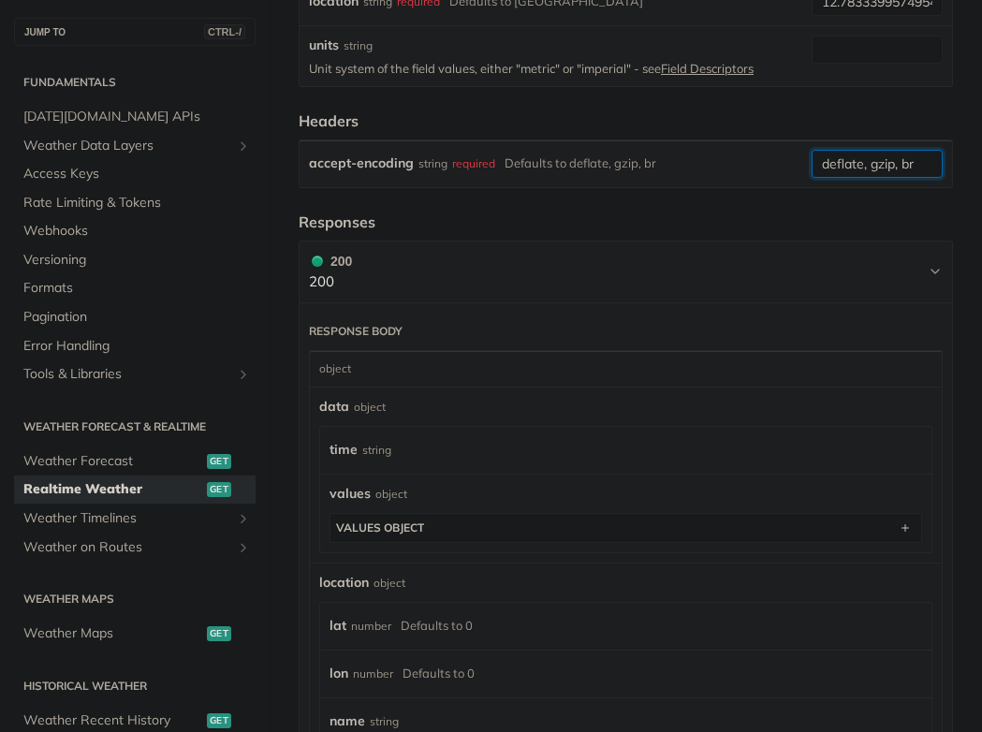
scroll to position [636, 0]
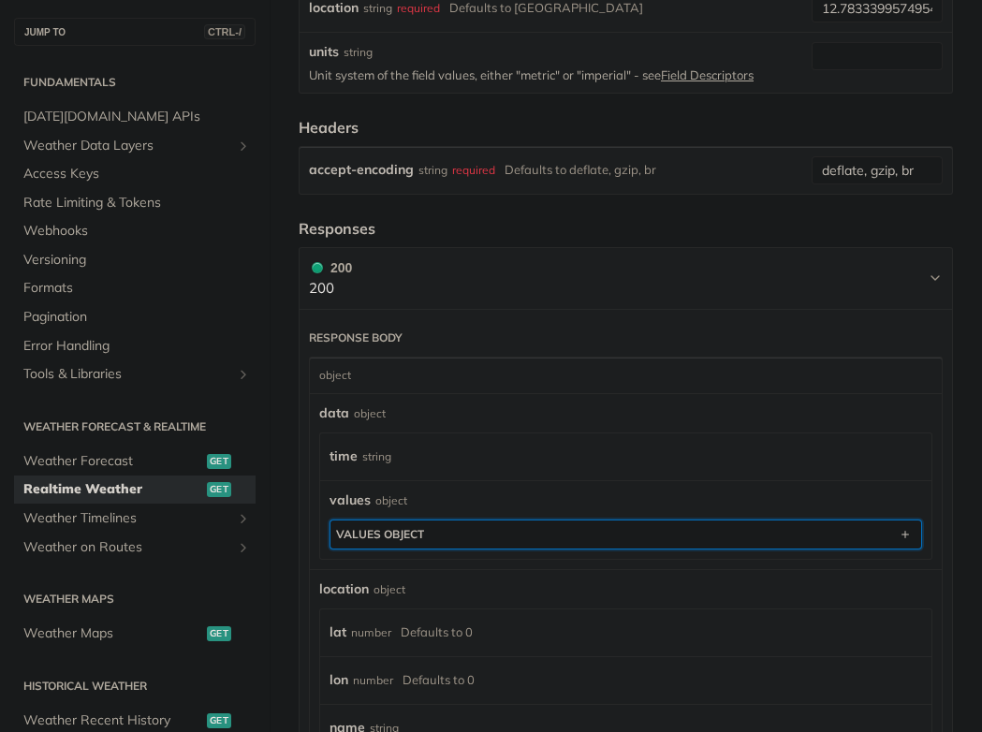
click at [710, 528] on button "values object" at bounding box center [625, 534] width 590 height 28
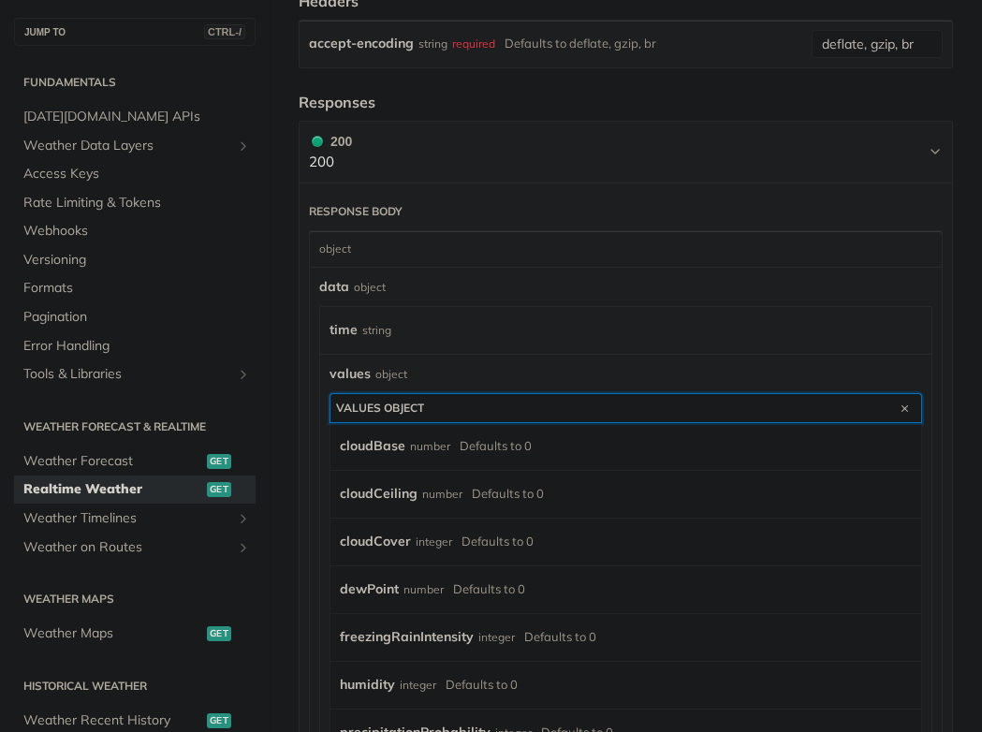
scroll to position [767, 0]
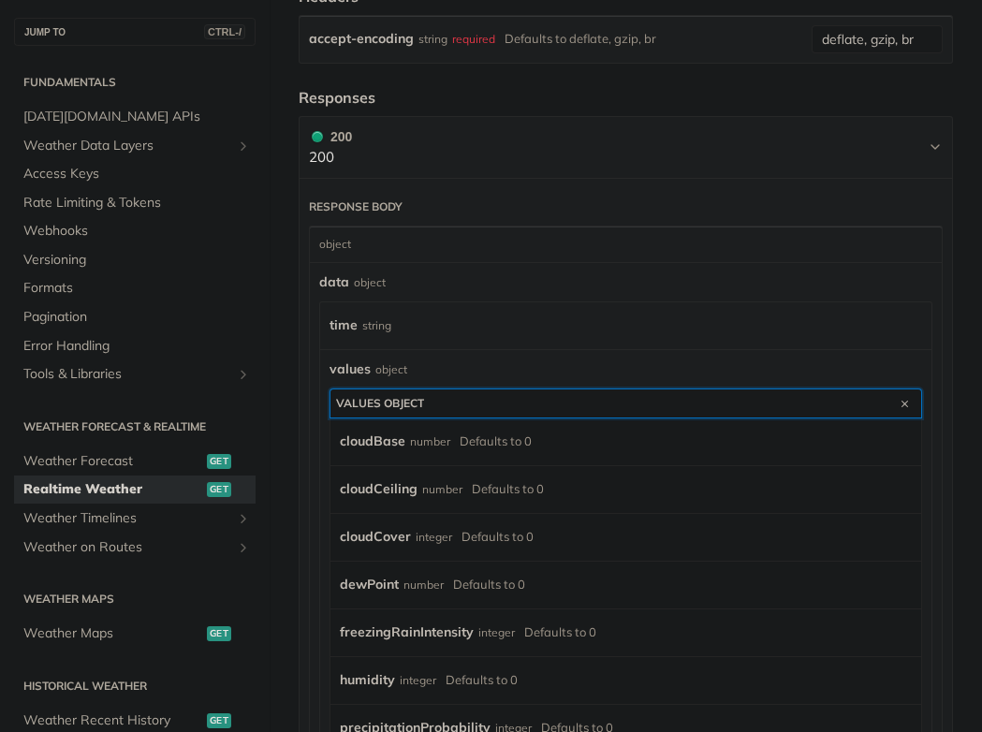
click at [399, 392] on button "values object" at bounding box center [625, 403] width 590 height 28
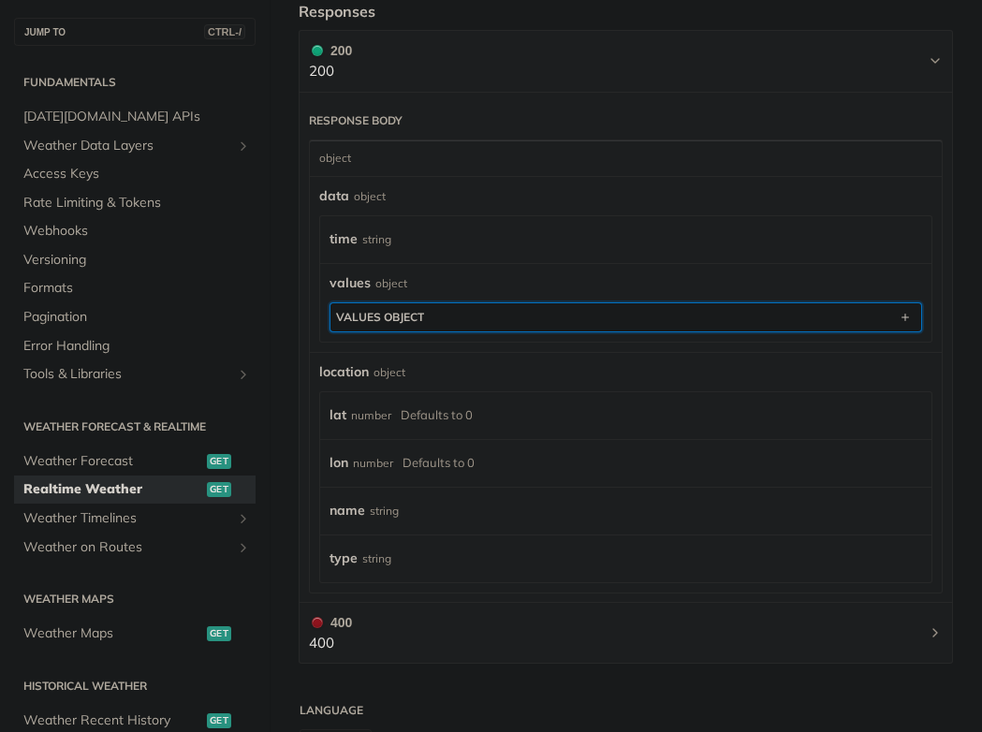
scroll to position [811, 0]
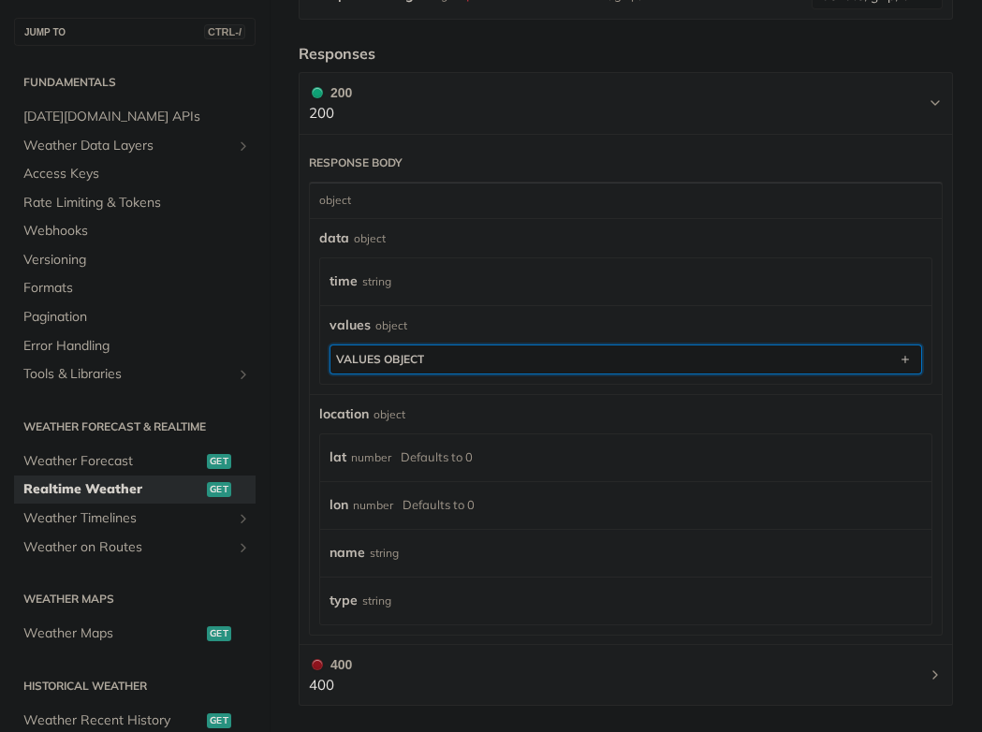
click at [395, 359] on div "values object" at bounding box center [380, 359] width 88 height 14
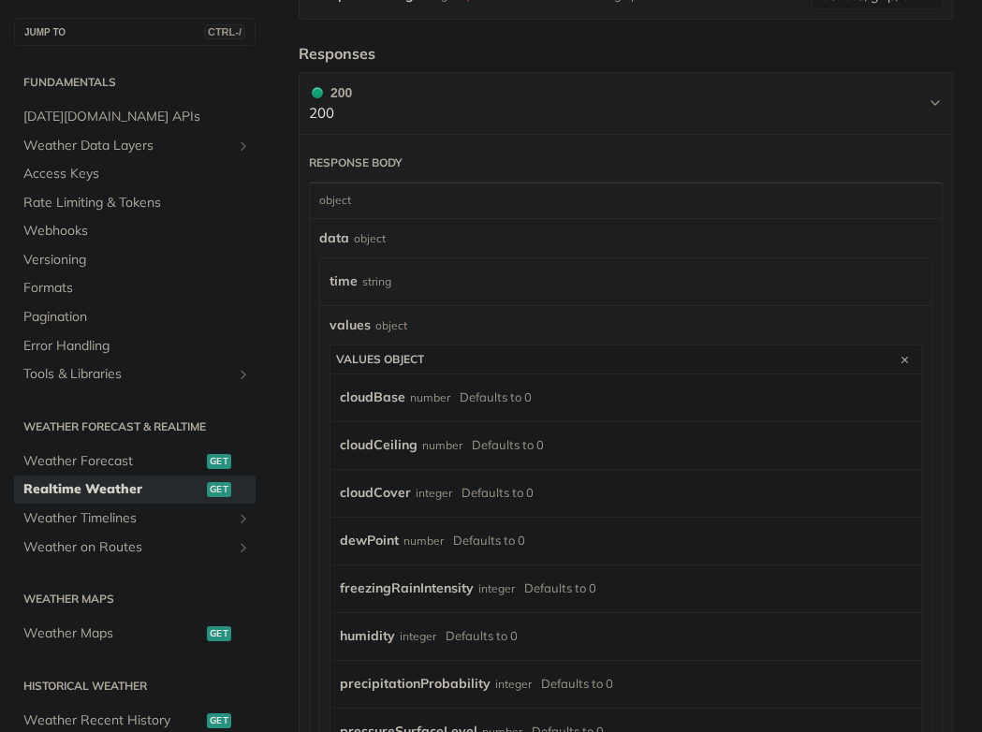
click at [464, 580] on label "freezingRainIntensity" at bounding box center [407, 588] width 134 height 27
click at [367, 596] on label "freezingRainIntensity" at bounding box center [407, 588] width 134 height 27
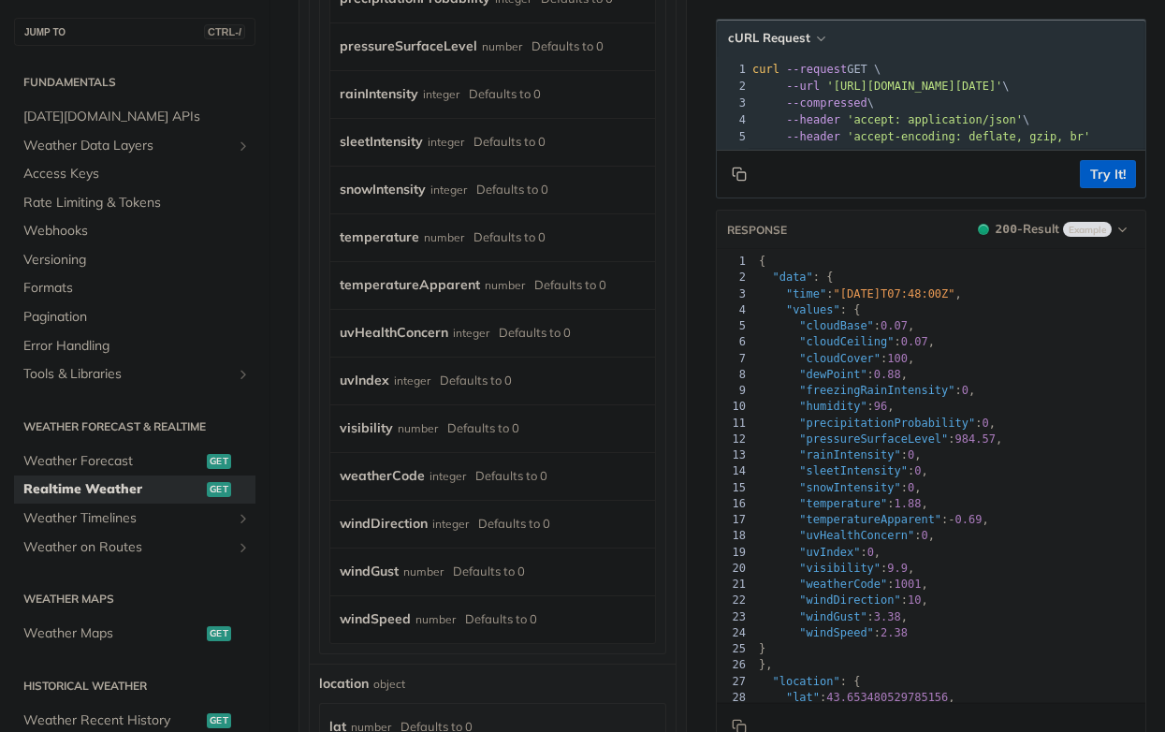
scroll to position [2347, 0]
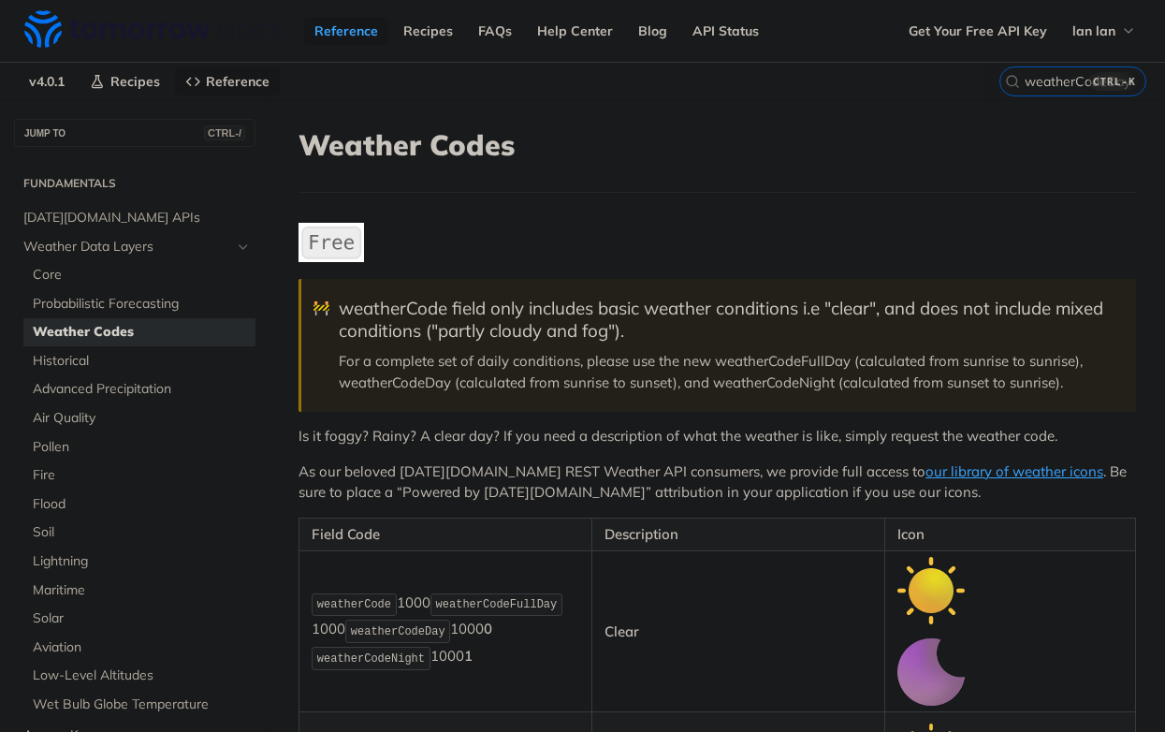
scroll to position [262, 0]
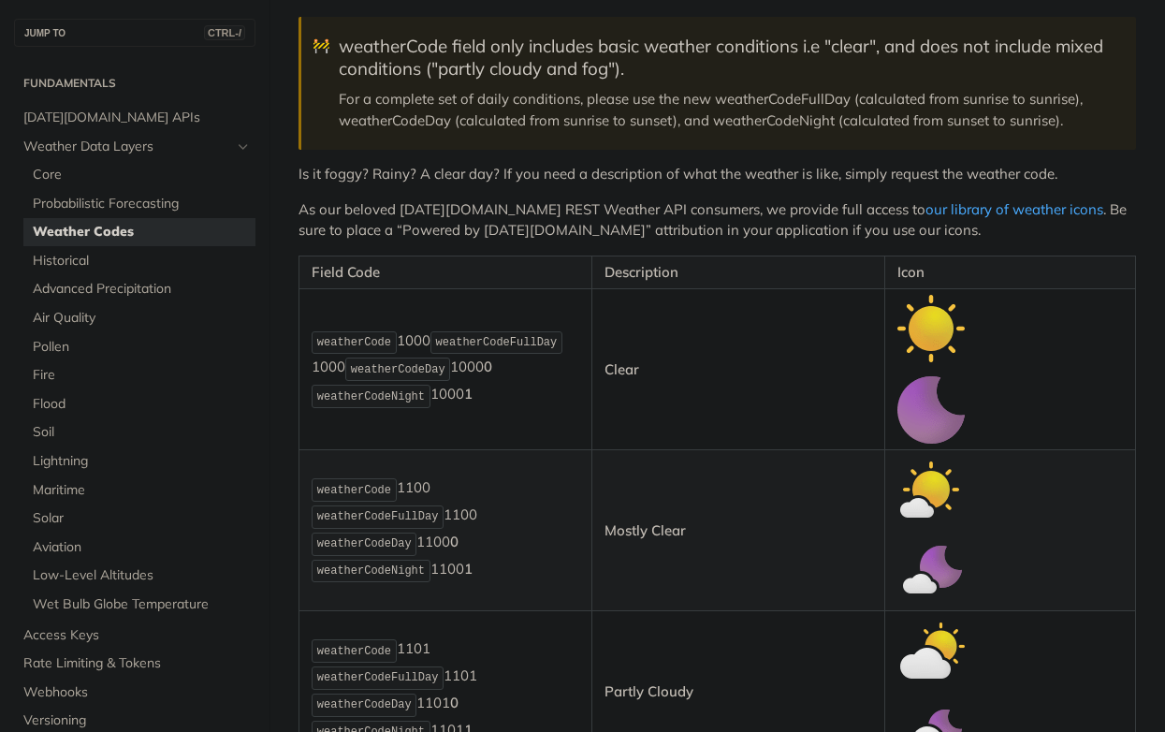
click at [968, 214] on link "our library of weather icons" at bounding box center [1014, 209] width 178 height 18
